Goal: Task Accomplishment & Management: Complete application form

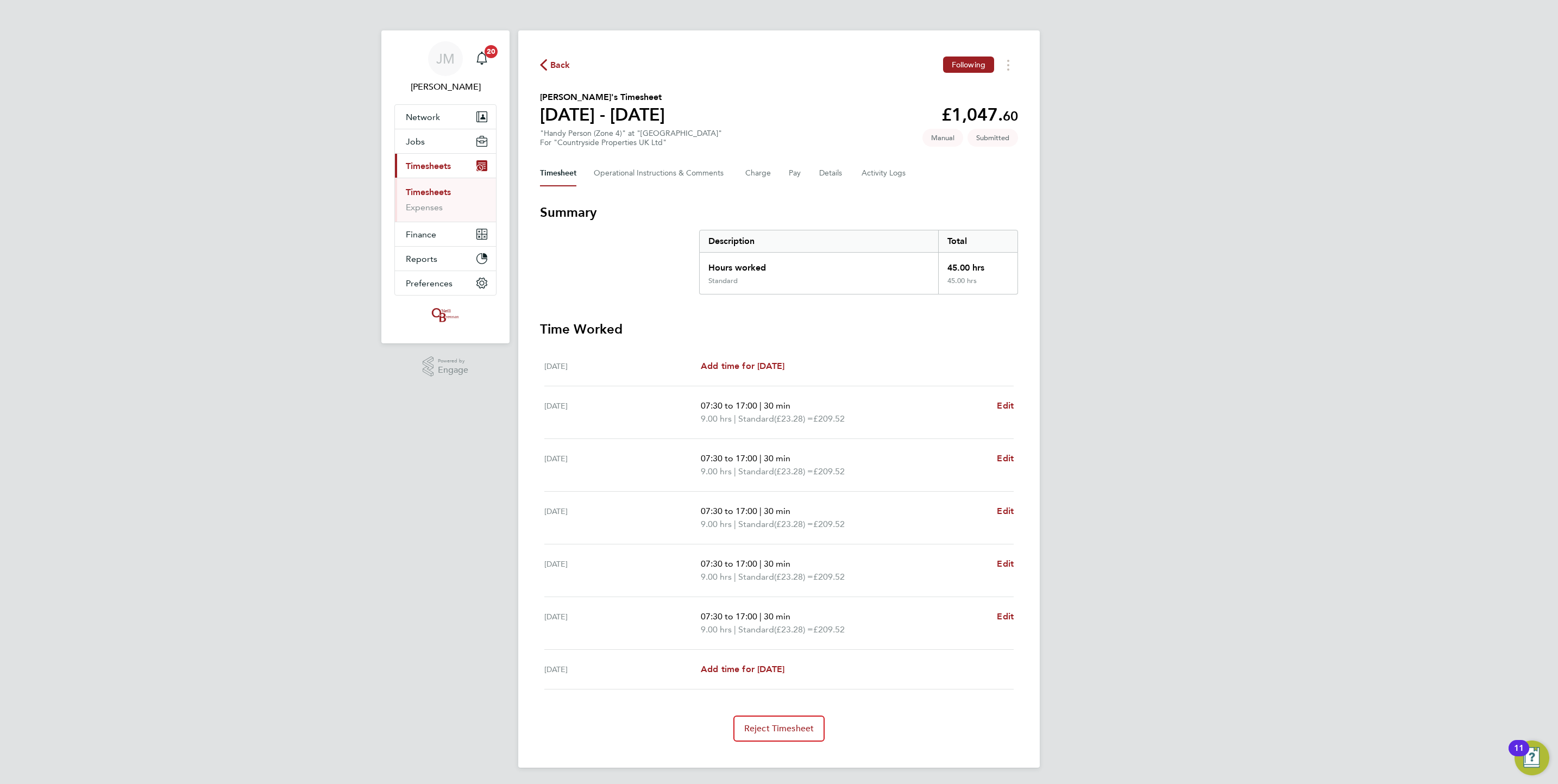
click at [441, 188] on link "Timesheets" at bounding box center [428, 192] width 45 height 10
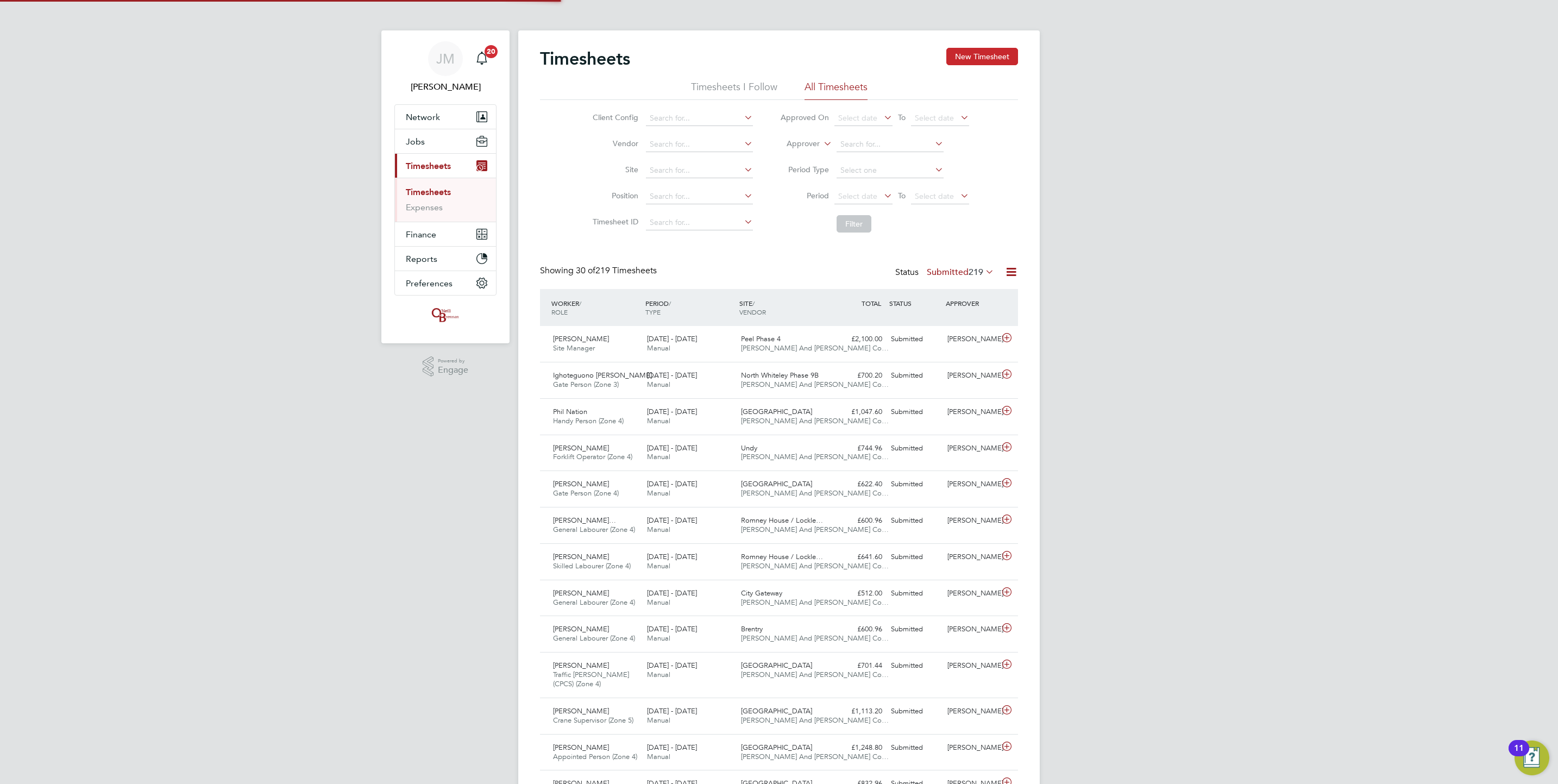
click at [968, 64] on button "New Timesheet" at bounding box center [982, 57] width 72 height 18
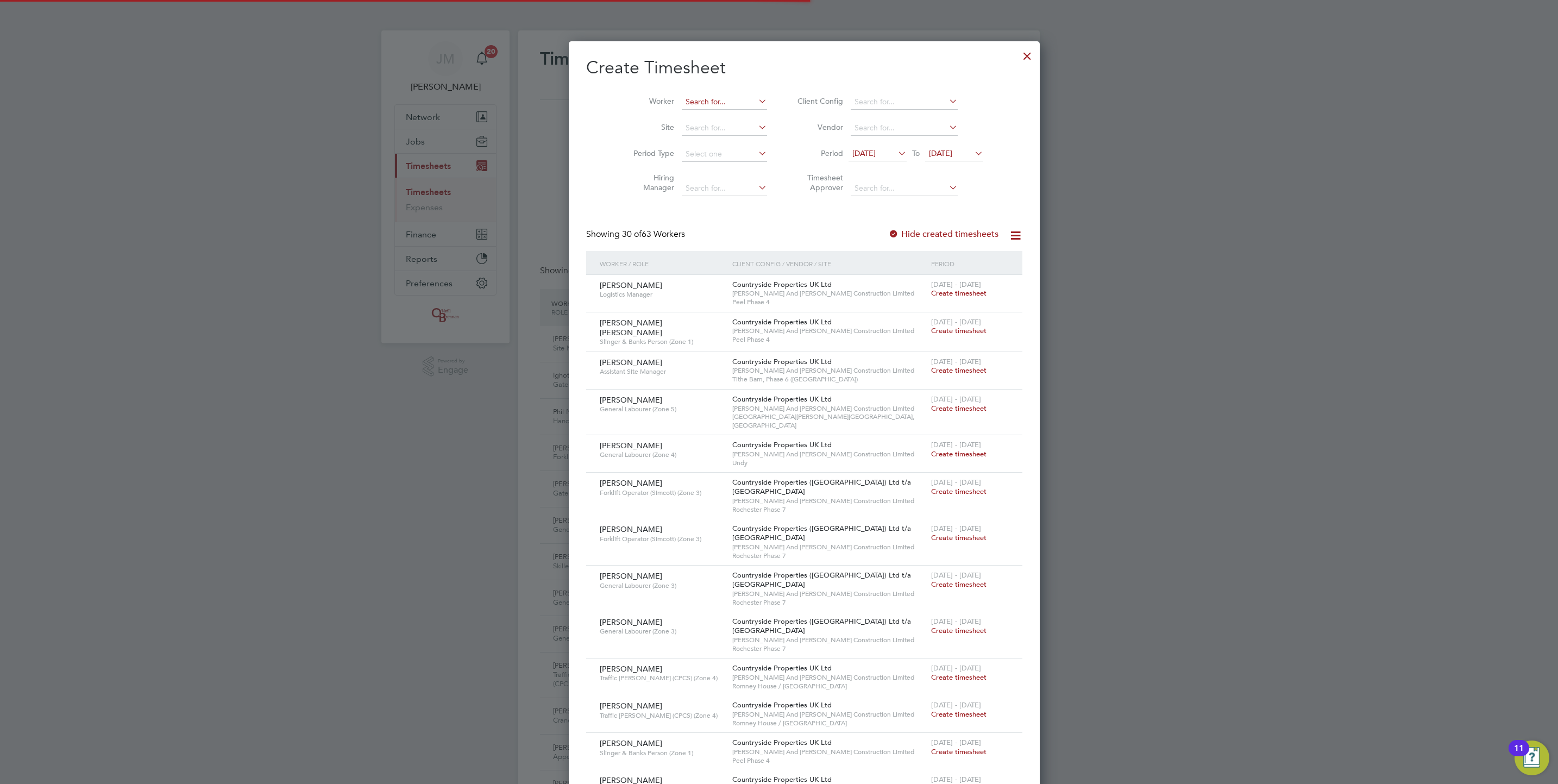
click at [724, 106] on input at bounding box center [724, 102] width 85 height 15
type input "[PERSON_NAME]"
click at [722, 125] on ul "[PERSON_NAME] y" at bounding box center [703, 116] width 96 height 16
click at [702, 103] on input at bounding box center [724, 102] width 85 height 15
click at [719, 111] on li "[PERSON_NAME]" at bounding box center [724, 116] width 137 height 14
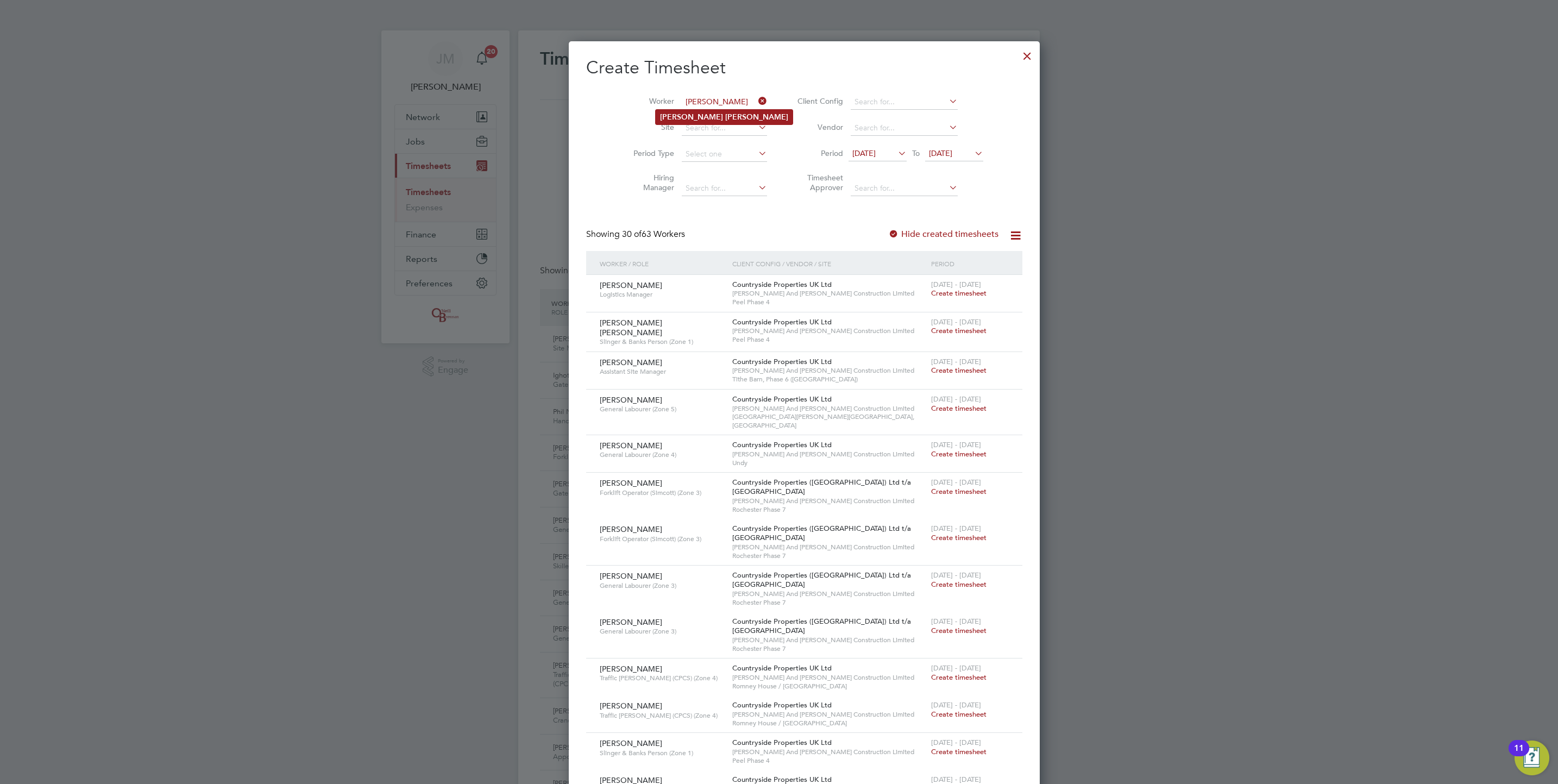
type input "[PERSON_NAME]"
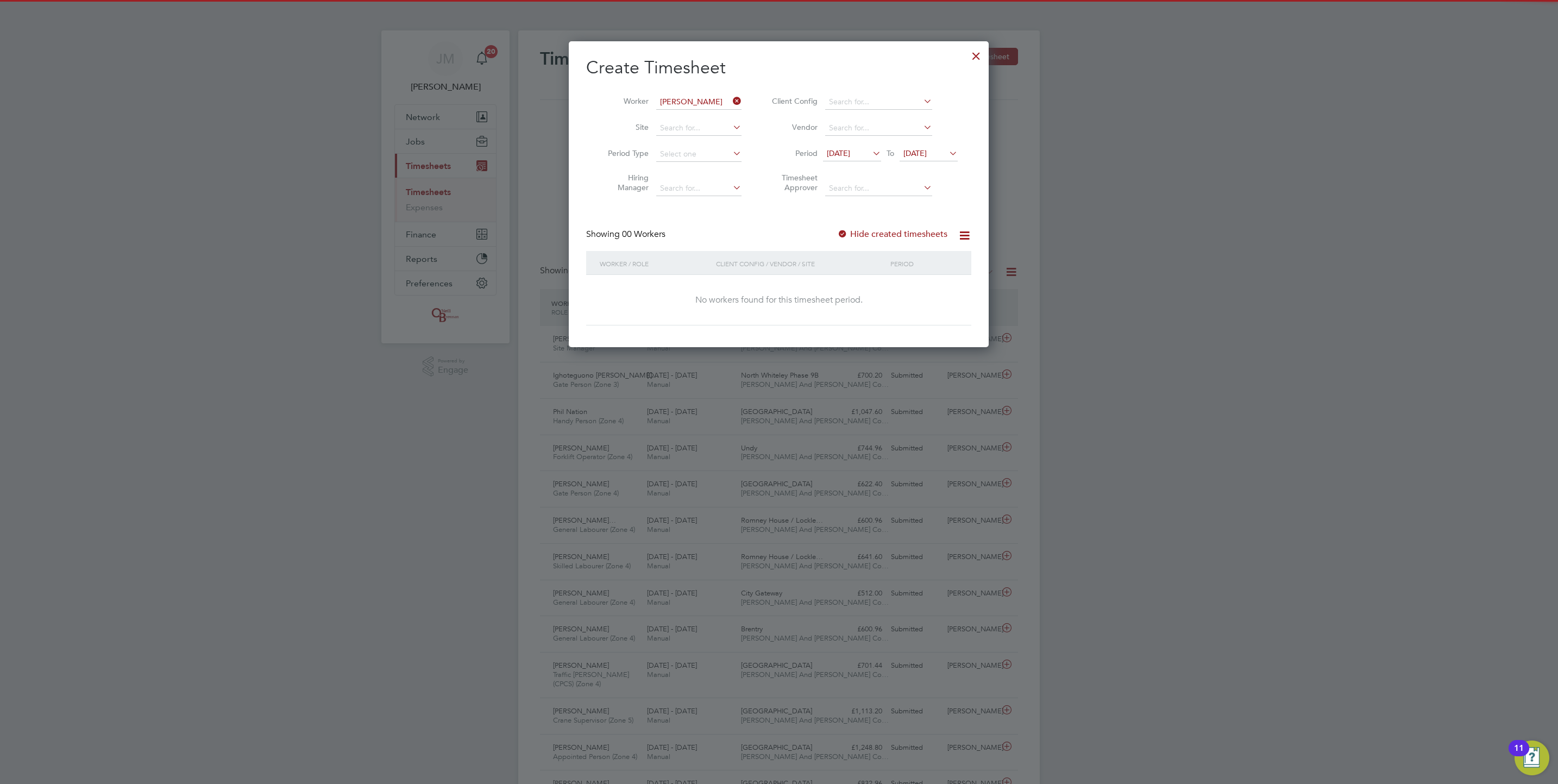
click at [918, 157] on span "[DATE]" at bounding box center [915, 154] width 23 height 10
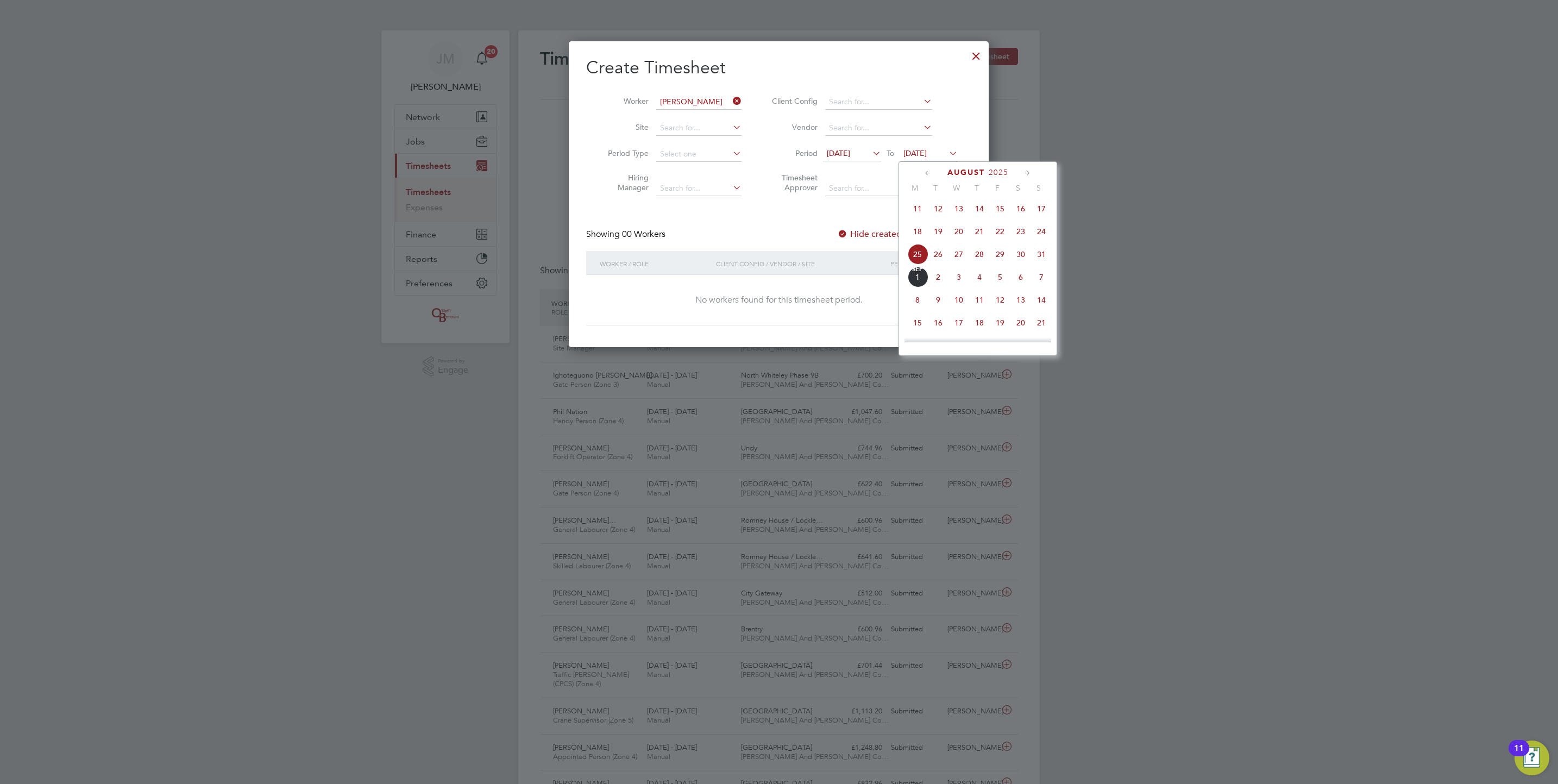
click at [999, 280] on span "5" at bounding box center [1000, 277] width 21 height 21
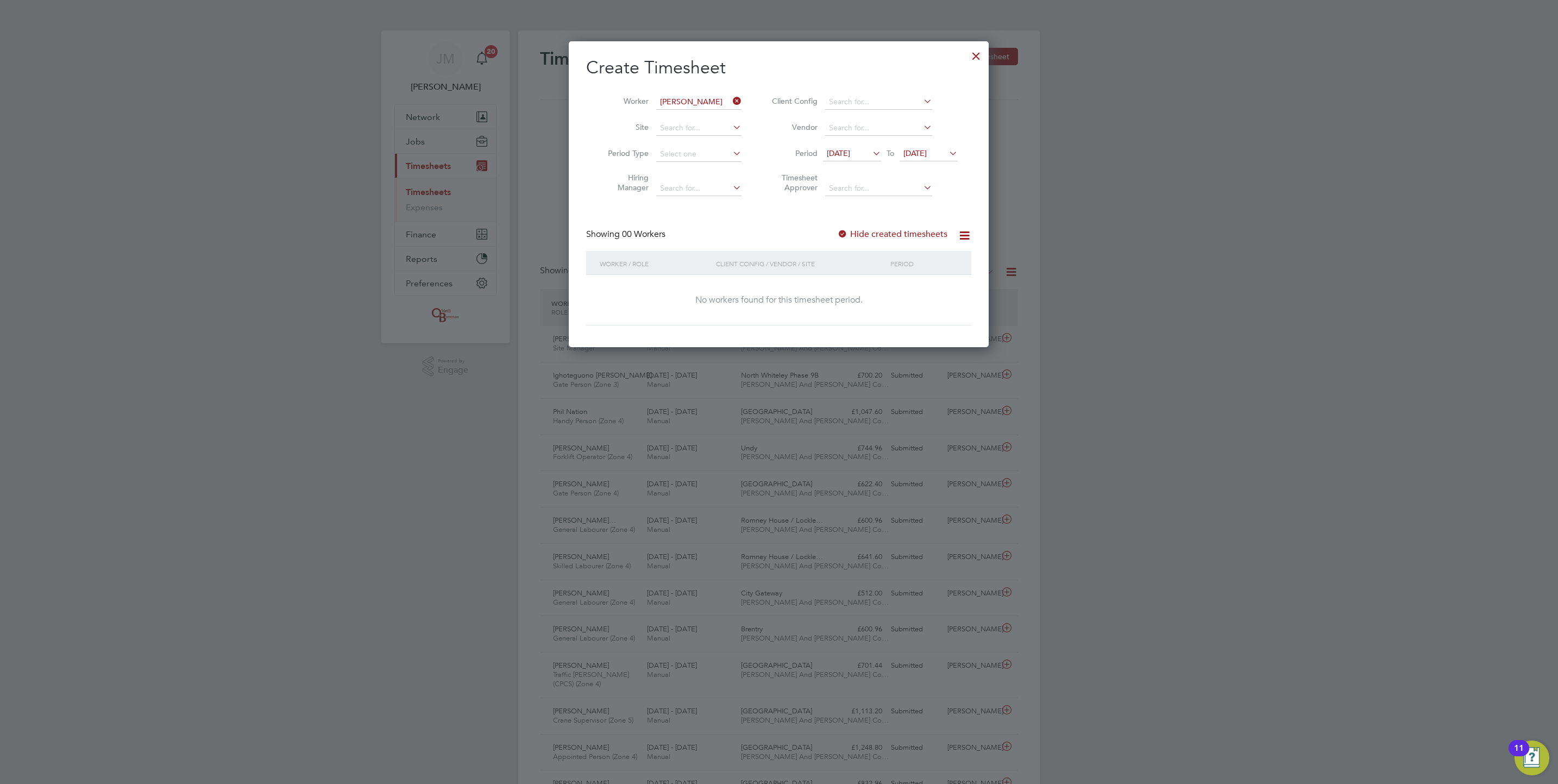
click at [913, 230] on label "Hide created timesheets" at bounding box center [892, 234] width 110 height 11
click at [846, 149] on span "[DATE]" at bounding box center [838, 154] width 23 height 10
click at [838, 231] on span "11" at bounding box center [841, 231] width 21 height 21
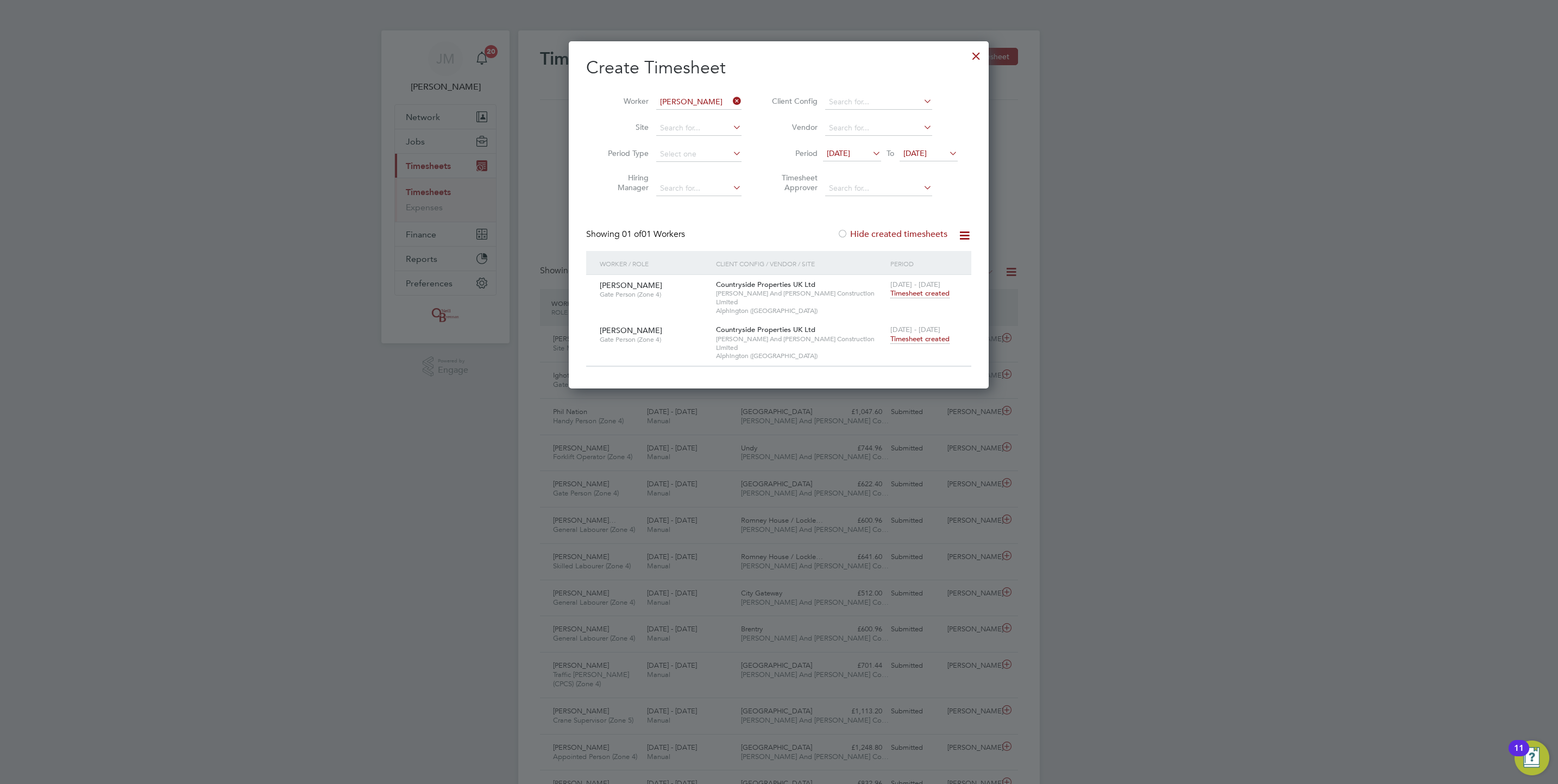
click at [941, 334] on span "Timesheet created" at bounding box center [920, 339] width 59 height 10
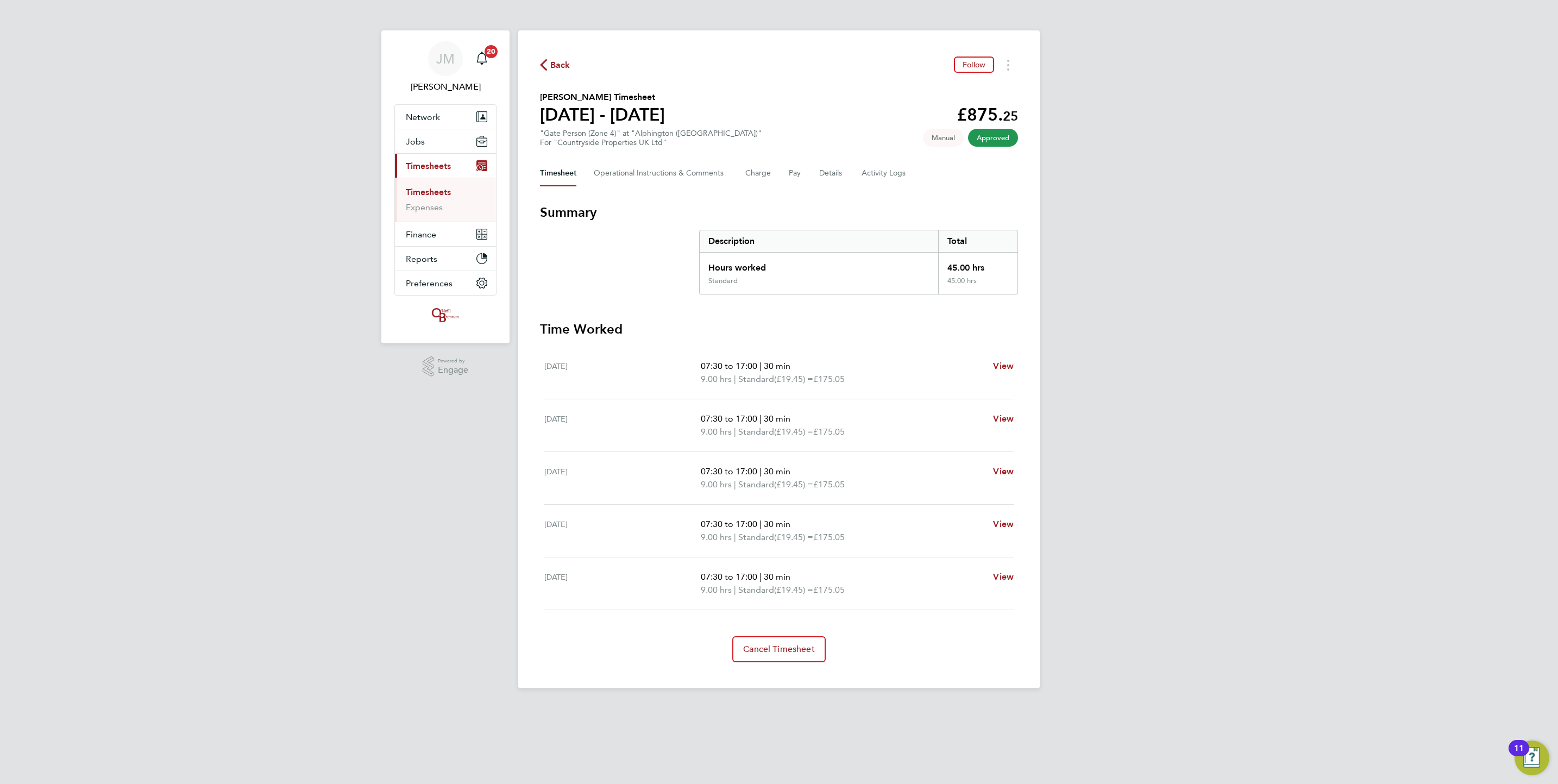
click at [552, 65] on span "Back" at bounding box center [560, 65] width 20 height 13
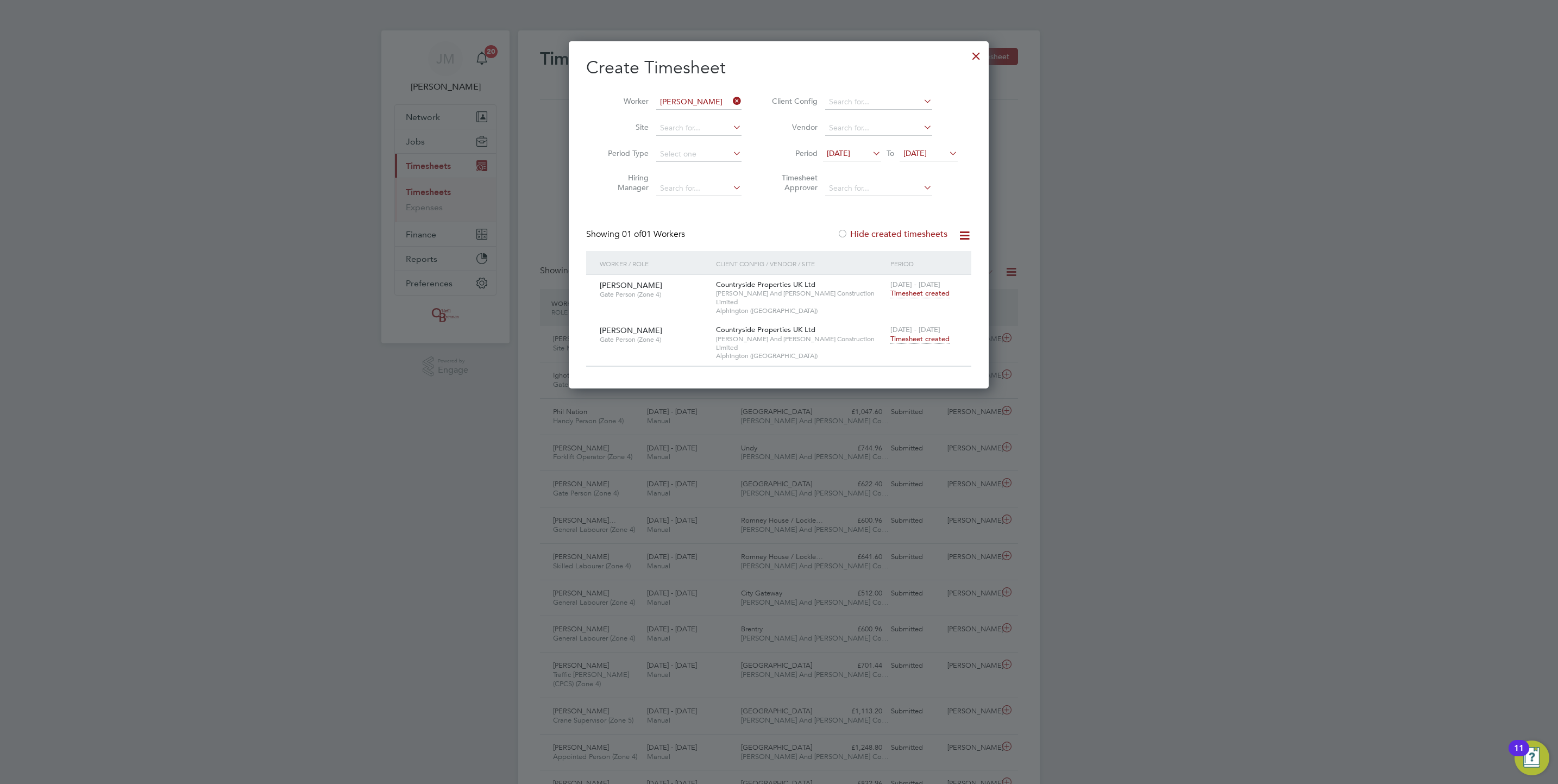
click at [927, 152] on span "[DATE]" at bounding box center [915, 154] width 23 height 10
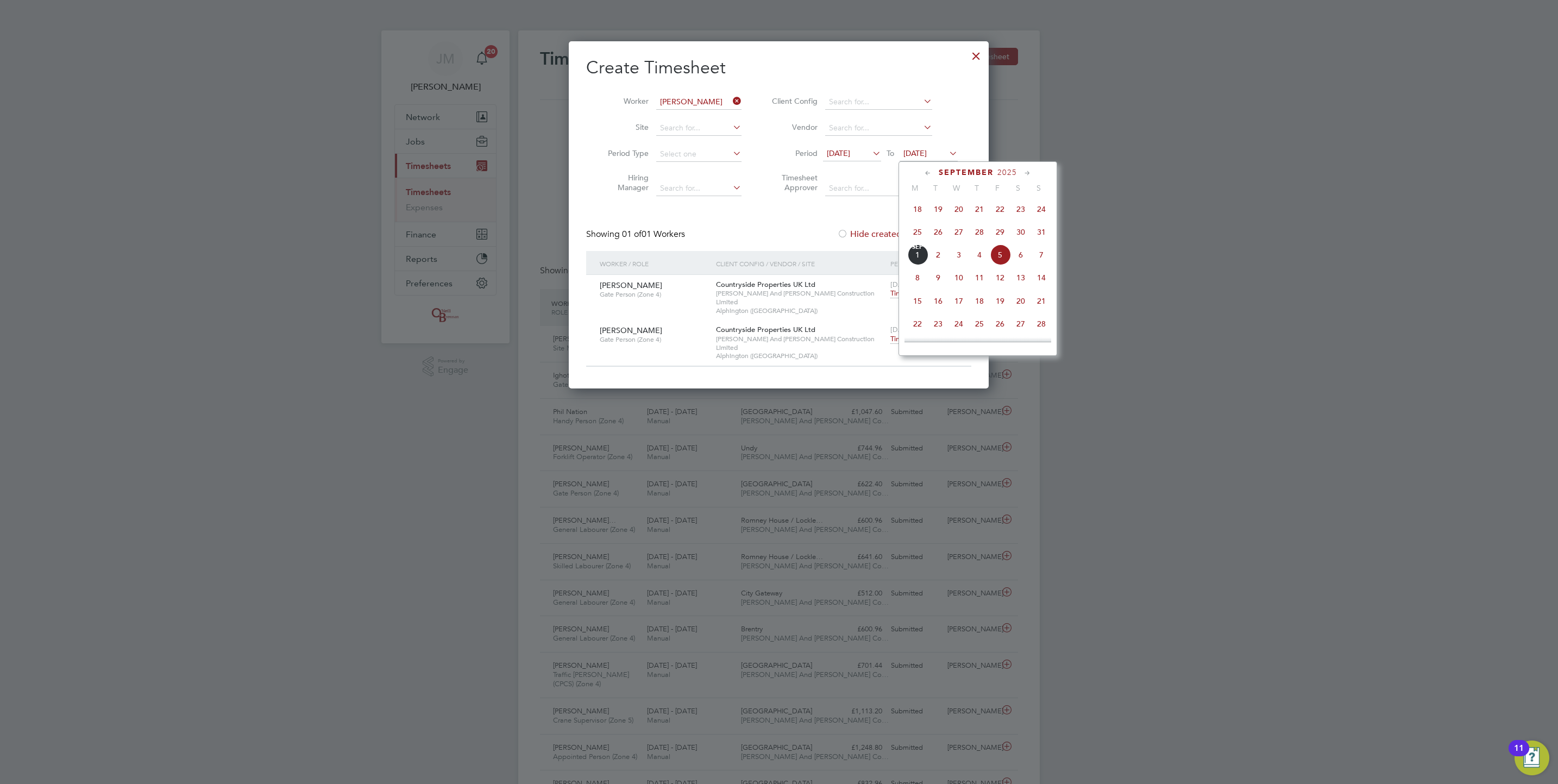
click at [1011, 300] on span "20" at bounding box center [1021, 301] width 21 height 21
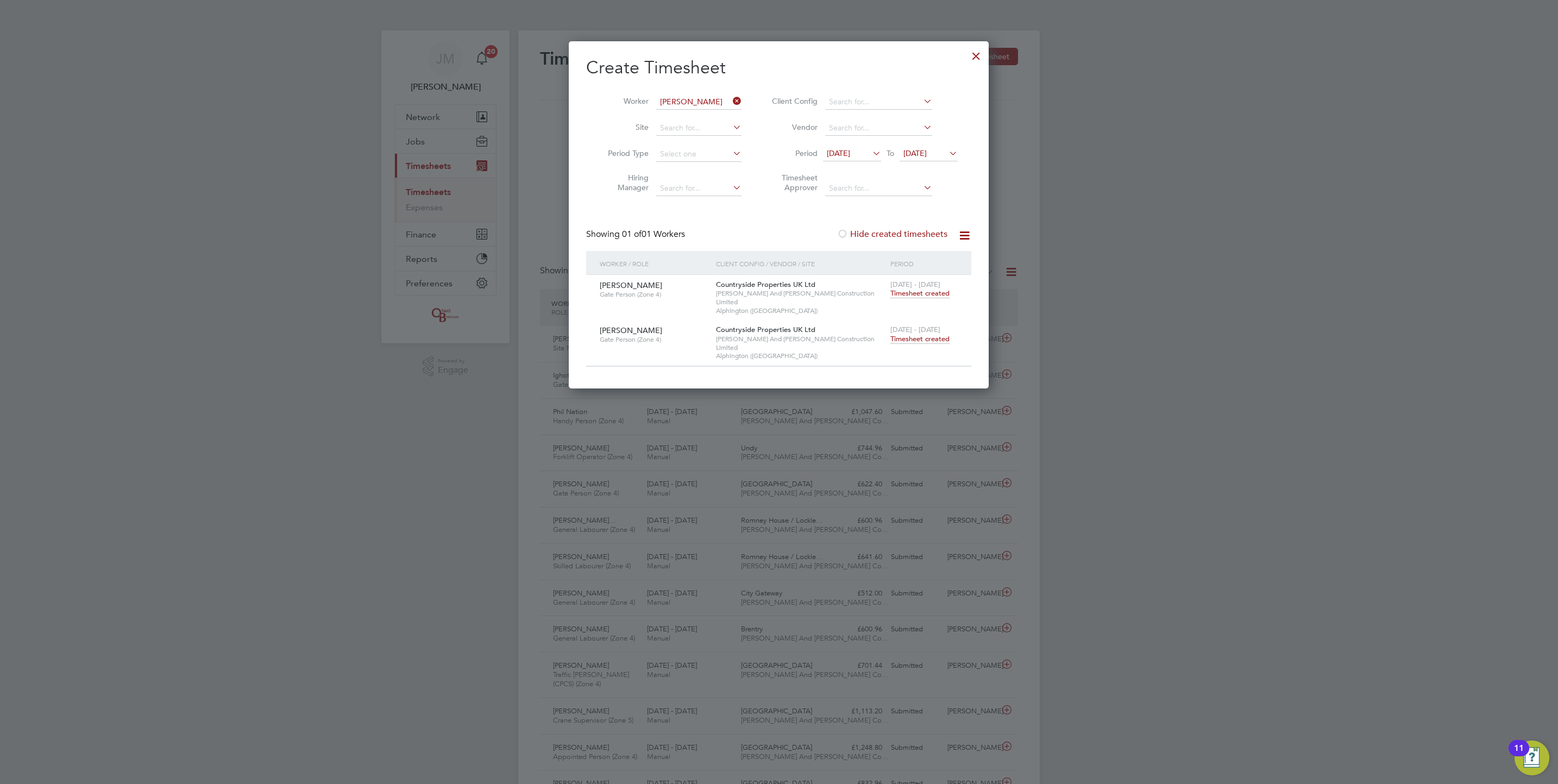
drag, startPoint x: 979, startPoint y: 61, endPoint x: 975, endPoint y: 16, distance: 45.2
click at [978, 61] on div at bounding box center [976, 53] width 20 height 20
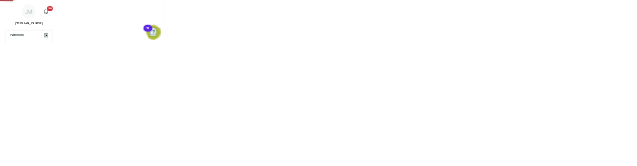
scroll to position [9, 9]
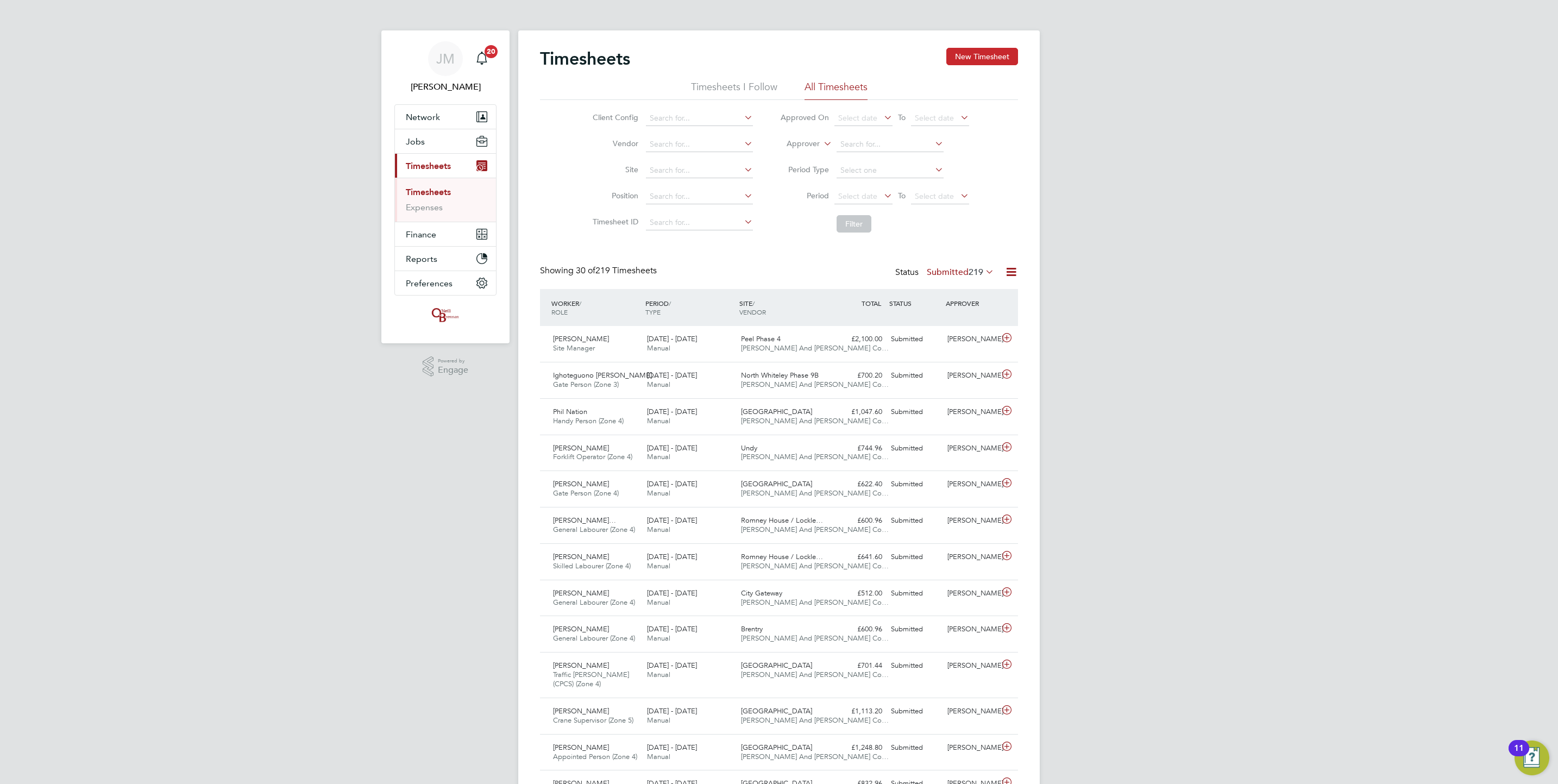
click at [952, 50] on button "New Timesheet" at bounding box center [982, 57] width 72 height 18
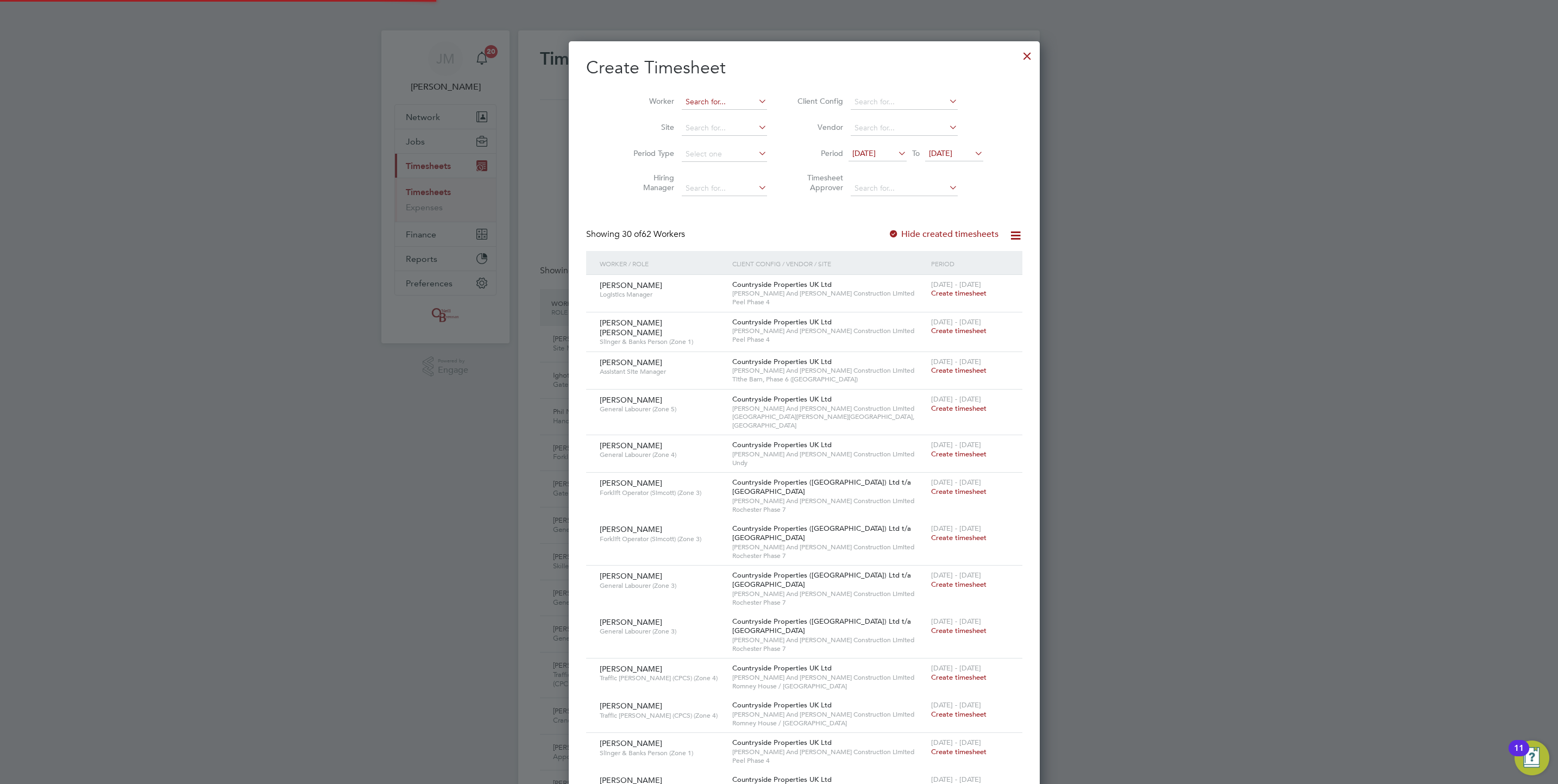
drag, startPoint x: 683, startPoint y: 101, endPoint x: 691, endPoint y: 96, distance: 9.4
click at [685, 99] on input at bounding box center [724, 102] width 85 height 15
click at [704, 111] on li "[PERSON_NAME] son" at bounding box center [705, 116] width 98 height 14
type input "[PERSON_NAME]"
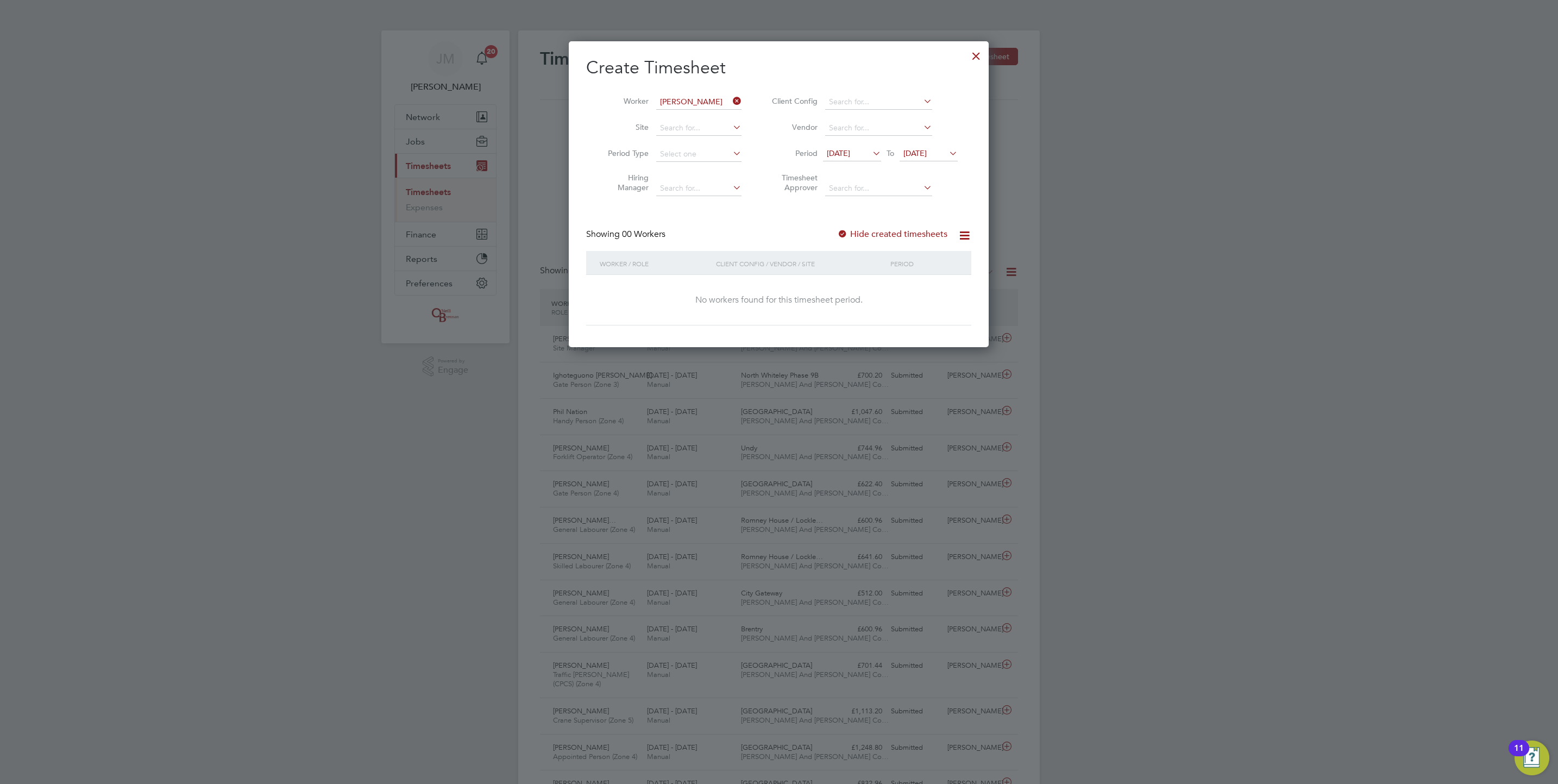
click at [911, 229] on label "Hide created timesheets" at bounding box center [892, 234] width 110 height 11
click at [921, 154] on span "[DATE]" at bounding box center [915, 154] width 23 height 10
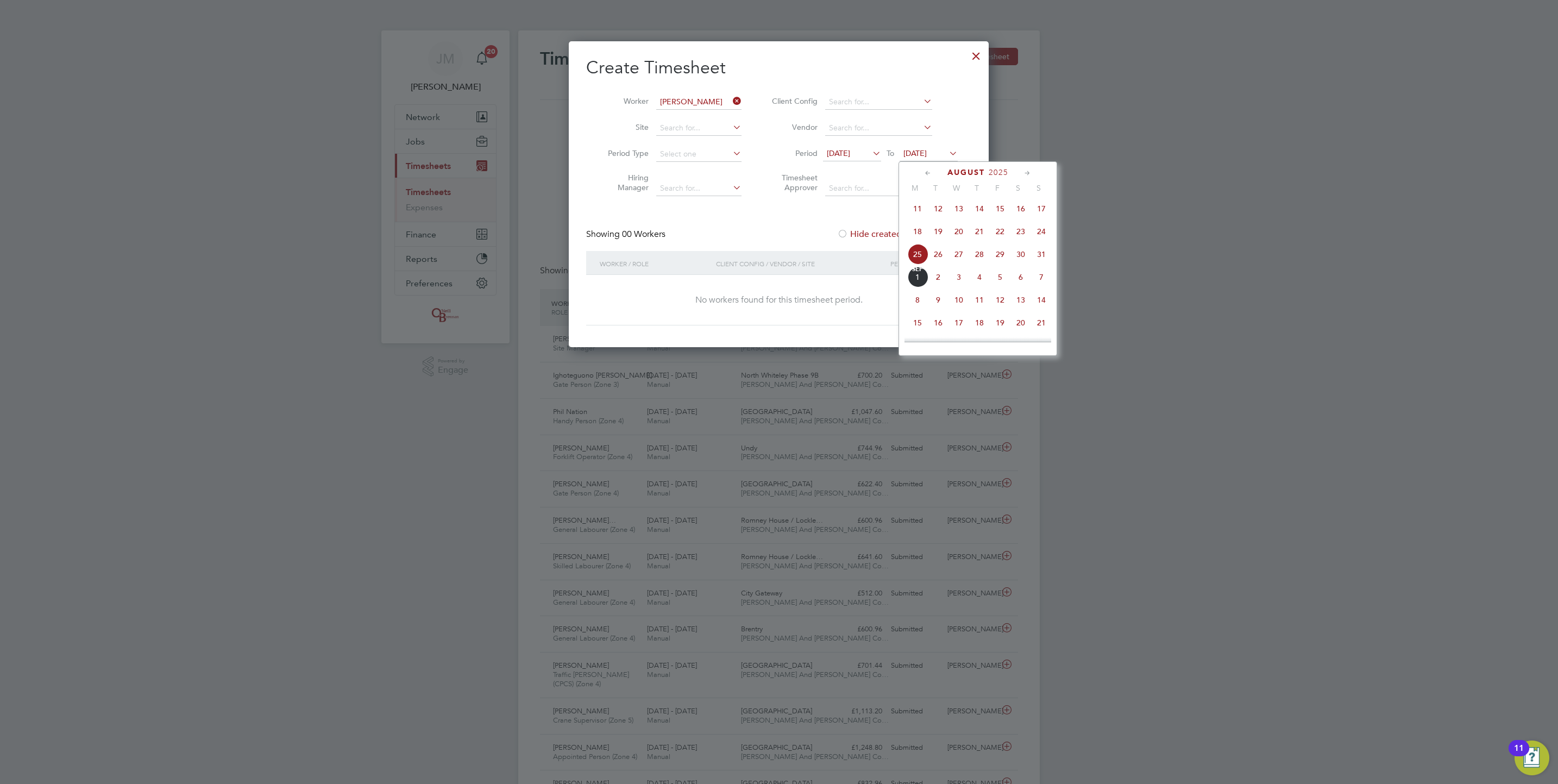
click at [992, 284] on span "5" at bounding box center [1000, 277] width 21 height 21
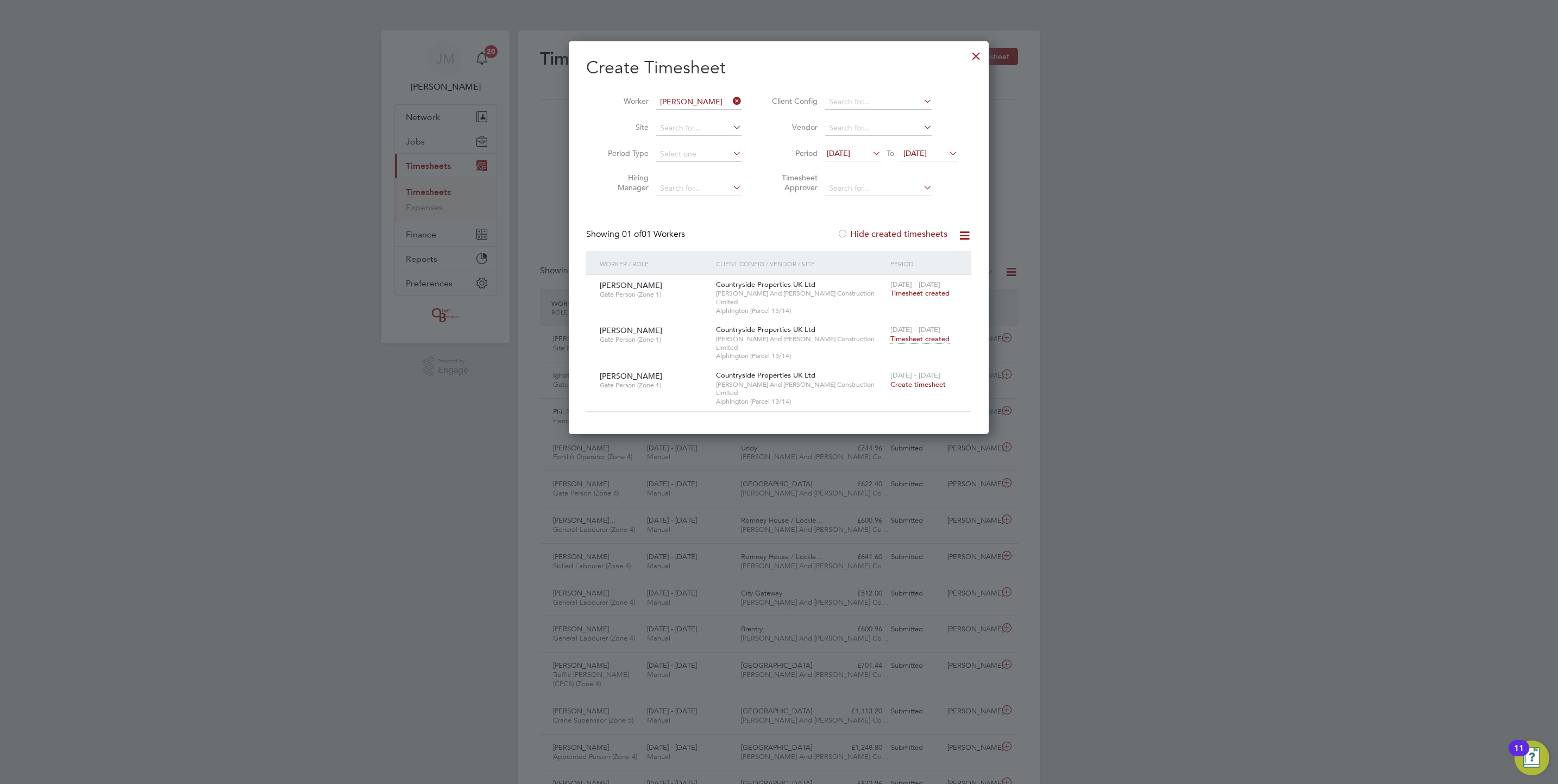
click at [928, 334] on span "Timesheet created" at bounding box center [920, 339] width 59 height 10
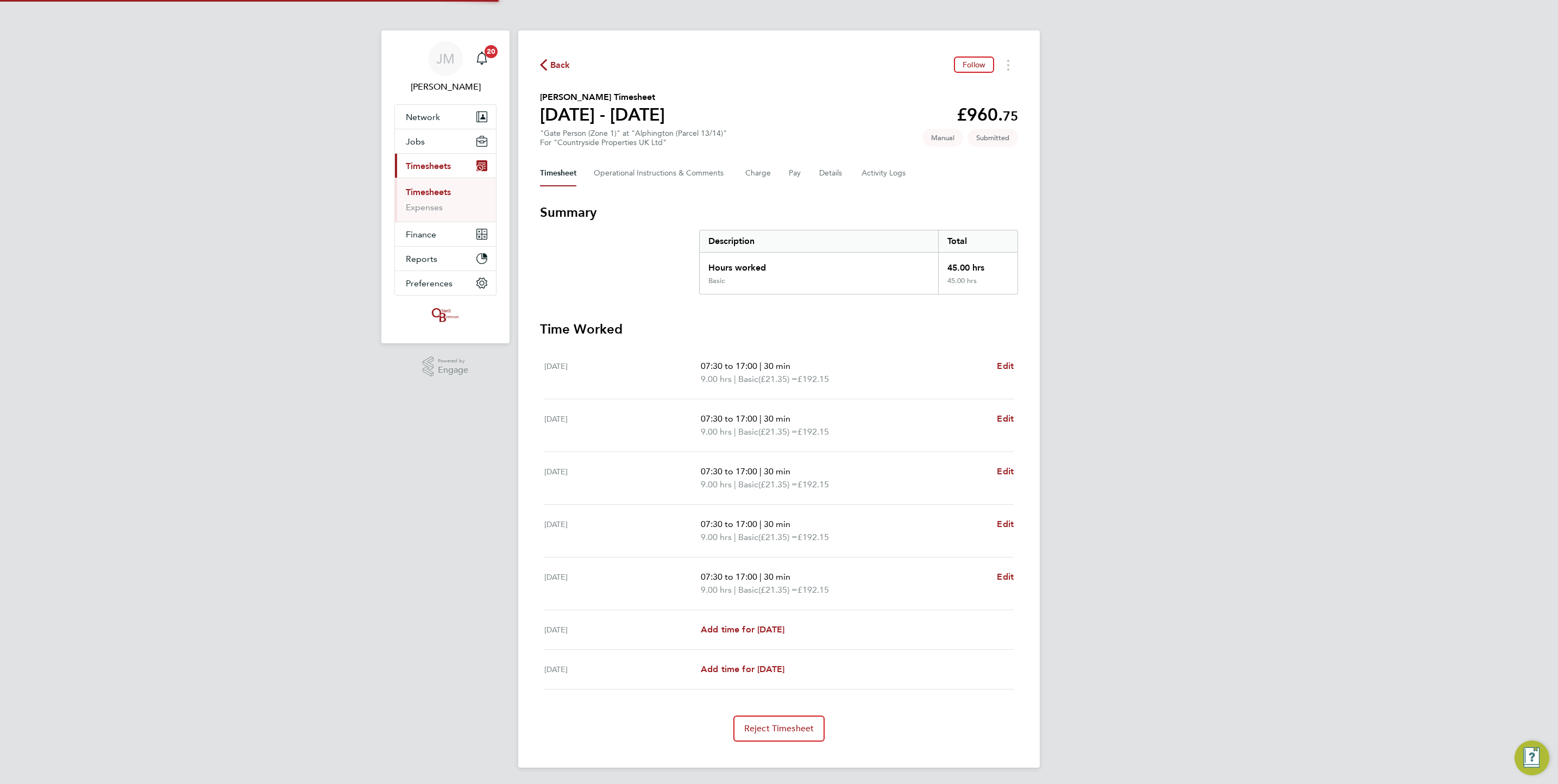
click at [921, 334] on h3 "Time Worked" at bounding box center [778, 329] width 478 height 18
click at [1006, 367] on span "Edit" at bounding box center [1005, 366] width 17 height 10
select select "30"
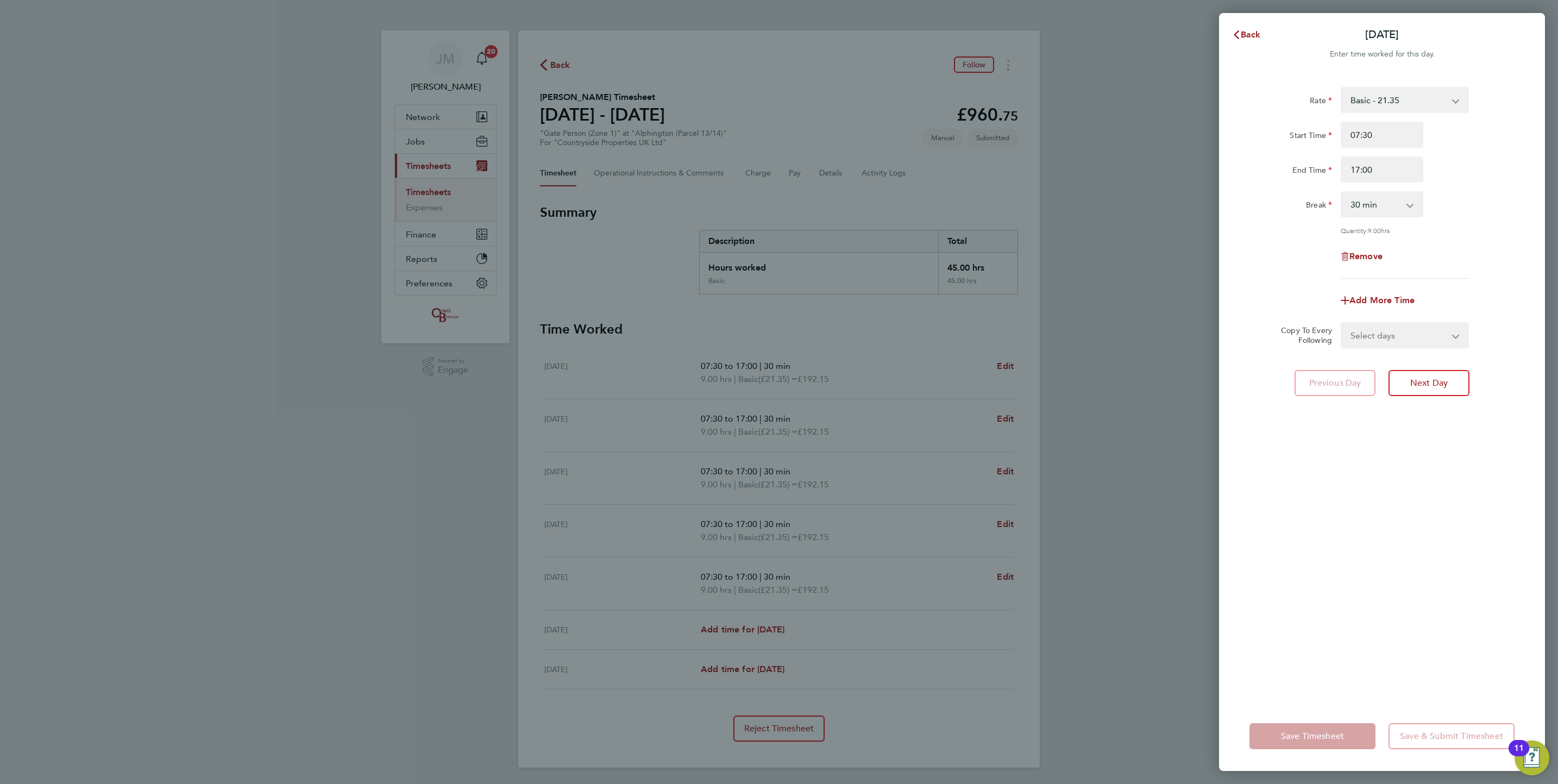
click at [1363, 261] on div "Remove" at bounding box center [1382, 256] width 91 height 26
click at [1361, 259] on span "Remove" at bounding box center [1366, 256] width 33 height 10
select select "null"
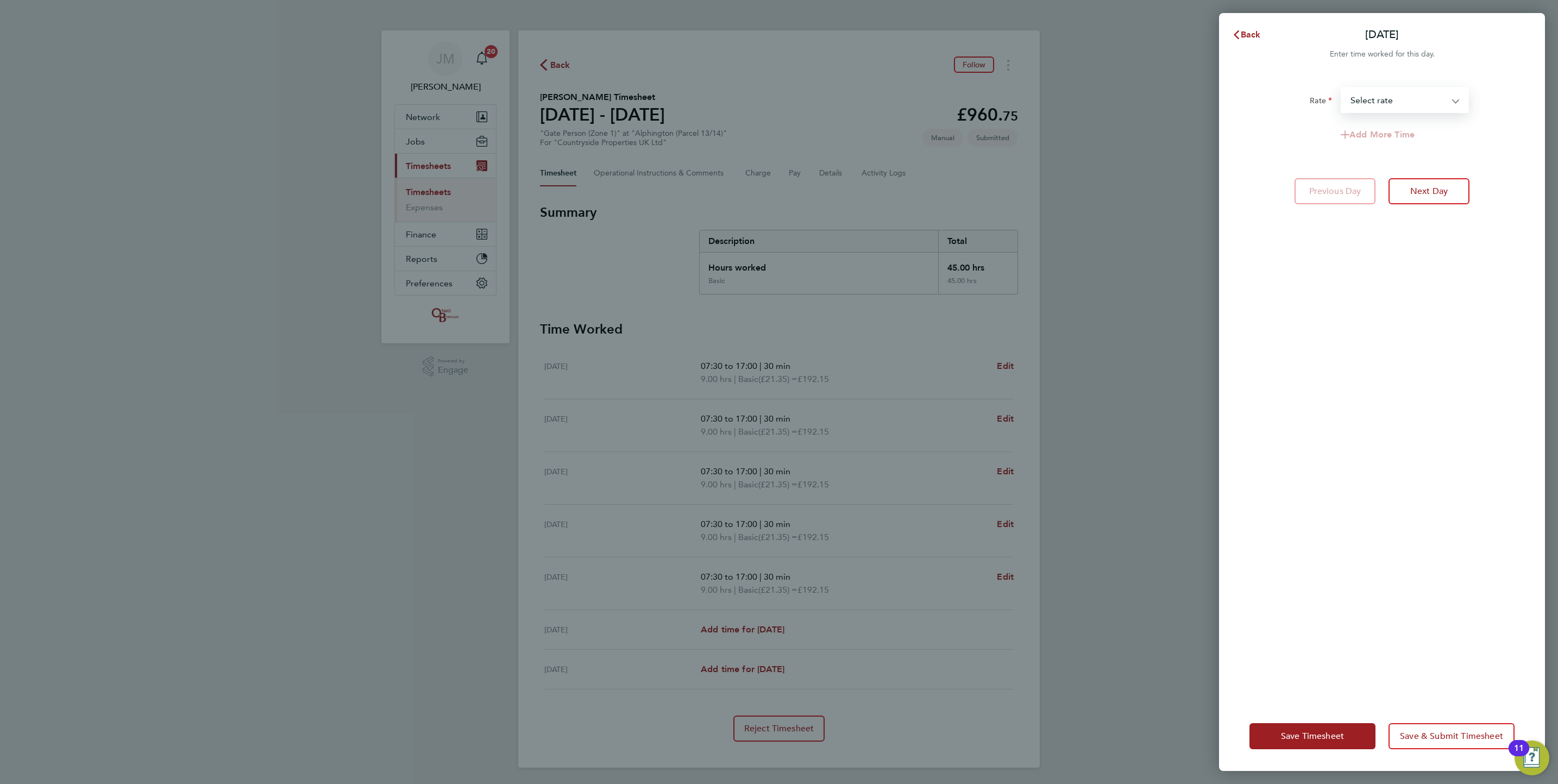
click at [1379, 91] on select "Basic - 21.35 Select rate" at bounding box center [1398, 100] width 113 height 24
select select "30"
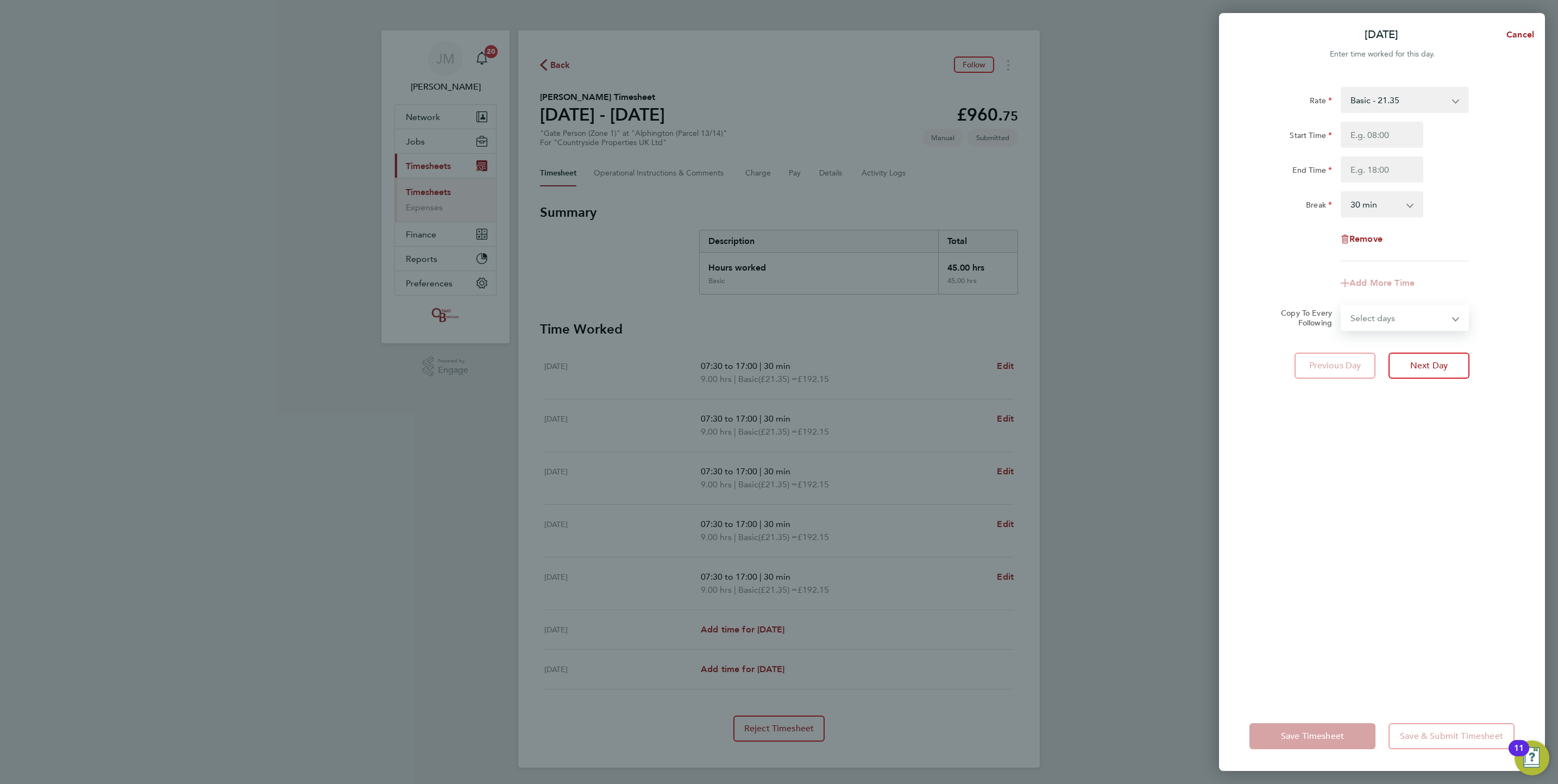
click at [1396, 309] on select "Select days Day Weekday (Mon-Fri) Weekend (Sat-Sun) [DATE] [DATE] [DATE] [DATE]…" at bounding box center [1399, 318] width 114 height 24
select select "WEEKDAY"
click at [1342, 306] on select "Select days Day Weekday (Mon-Fri) Weekend (Sat-Sun) [DATE] [DATE] [DATE] [DATE]…" at bounding box center [1399, 318] width 114 height 24
select select "[DATE]"
click at [1304, 741] on app-form-button "Save Timesheet" at bounding box center [1316, 736] width 132 height 26
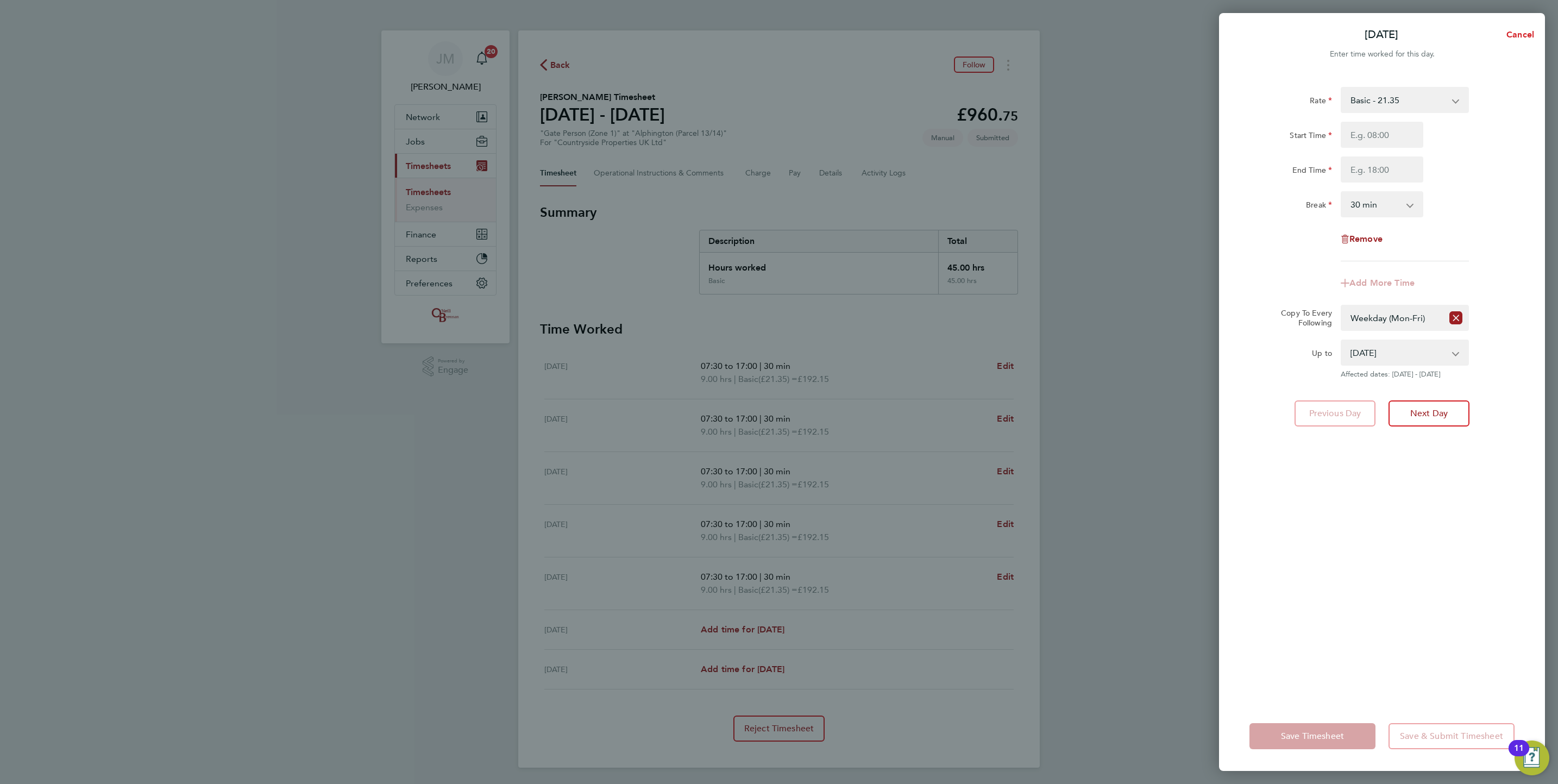
click at [1519, 26] on button "Cancel" at bounding box center [1517, 35] width 56 height 22
select select "0: null"
select select "30"
click at [1514, 34] on div "Back [DATE]" at bounding box center [1382, 35] width 326 height 26
click at [1241, 30] on span "Back" at bounding box center [1251, 35] width 20 height 10
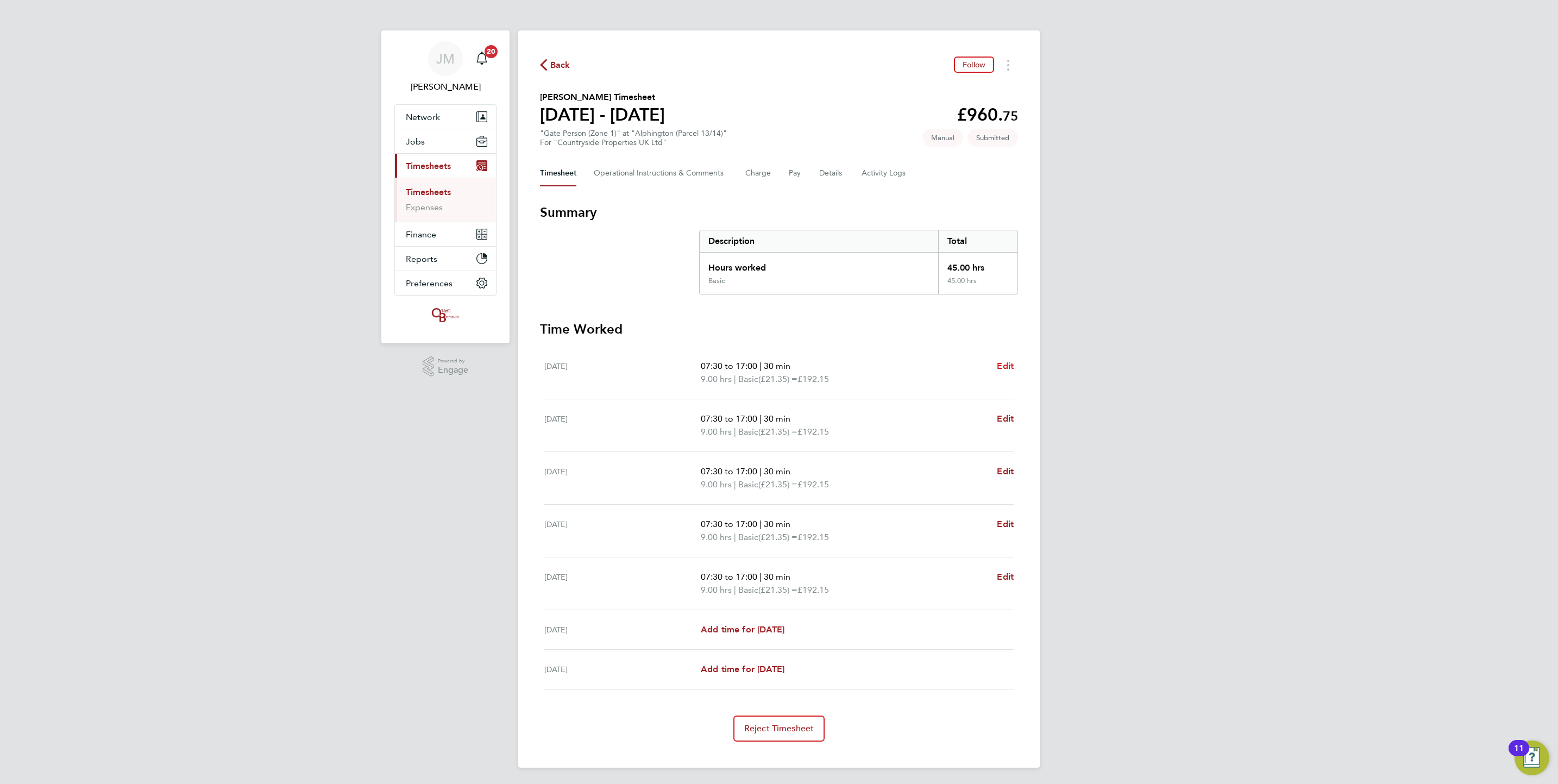
click at [1003, 367] on span "Edit" at bounding box center [1005, 366] width 17 height 10
select select "30"
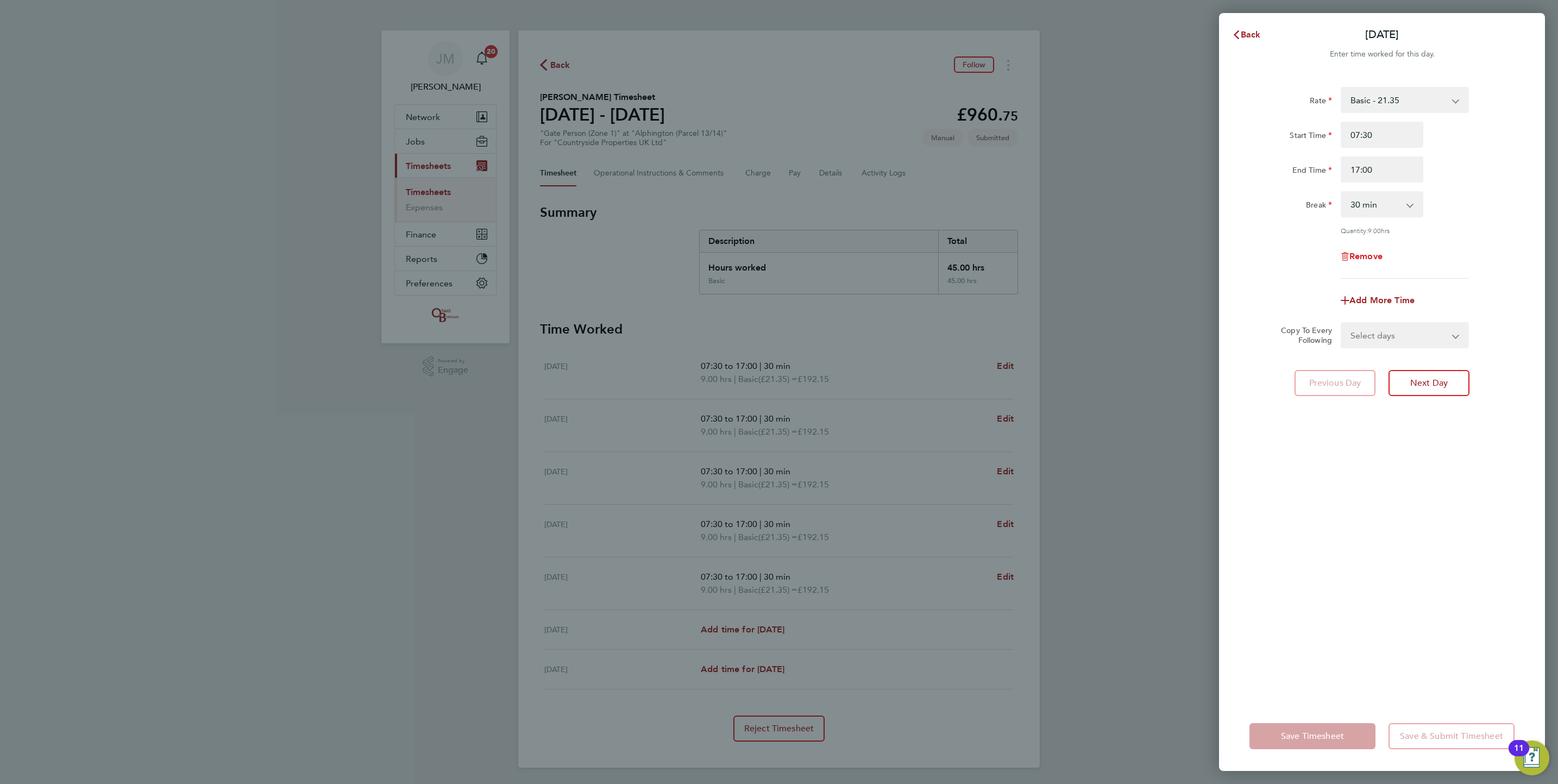
click at [1356, 253] on span "Remove" at bounding box center [1366, 256] width 33 height 10
select select "null"
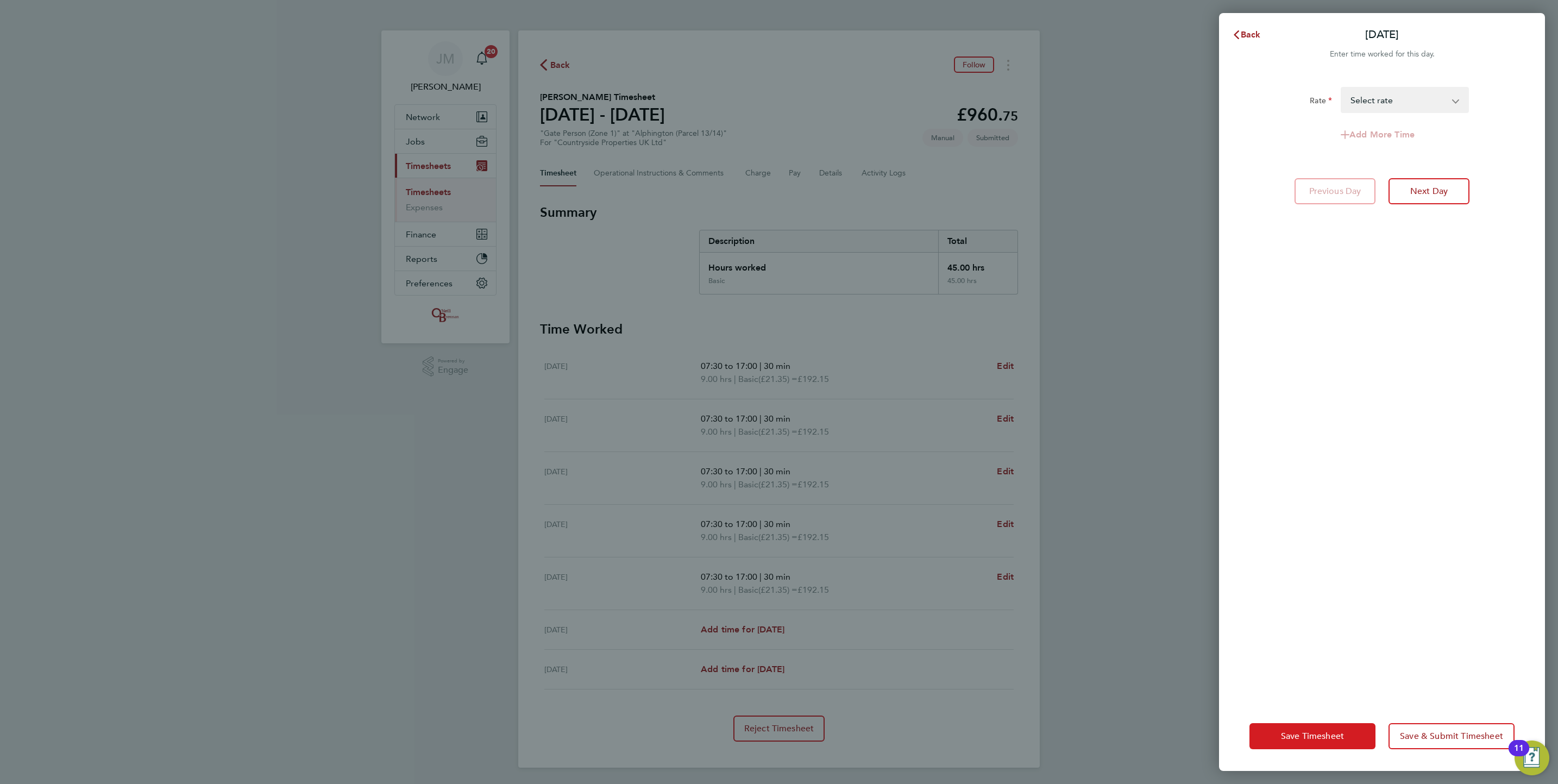
click at [1323, 734] on span "Save Timesheet" at bounding box center [1312, 736] width 63 height 11
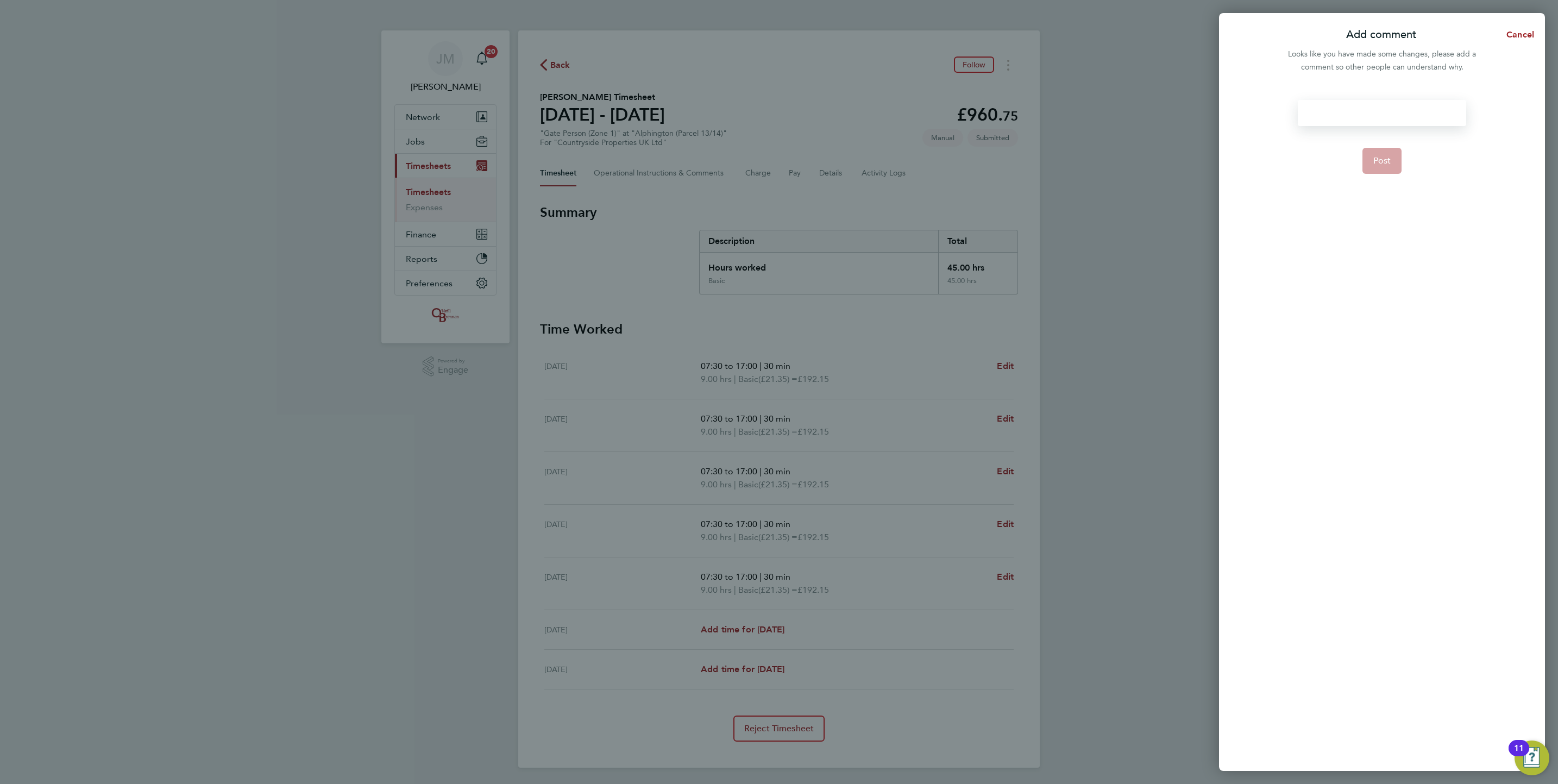
drag, startPoint x: 1376, startPoint y: 115, endPoint x: 1368, endPoint y: 79, distance: 36.9
click at [1375, 111] on div at bounding box center [1382, 113] width 168 height 26
drag, startPoint x: 1410, startPoint y: 113, endPoint x: 1405, endPoint y: 106, distance: 8.6
click at [1410, 113] on div at bounding box center [1382, 113] width 168 height 26
click at [1372, 157] on button "Post" at bounding box center [1382, 161] width 40 height 26
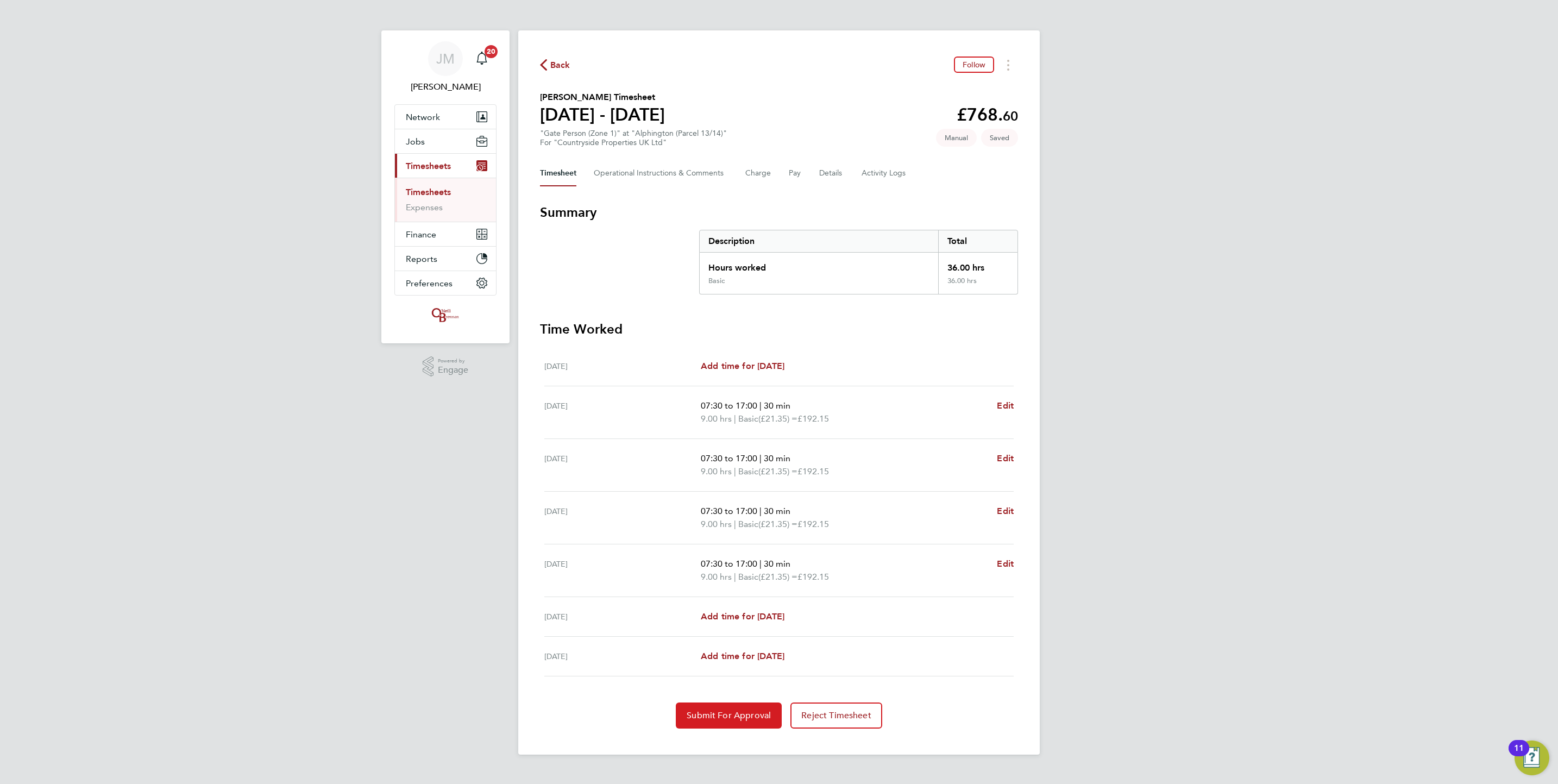
click at [734, 718] on span "Submit For Approval" at bounding box center [729, 715] width 84 height 11
click at [437, 191] on link "Timesheets" at bounding box center [428, 192] width 45 height 10
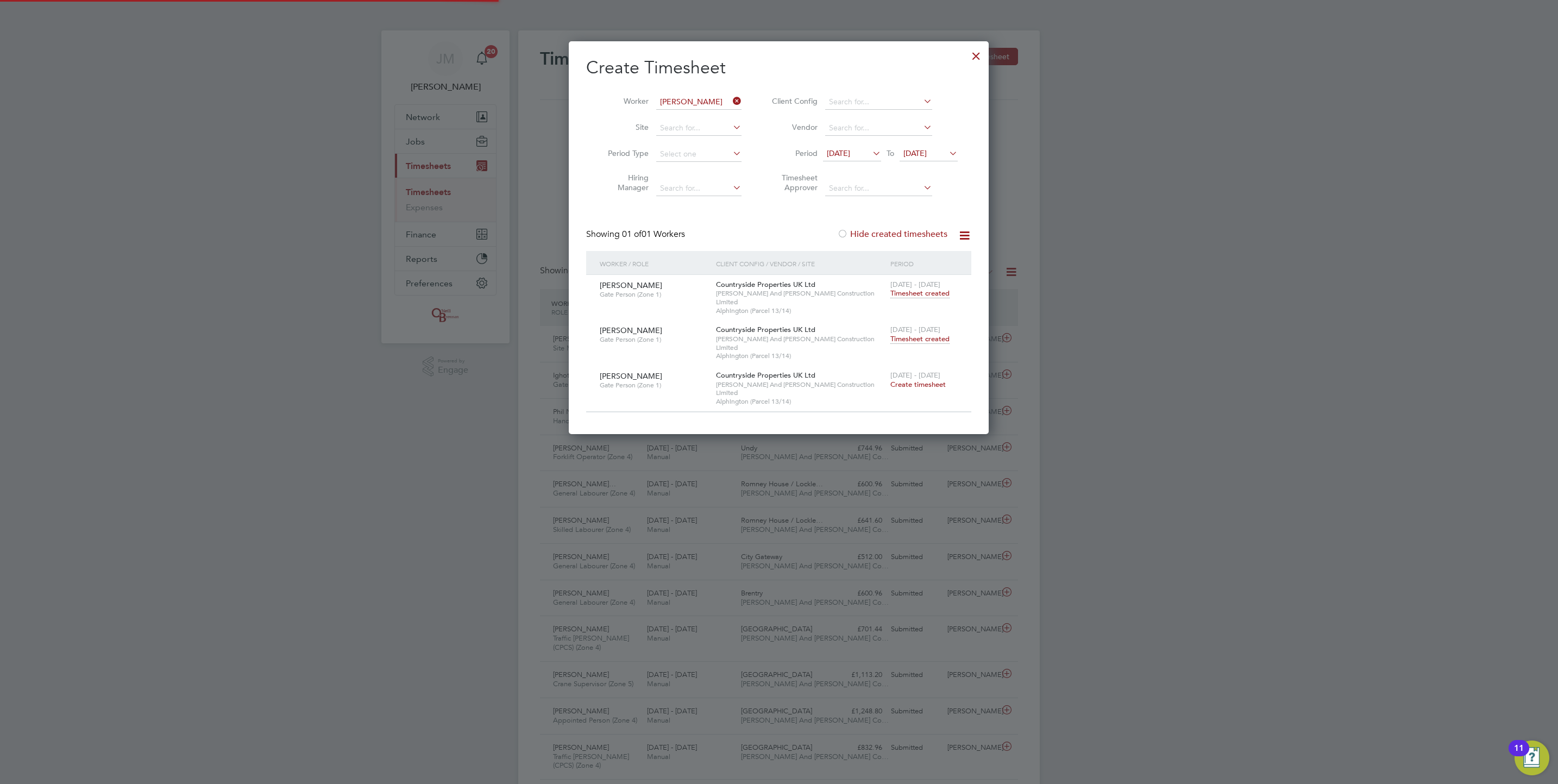
scroll to position [28, 94]
click at [926, 334] on span "Timesheet created" at bounding box center [920, 339] width 59 height 10
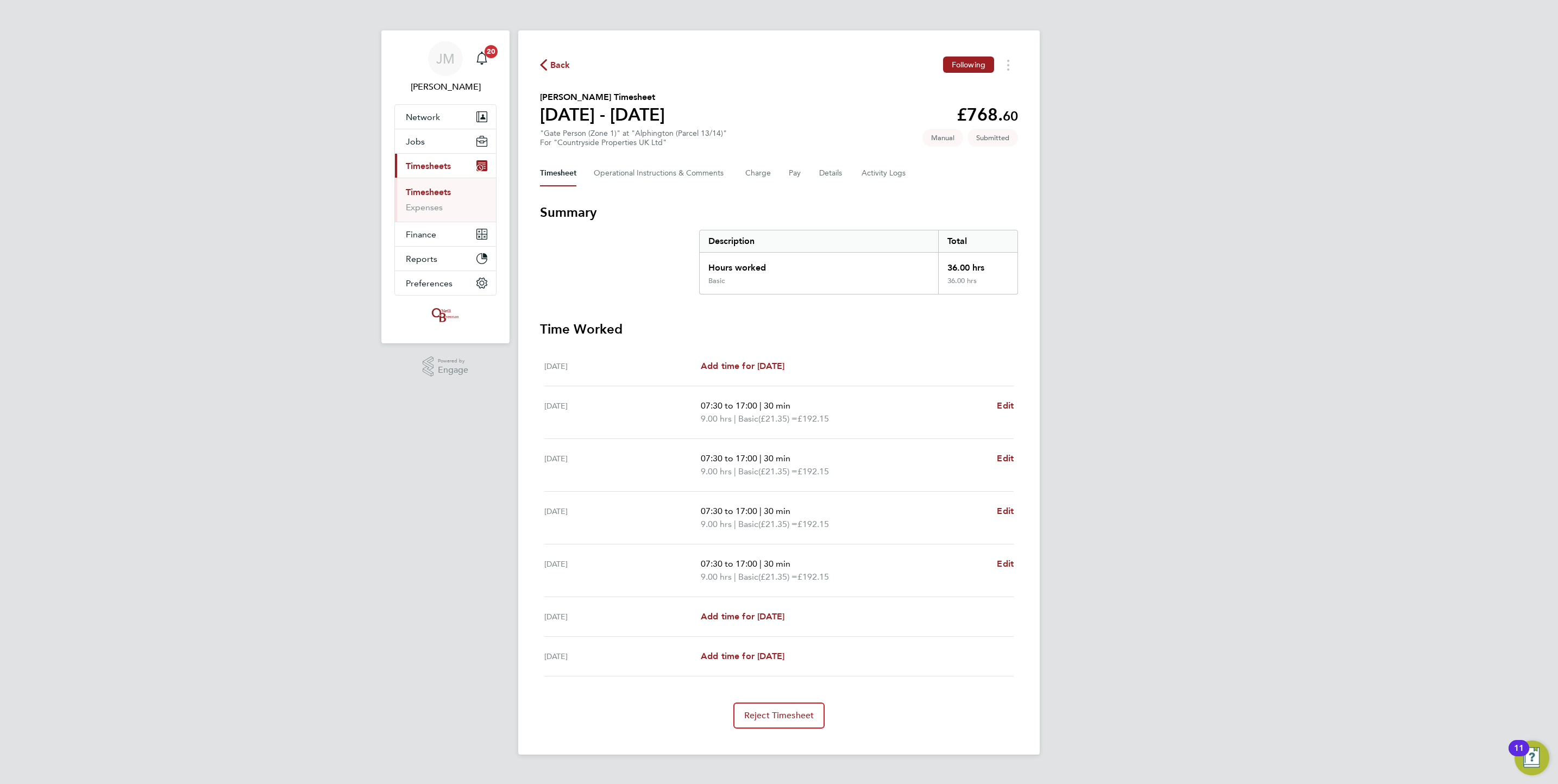
click at [540, 62] on div "Back Following [PERSON_NAME] Timesheet [DATE] - [DATE] £768. 60 "Gate Person (Z…" at bounding box center [779, 392] width 521 height 724
click at [548, 60] on span "Back" at bounding box center [555, 64] width 30 height 10
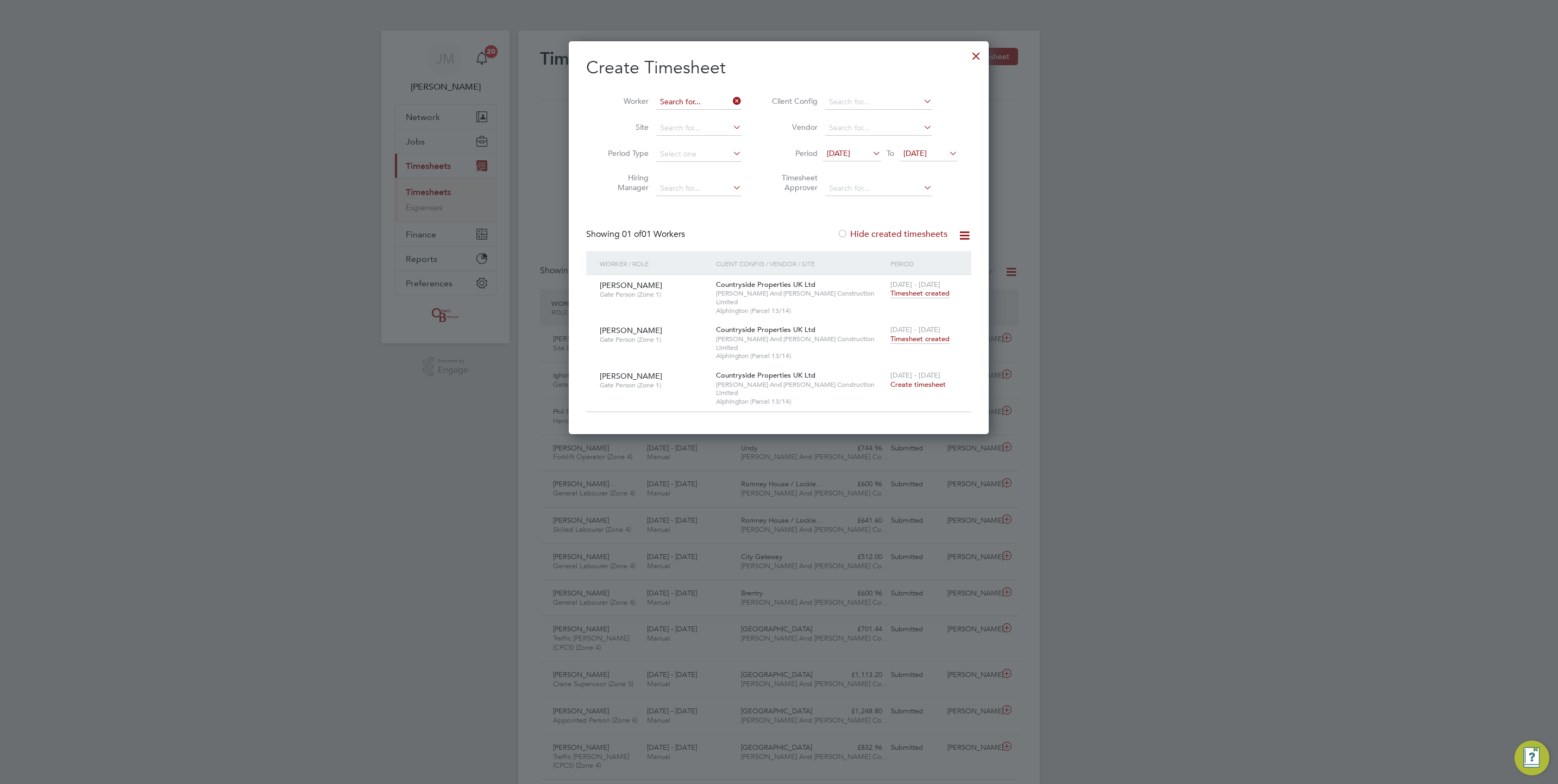
click at [715, 99] on input at bounding box center [698, 102] width 85 height 15
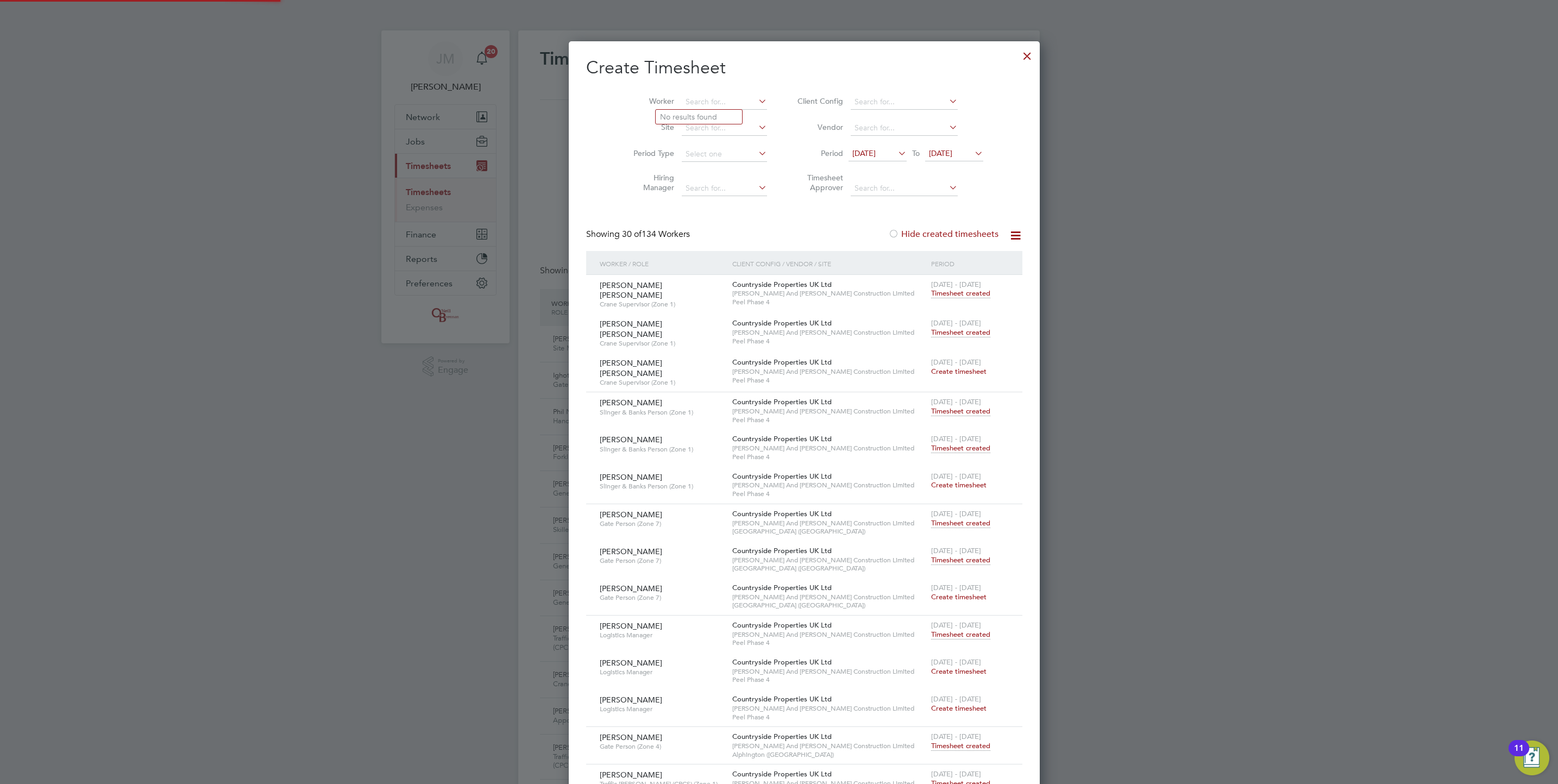
type input "t"
click at [692, 113] on b "[PERSON_NAME]" at bounding box center [724, 117] width 63 height 9
type input "[PERSON_NAME]"
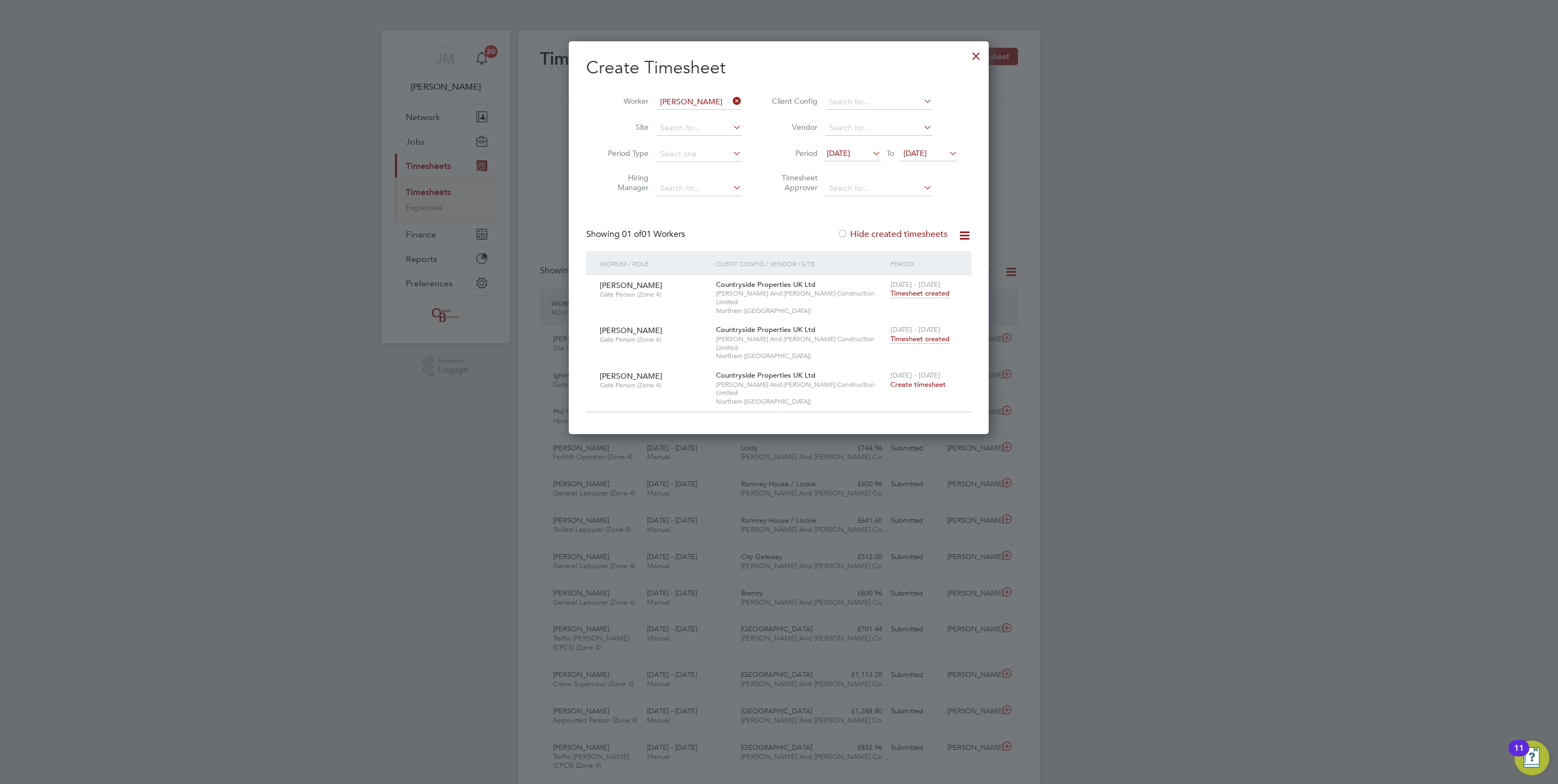
click at [906, 334] on span "Timesheet created" at bounding box center [920, 339] width 59 height 10
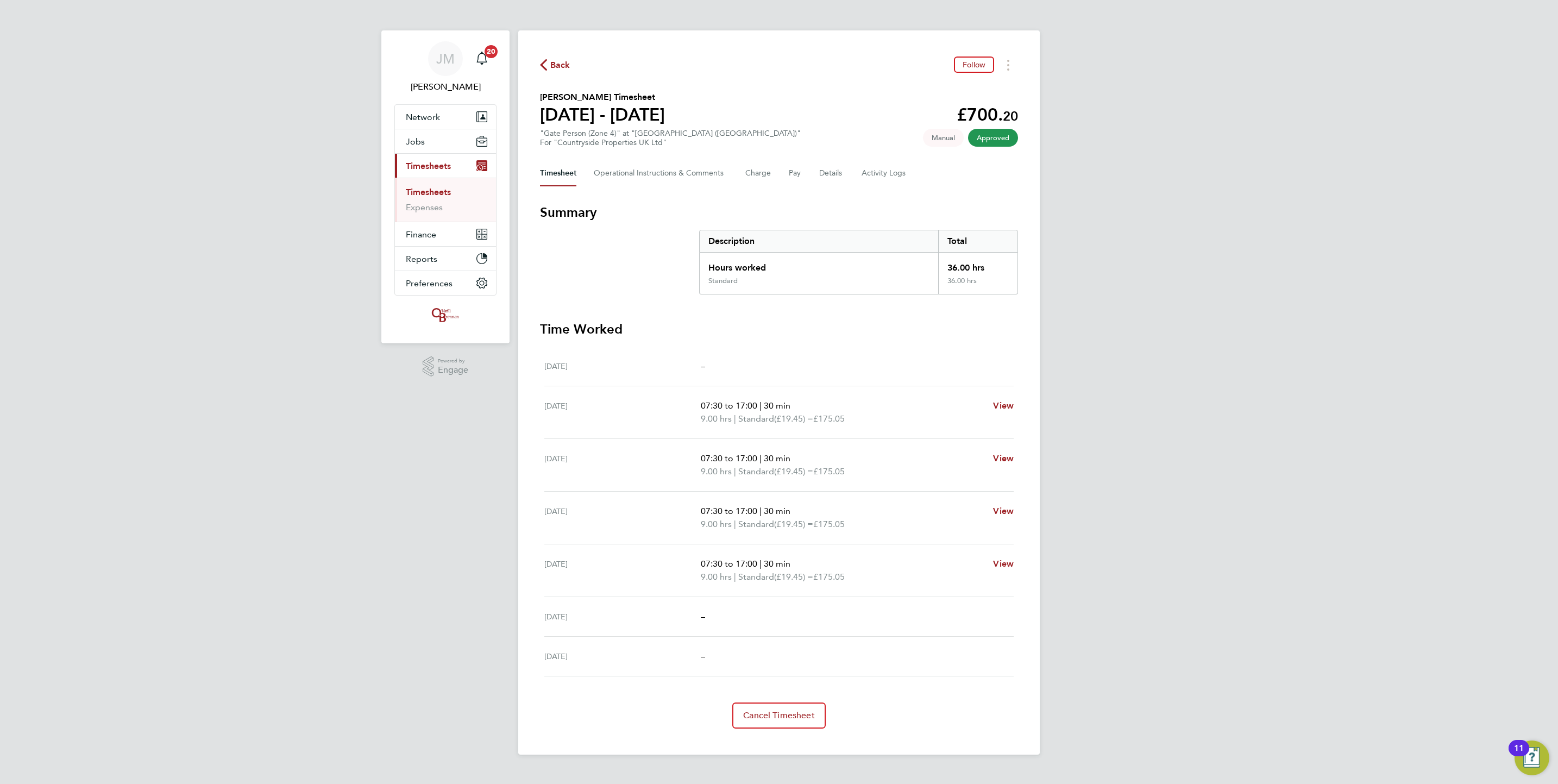
click at [431, 191] on link "Timesheets" at bounding box center [428, 192] width 45 height 10
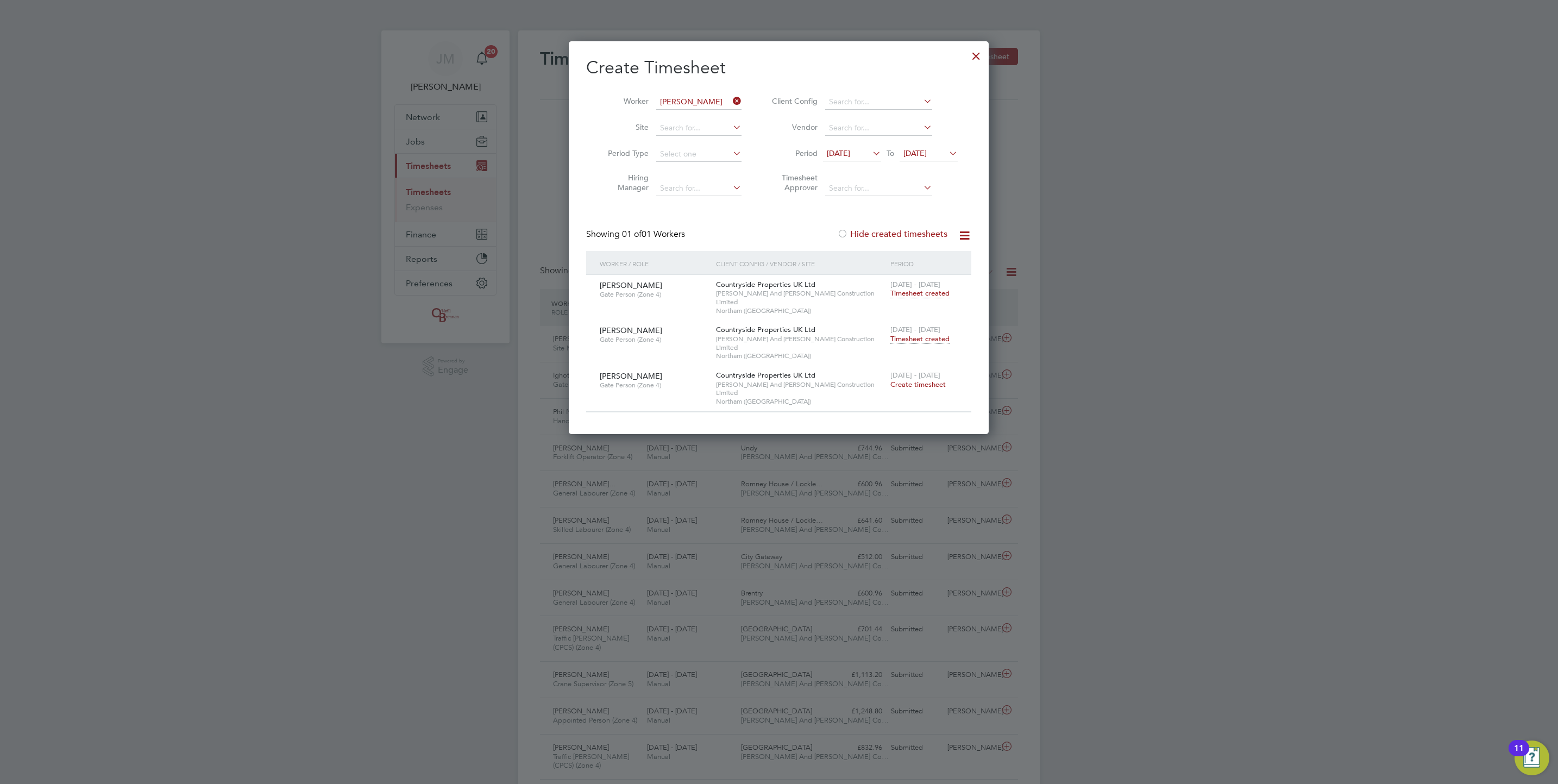
click at [731, 98] on icon at bounding box center [731, 101] width 0 height 15
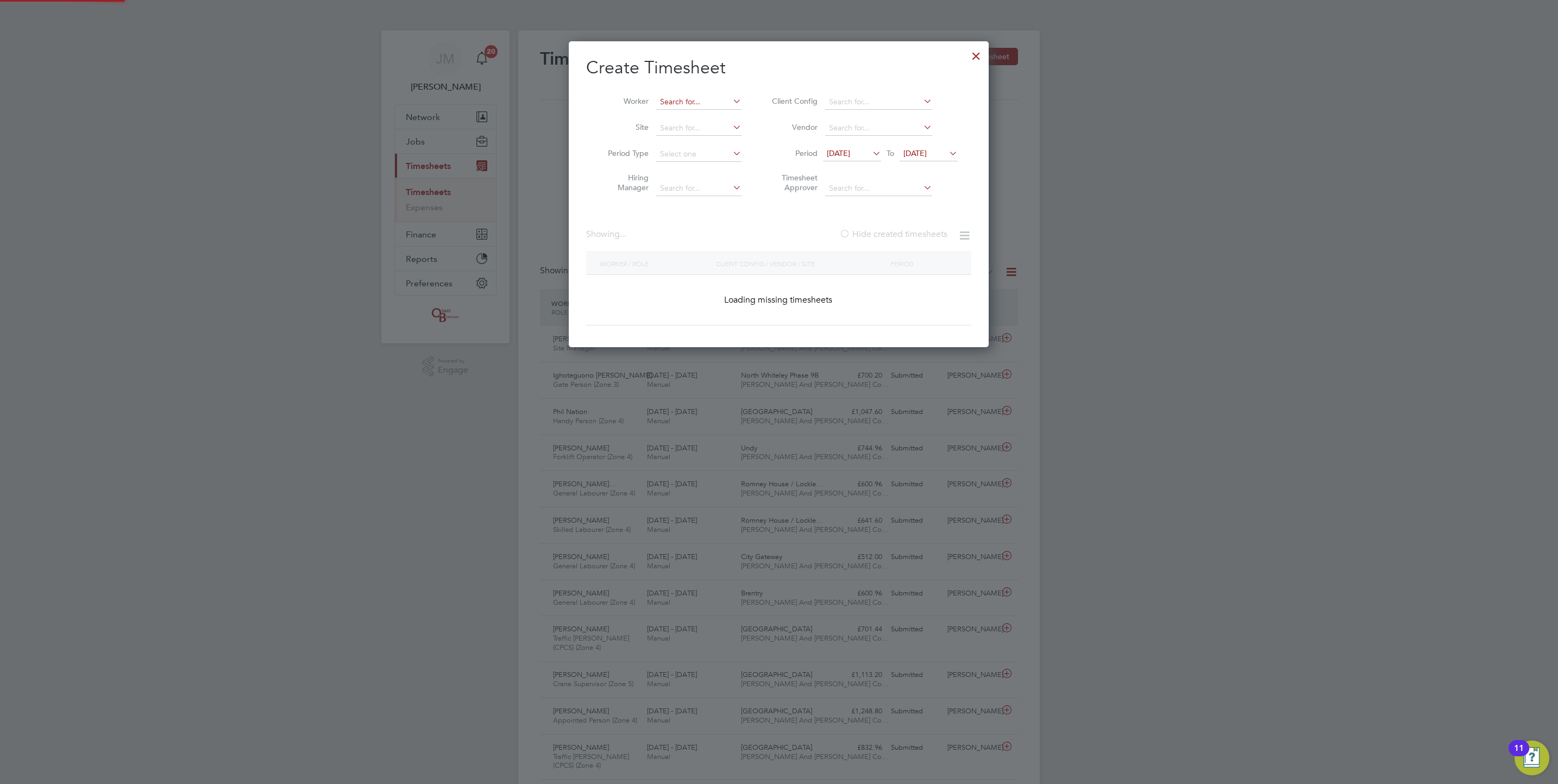
click at [714, 97] on input at bounding box center [698, 102] width 85 height 15
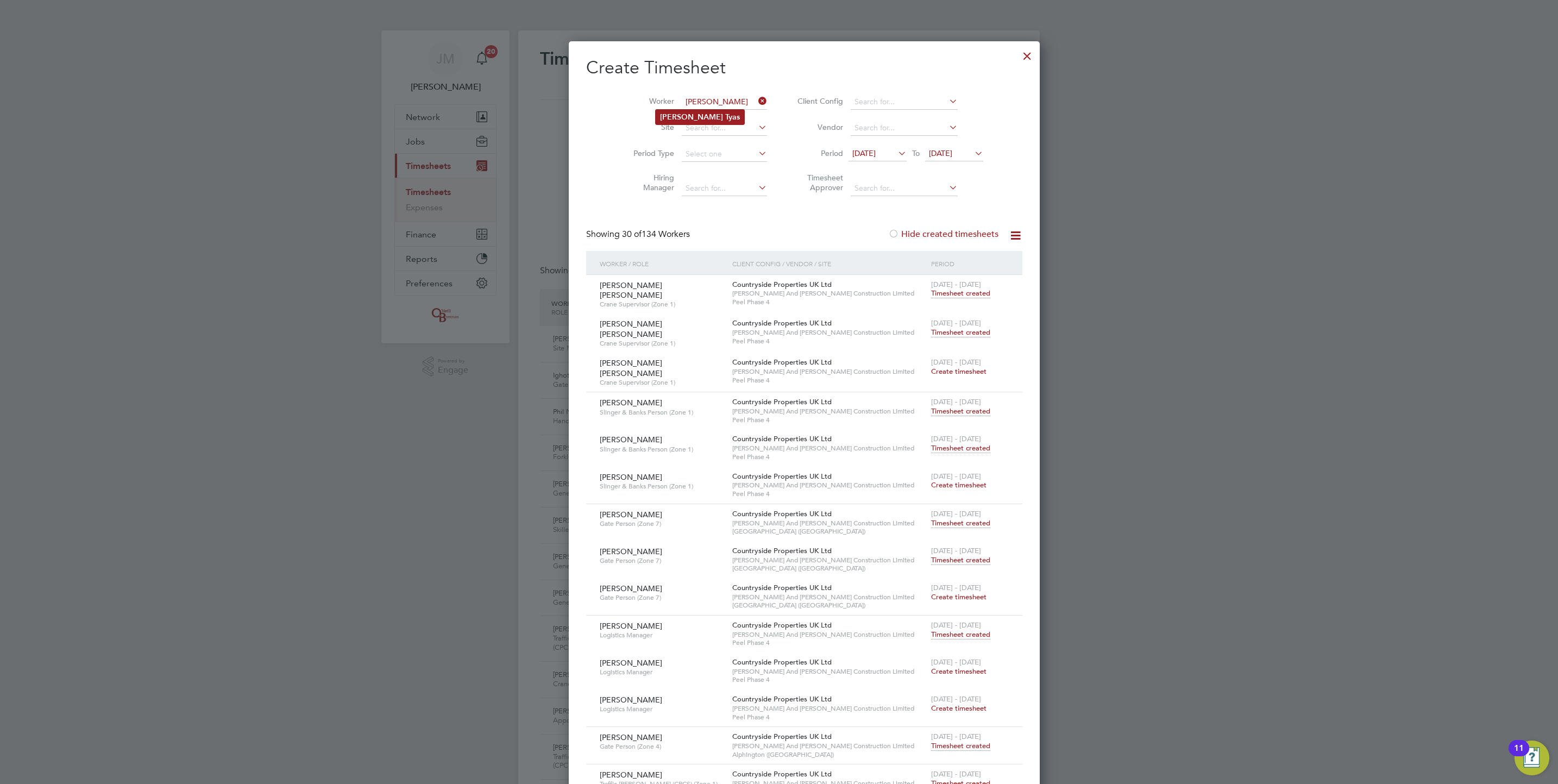
click at [690, 116] on b "[PERSON_NAME]" at bounding box center [691, 117] width 63 height 9
type input "[PERSON_NAME]"
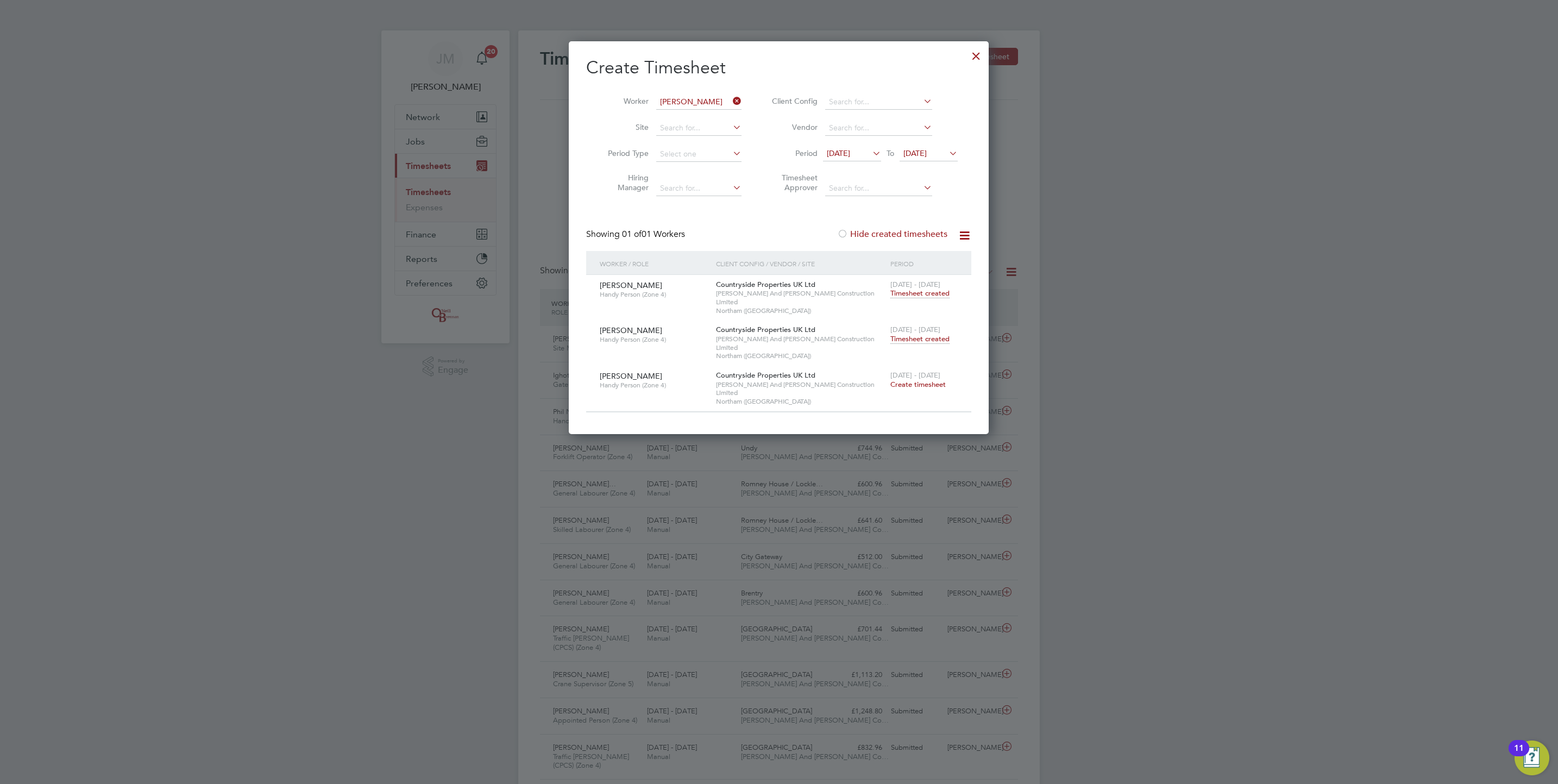
click at [921, 325] on span "[DATE] - [DATE]" at bounding box center [915, 329] width 50 height 9
click at [923, 334] on span "Timesheet created" at bounding box center [920, 339] width 59 height 10
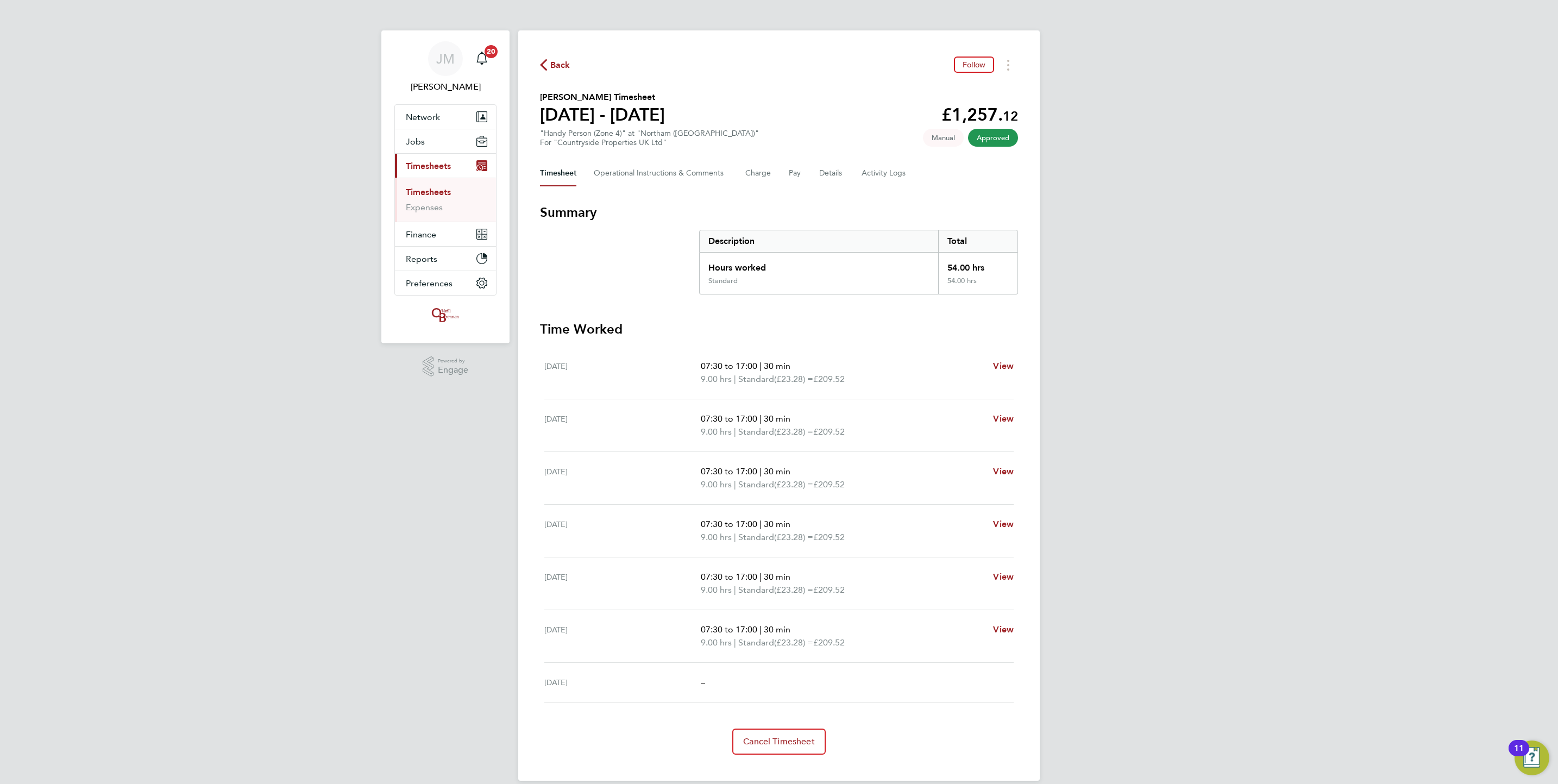
click at [429, 197] on link "Timesheets" at bounding box center [428, 192] width 45 height 10
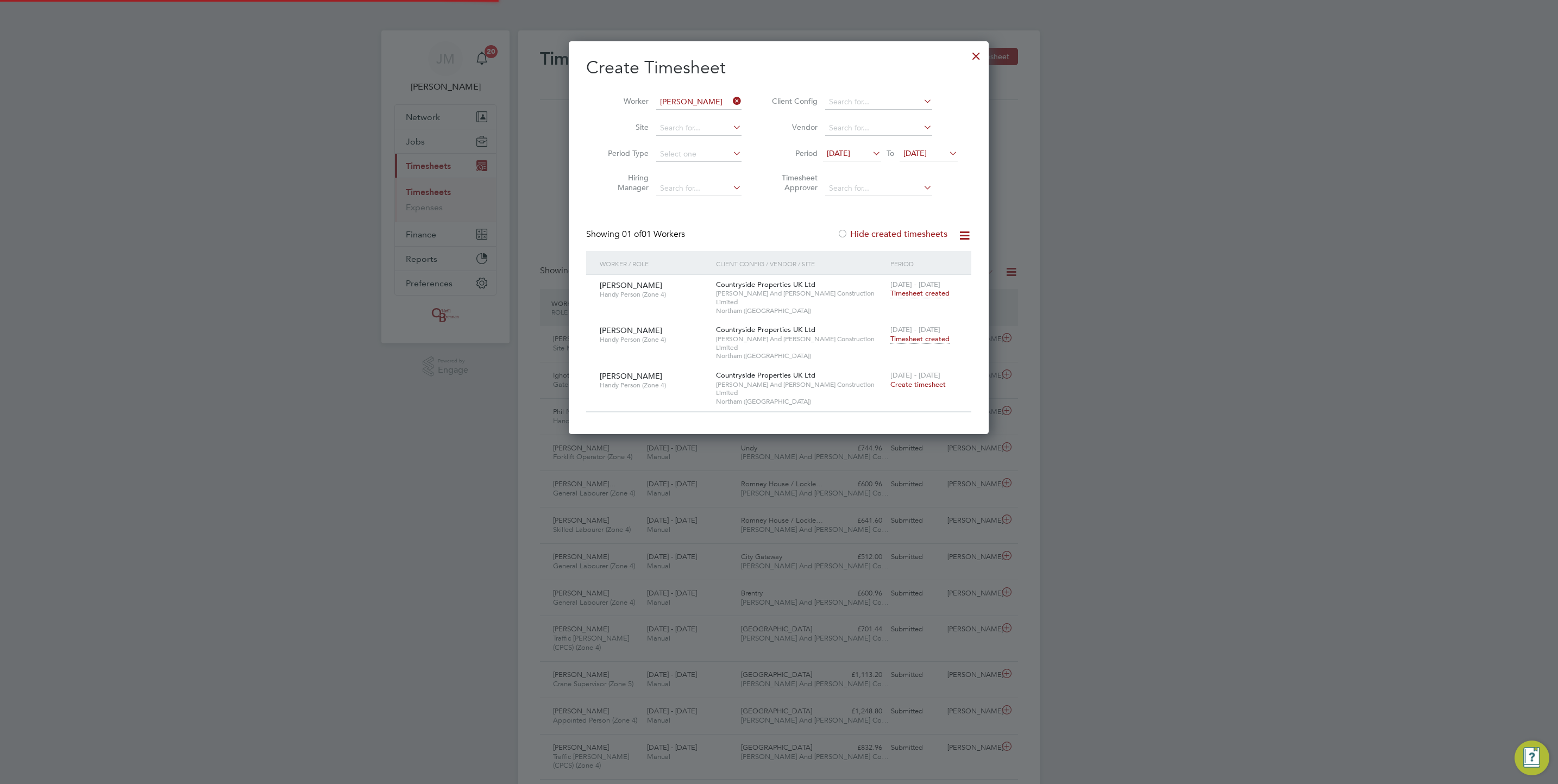
scroll to position [28, 94]
click at [731, 100] on icon at bounding box center [731, 101] width 0 height 15
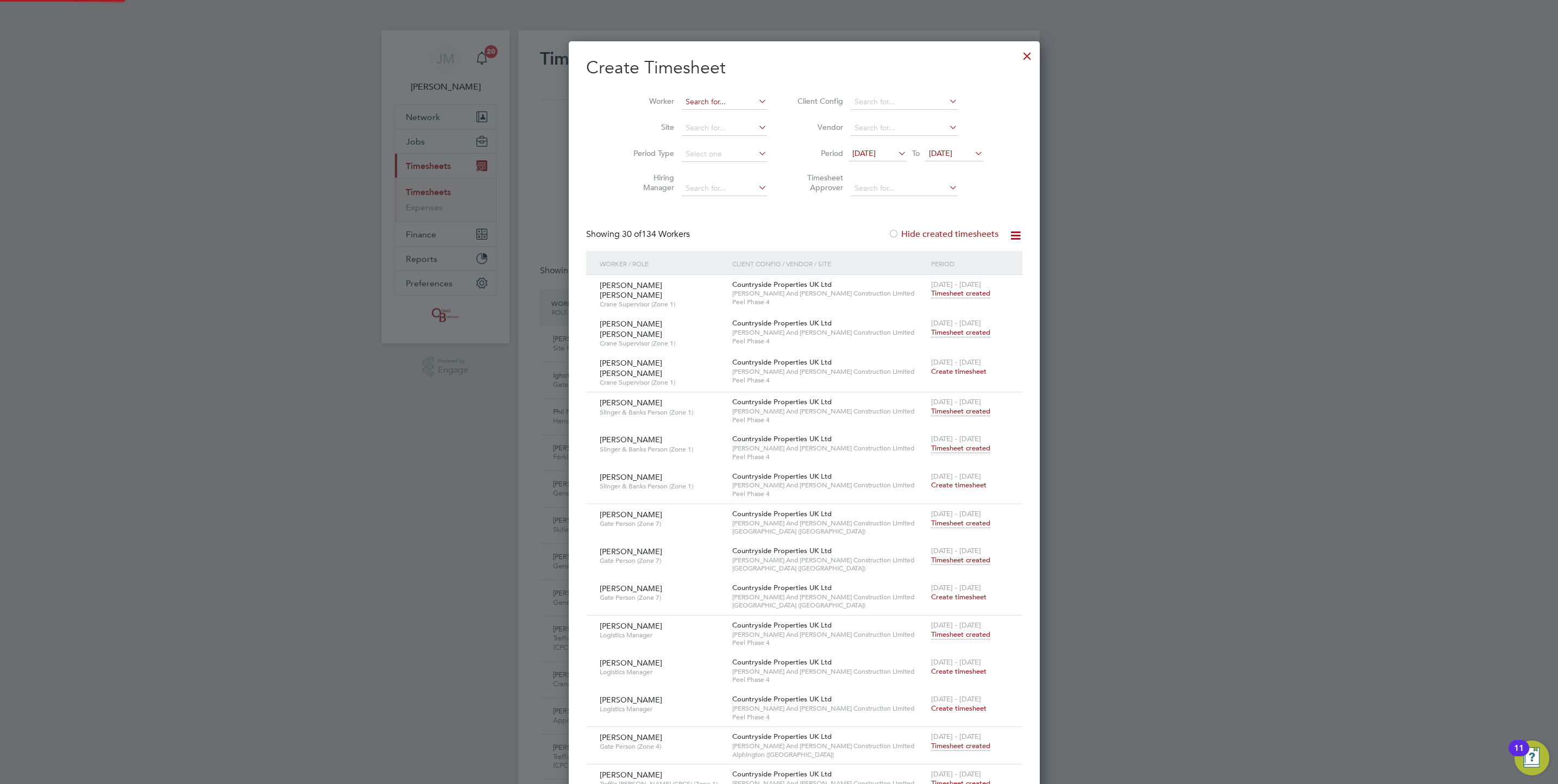
click at [686, 98] on li "Worker" at bounding box center [696, 101] width 169 height 26
click at [715, 99] on input at bounding box center [724, 102] width 85 height 15
click at [725, 113] on b "Galo" at bounding box center [734, 117] width 18 height 9
type input "[PERSON_NAME]"
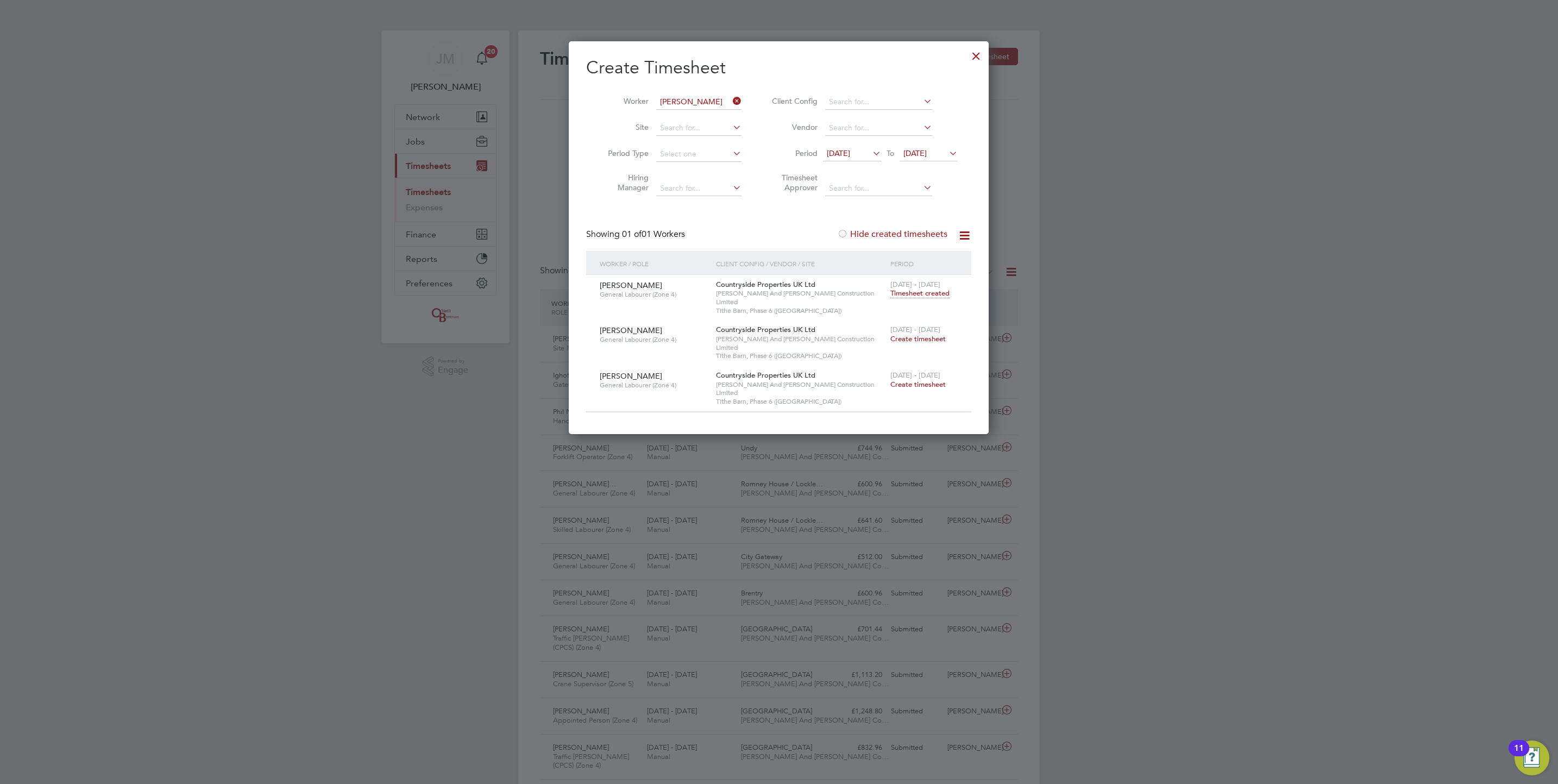
click at [938, 325] on span "[DATE] - [DATE]" at bounding box center [915, 329] width 50 height 9
click at [930, 334] on span "Create timesheet" at bounding box center [918, 339] width 55 height 9
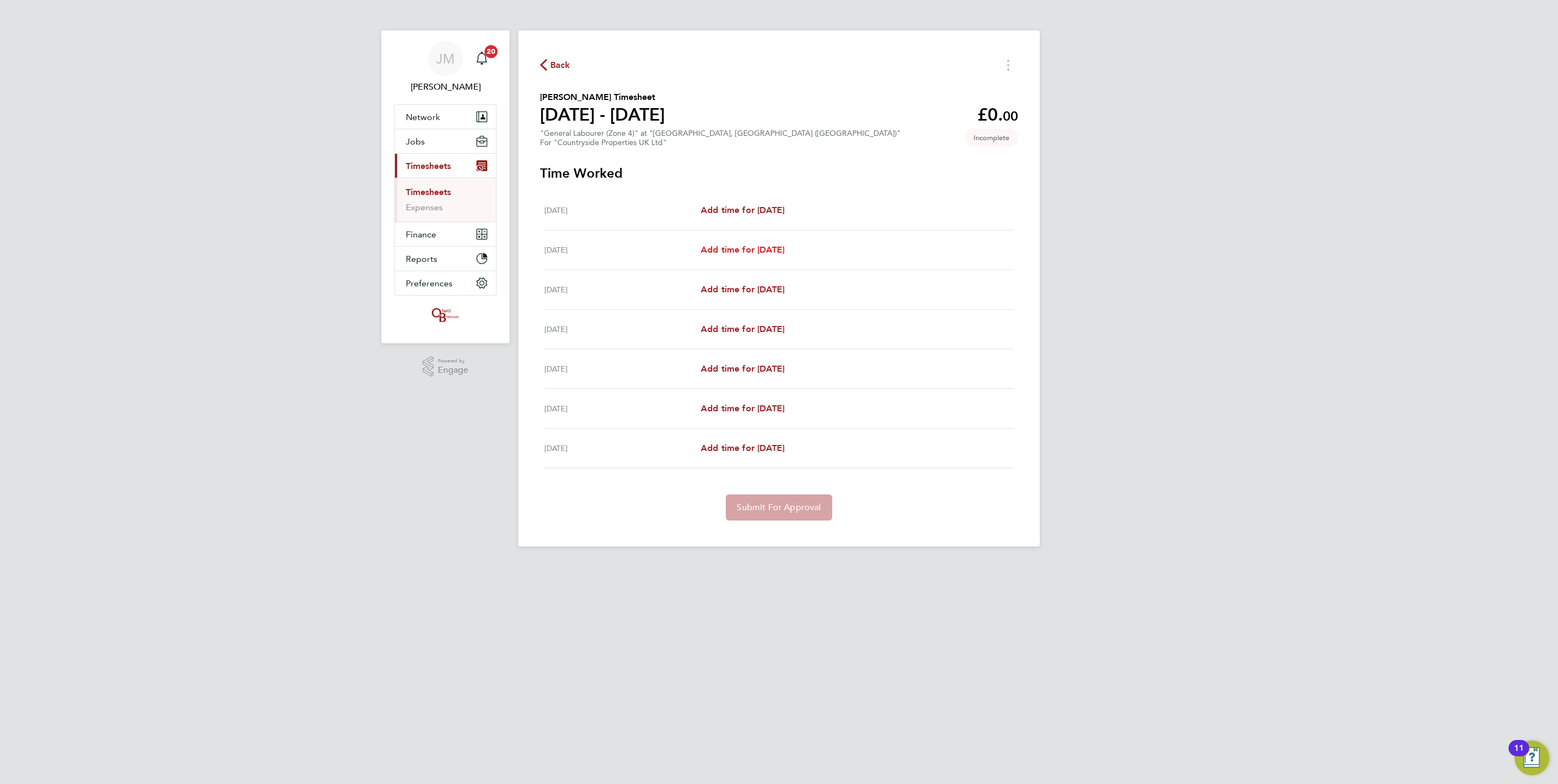
click at [785, 251] on span "Add time for [DATE]" at bounding box center [742, 249] width 84 height 10
select select "30"
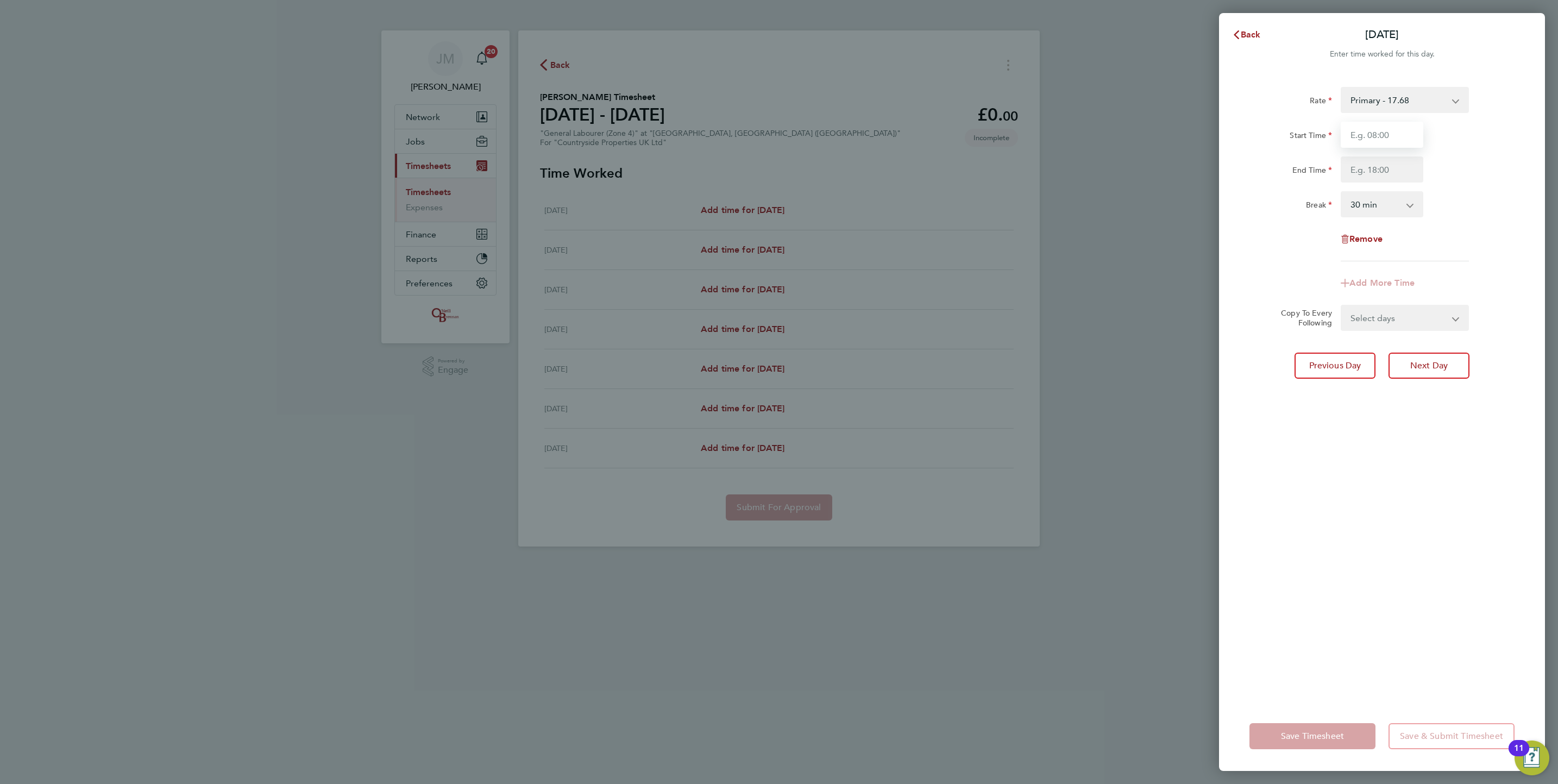
drag, startPoint x: 1356, startPoint y: 139, endPoint x: 1370, endPoint y: 132, distance: 15.7
click at [1356, 139] on input "Start Time" at bounding box center [1382, 134] width 82 height 26
type input "07:30"
drag, startPoint x: 1384, startPoint y: 164, endPoint x: 1435, endPoint y: 152, distance: 52.4
click at [1384, 164] on input "End Time" at bounding box center [1382, 169] width 82 height 26
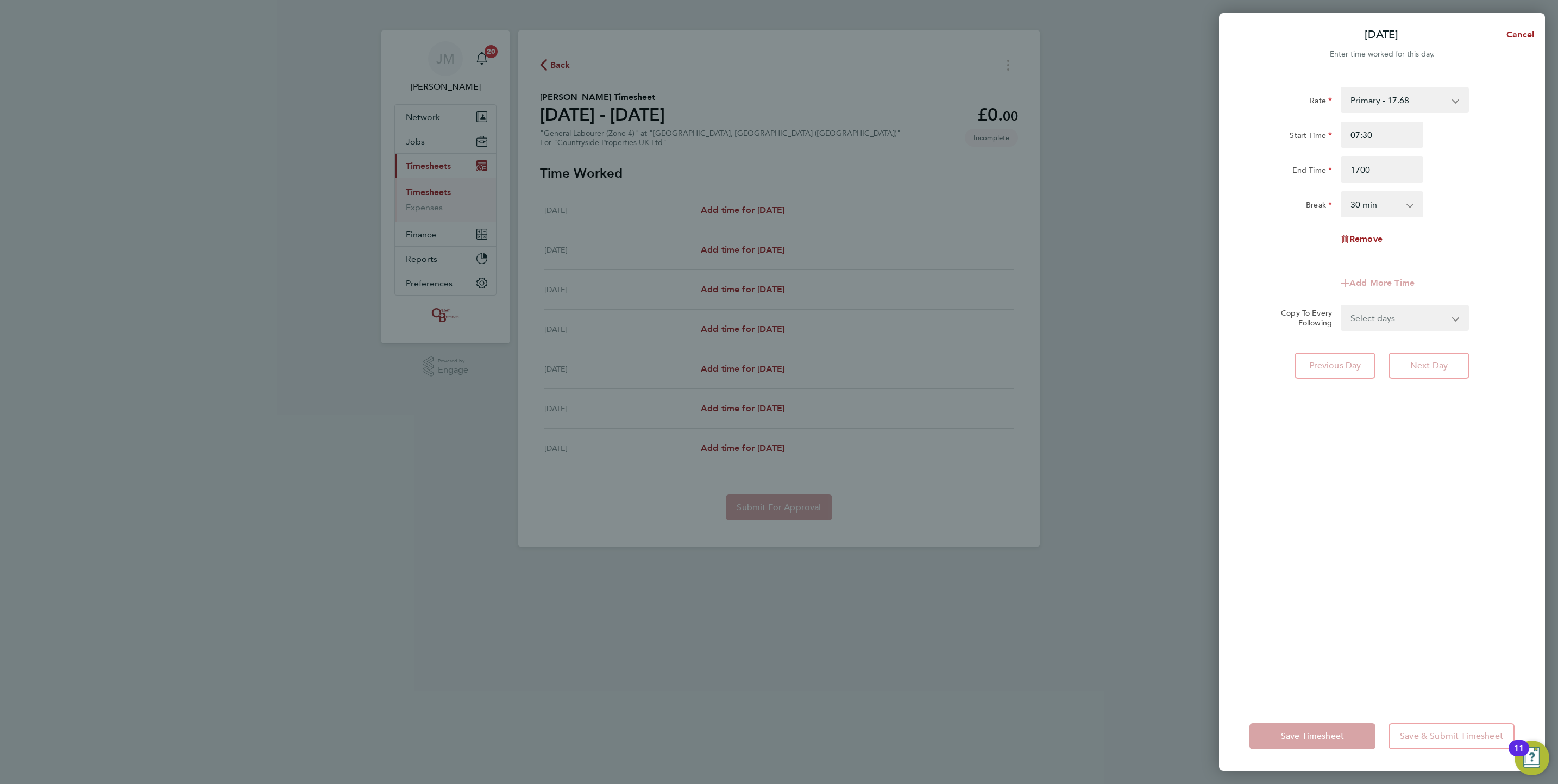
type input "17:00"
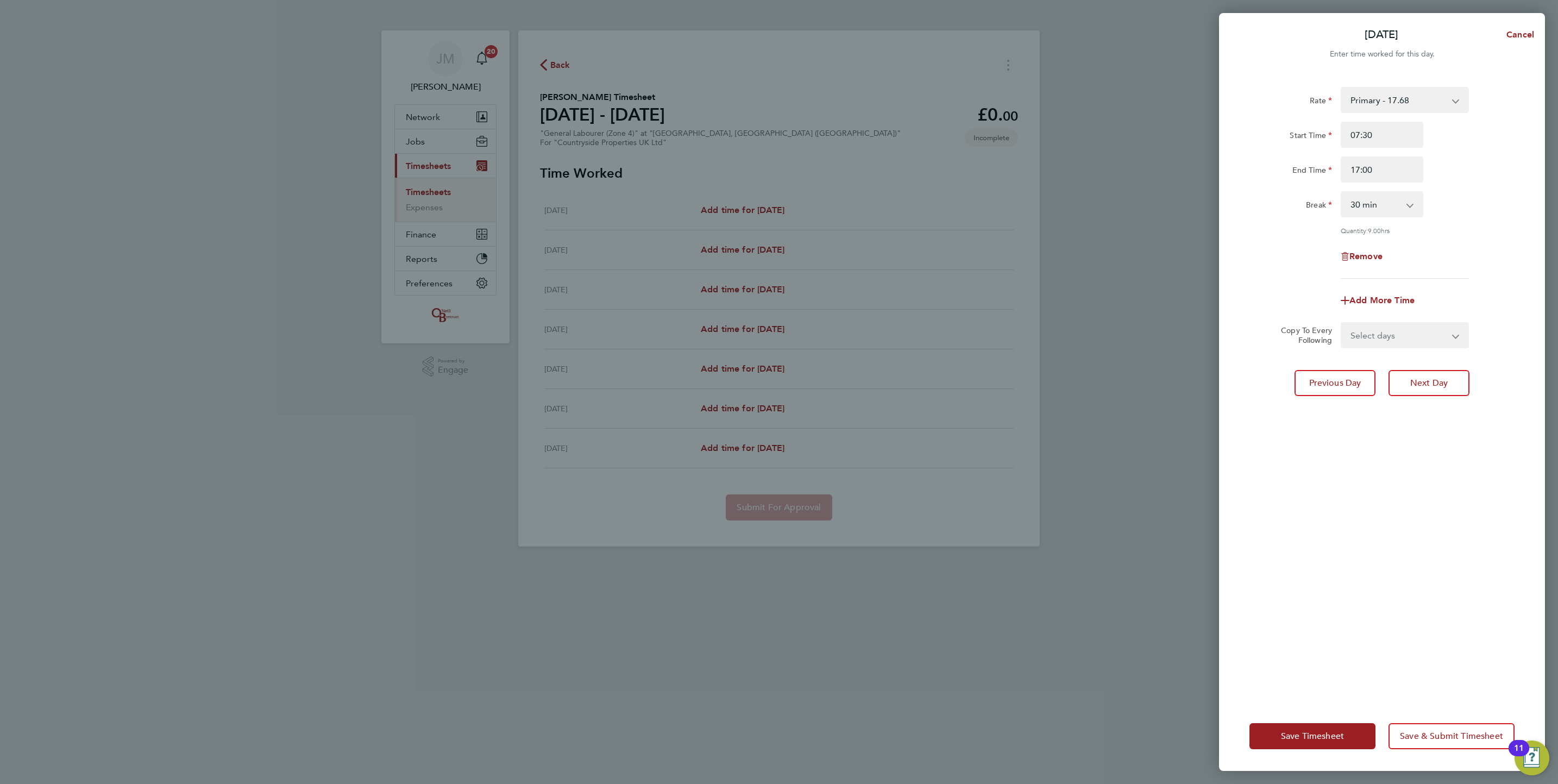
click at [1467, 128] on div "Start Time 07:30" at bounding box center [1382, 134] width 274 height 26
click at [1416, 326] on select "Select days Day Weekday (Mon-Fri) Weekend (Sat-Sun) [DATE] [DATE] [DATE] [DATE]…" at bounding box center [1399, 335] width 114 height 24
select select "WEEKDAY"
click at [1342, 323] on select "Select days Day Weekday (Mon-Fri) Weekend (Sat-Sun) [DATE] [DATE] [DATE] [DATE]…" at bounding box center [1399, 335] width 114 height 24
select select "[DATE]"
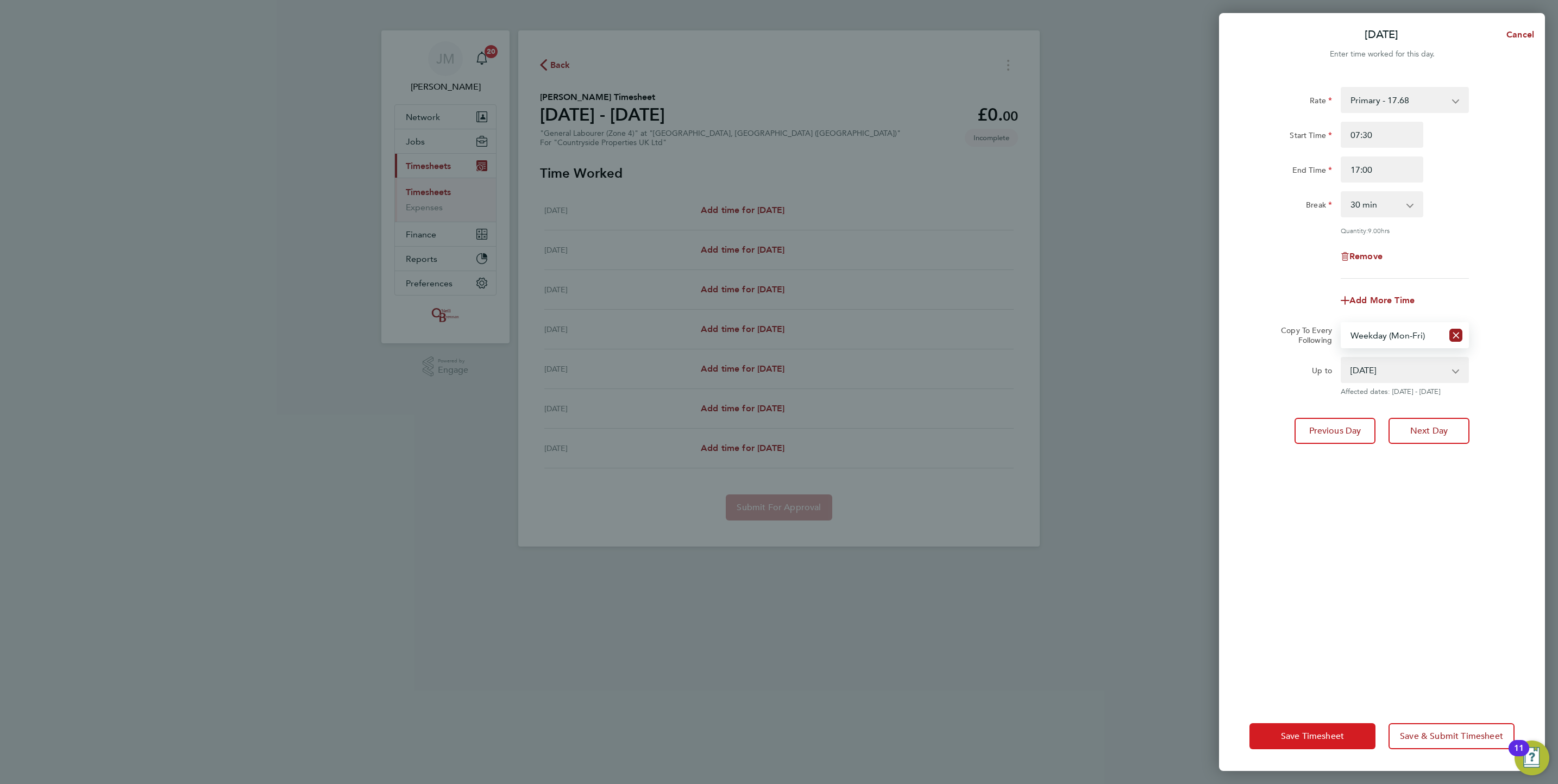
click at [1335, 734] on span "Save Timesheet" at bounding box center [1312, 736] width 63 height 11
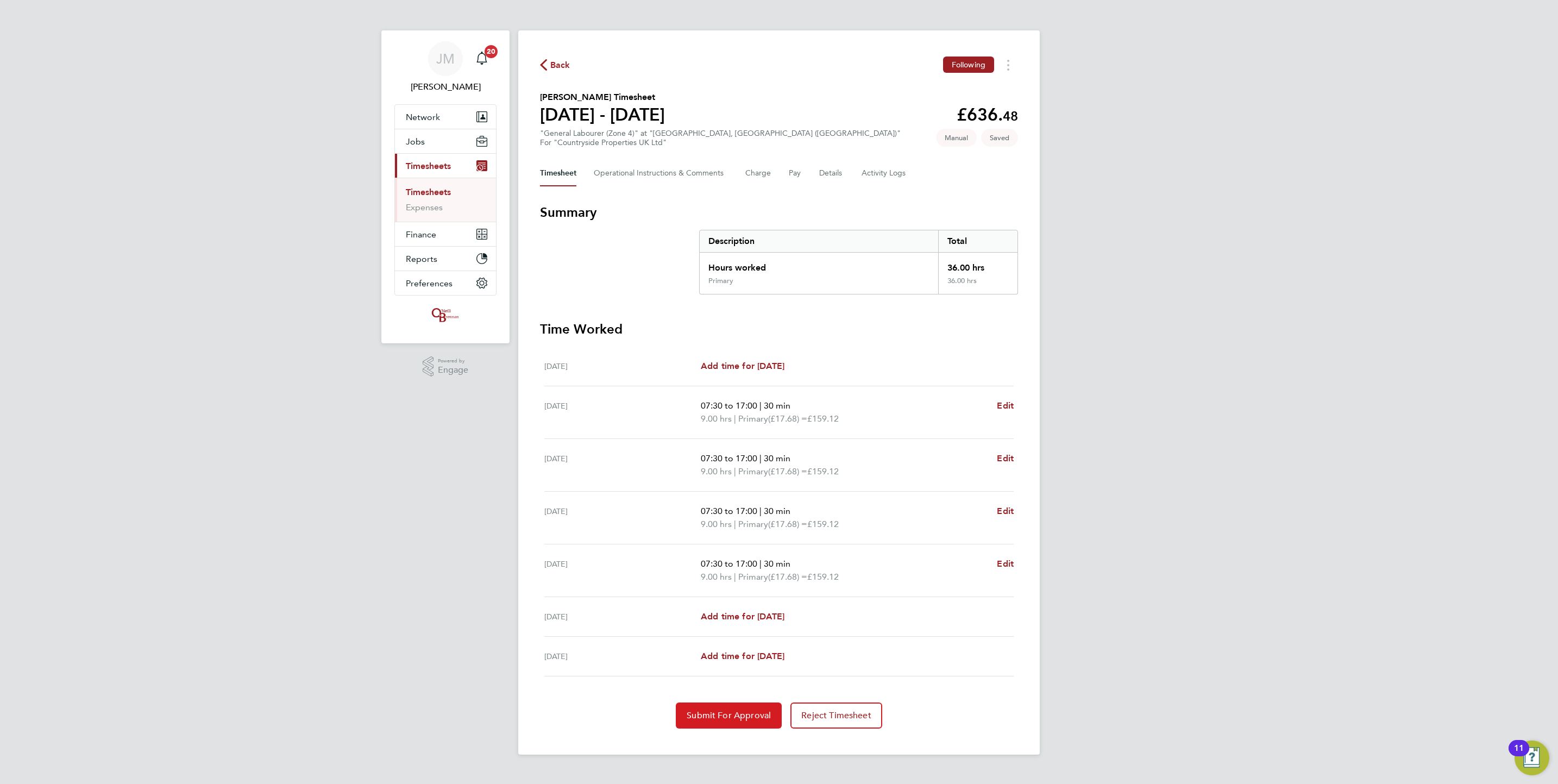
click at [735, 719] on span "Submit For Approval" at bounding box center [729, 715] width 84 height 11
click at [424, 194] on link "Timesheets" at bounding box center [428, 192] width 45 height 10
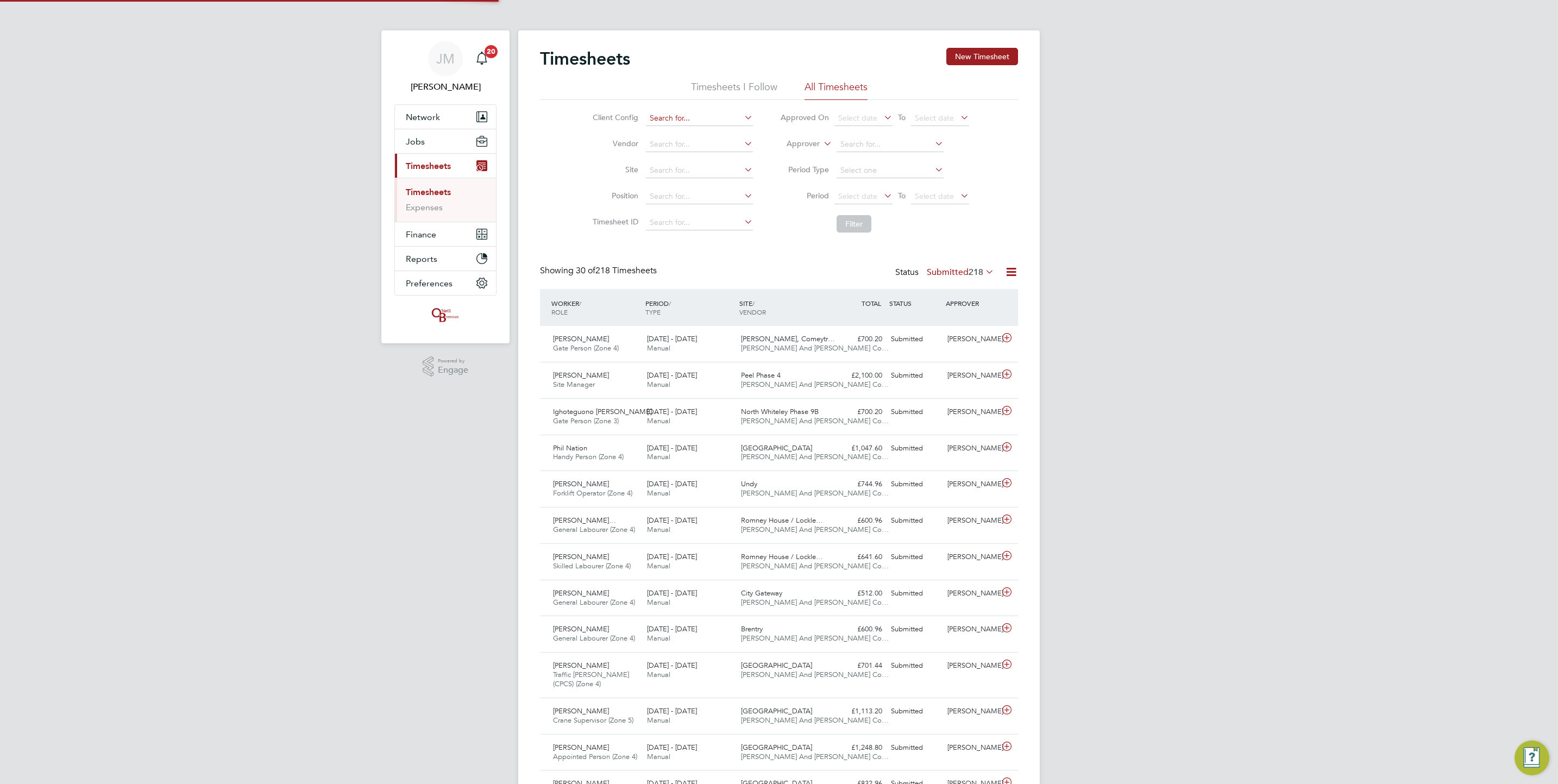
scroll to position [28, 94]
click at [949, 57] on button "New Timesheet" at bounding box center [982, 57] width 72 height 18
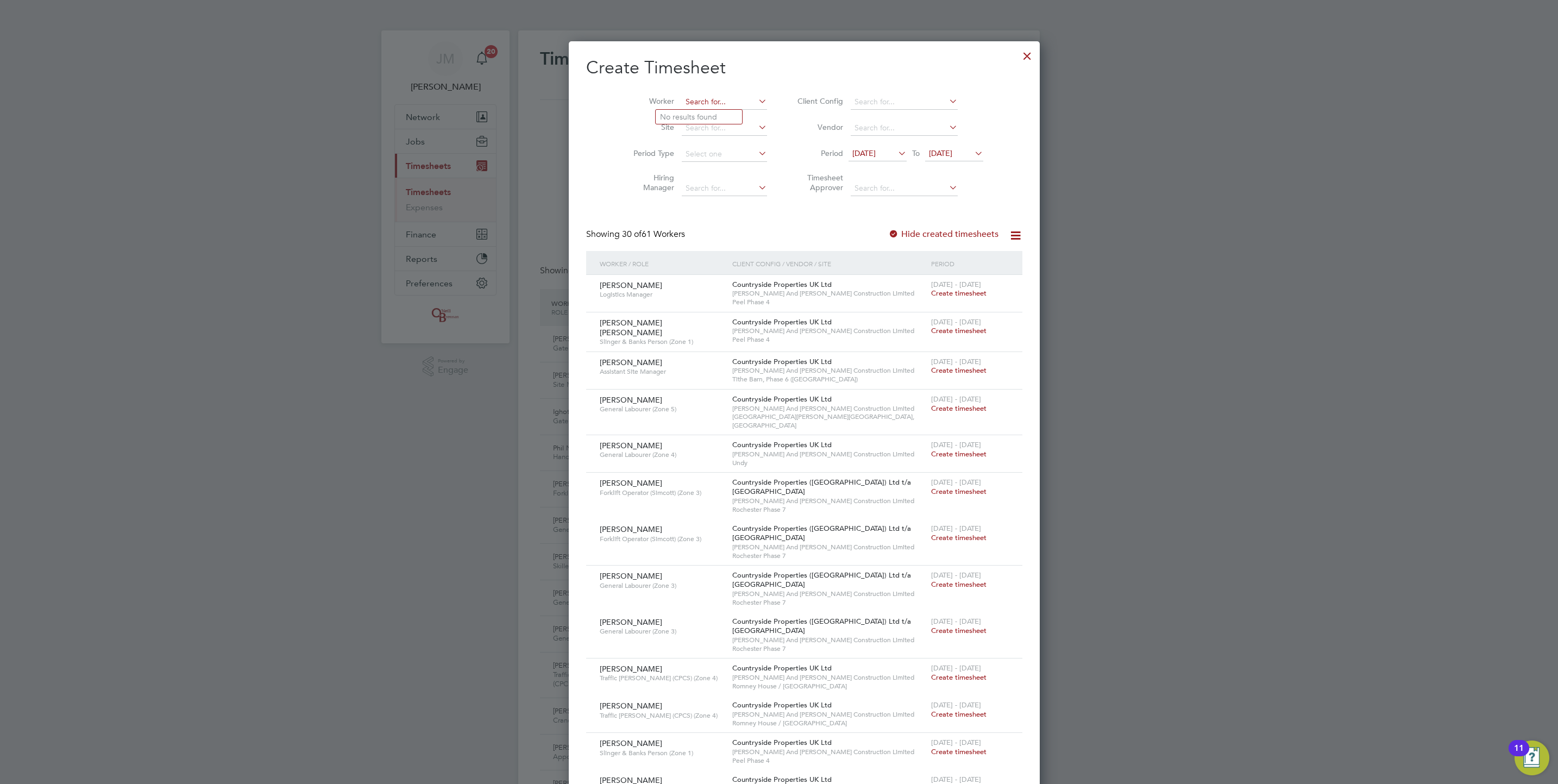
click at [699, 103] on input at bounding box center [724, 102] width 85 height 15
type input "[PERSON_NAME]"
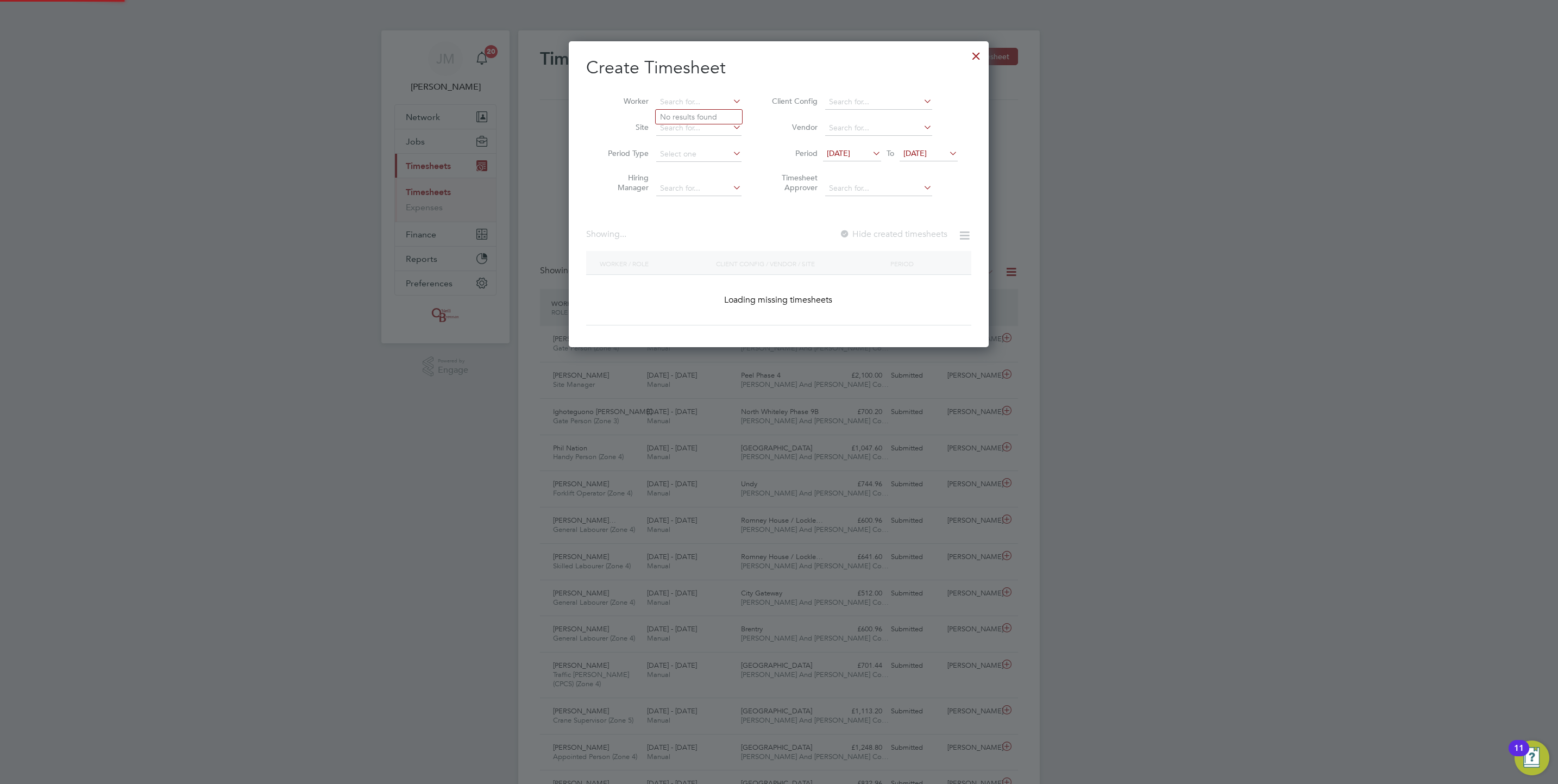
click at [677, 111] on ul "No results found" at bounding box center [698, 116] width 88 height 15
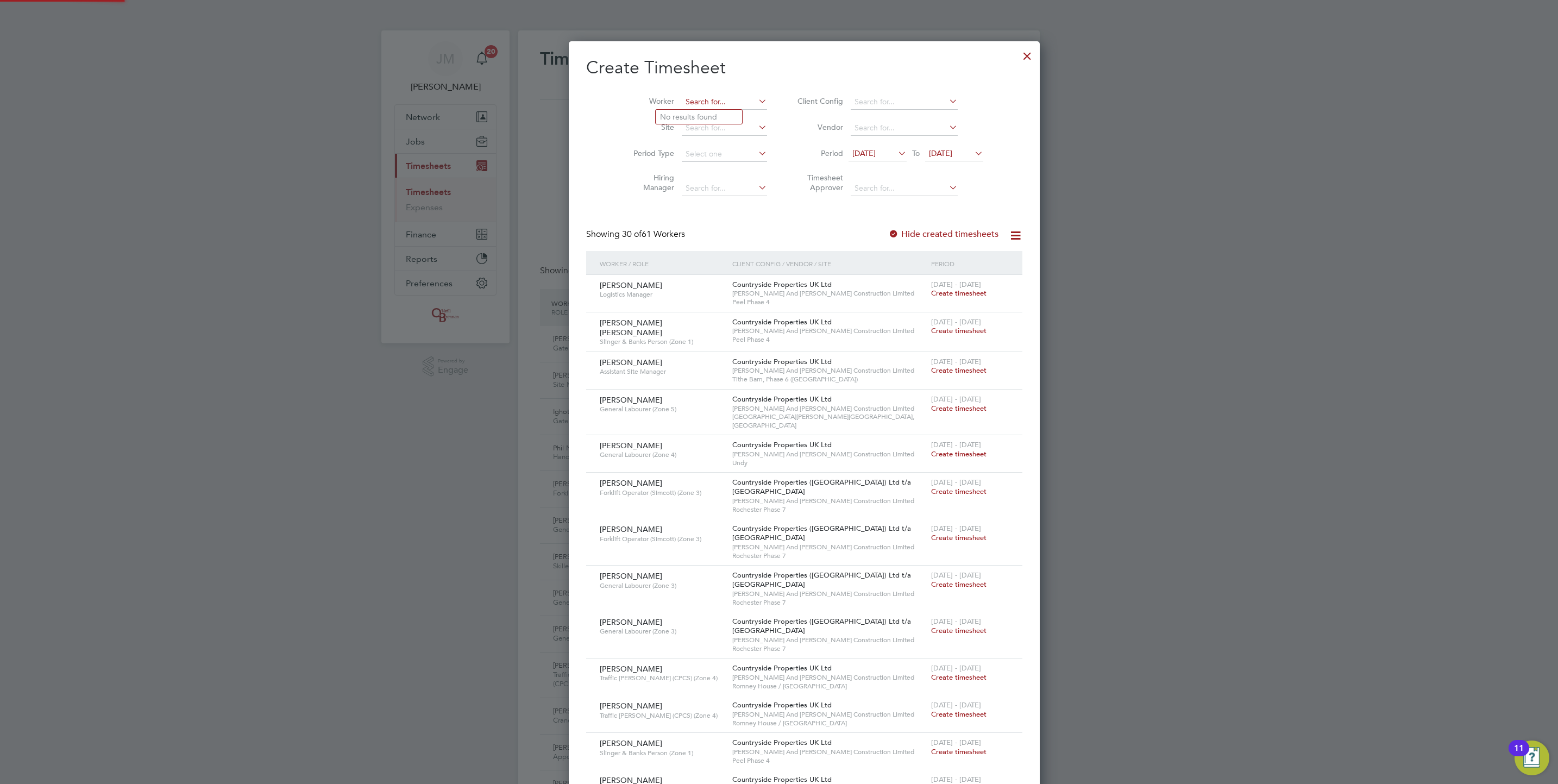
drag, startPoint x: 693, startPoint y: 103, endPoint x: 699, endPoint y: 101, distance: 6.3
click at [698, 101] on input at bounding box center [724, 102] width 85 height 15
click at [731, 121] on li "[PERSON_NAME] [PERSON_NAME] bridge" at bounding box center [716, 116] width 122 height 14
type input "[PERSON_NAME]"
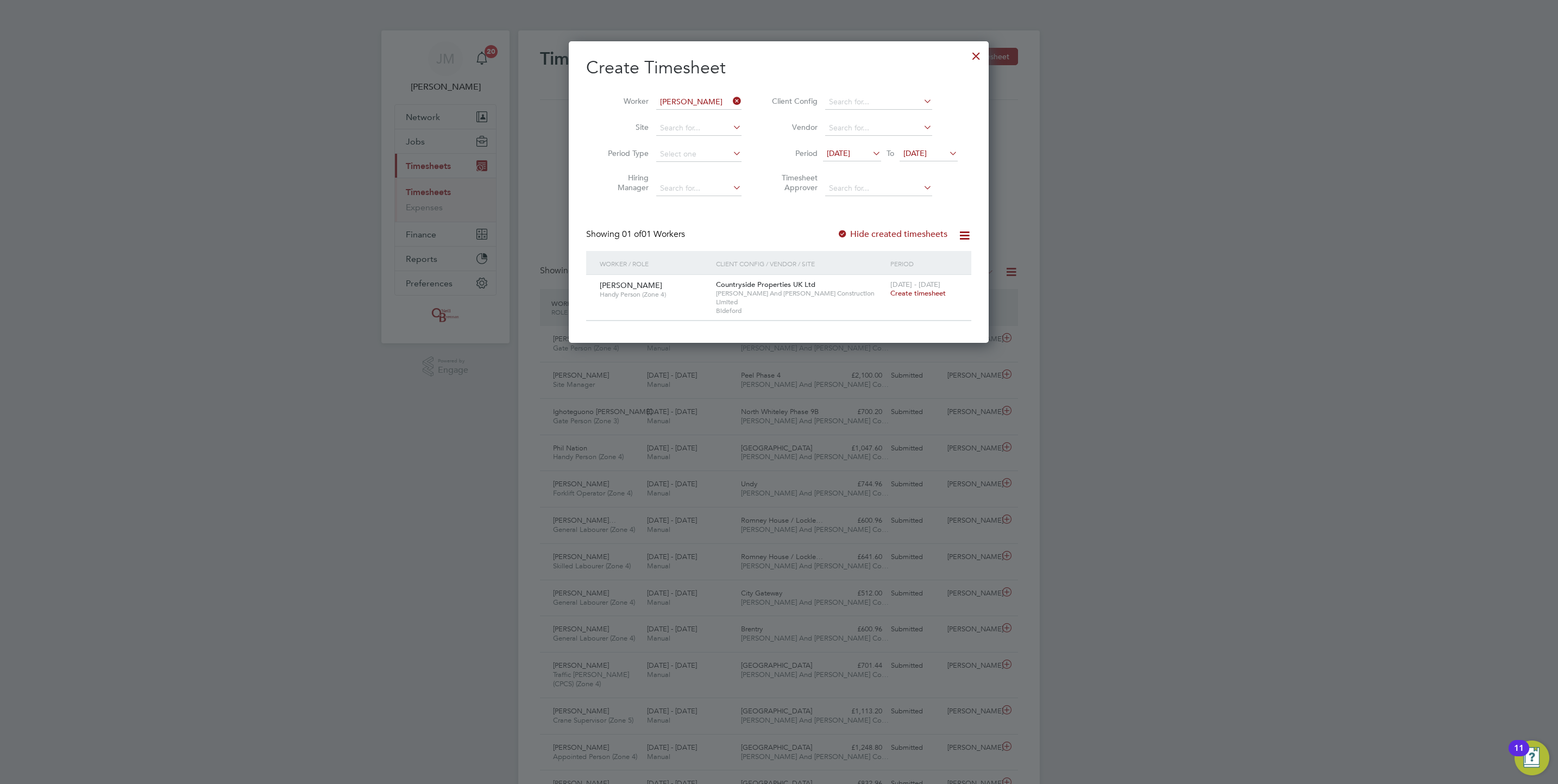
click at [908, 230] on label "Hide created timesheets" at bounding box center [892, 234] width 110 height 11
click at [927, 155] on span "[DATE]" at bounding box center [915, 154] width 23 height 10
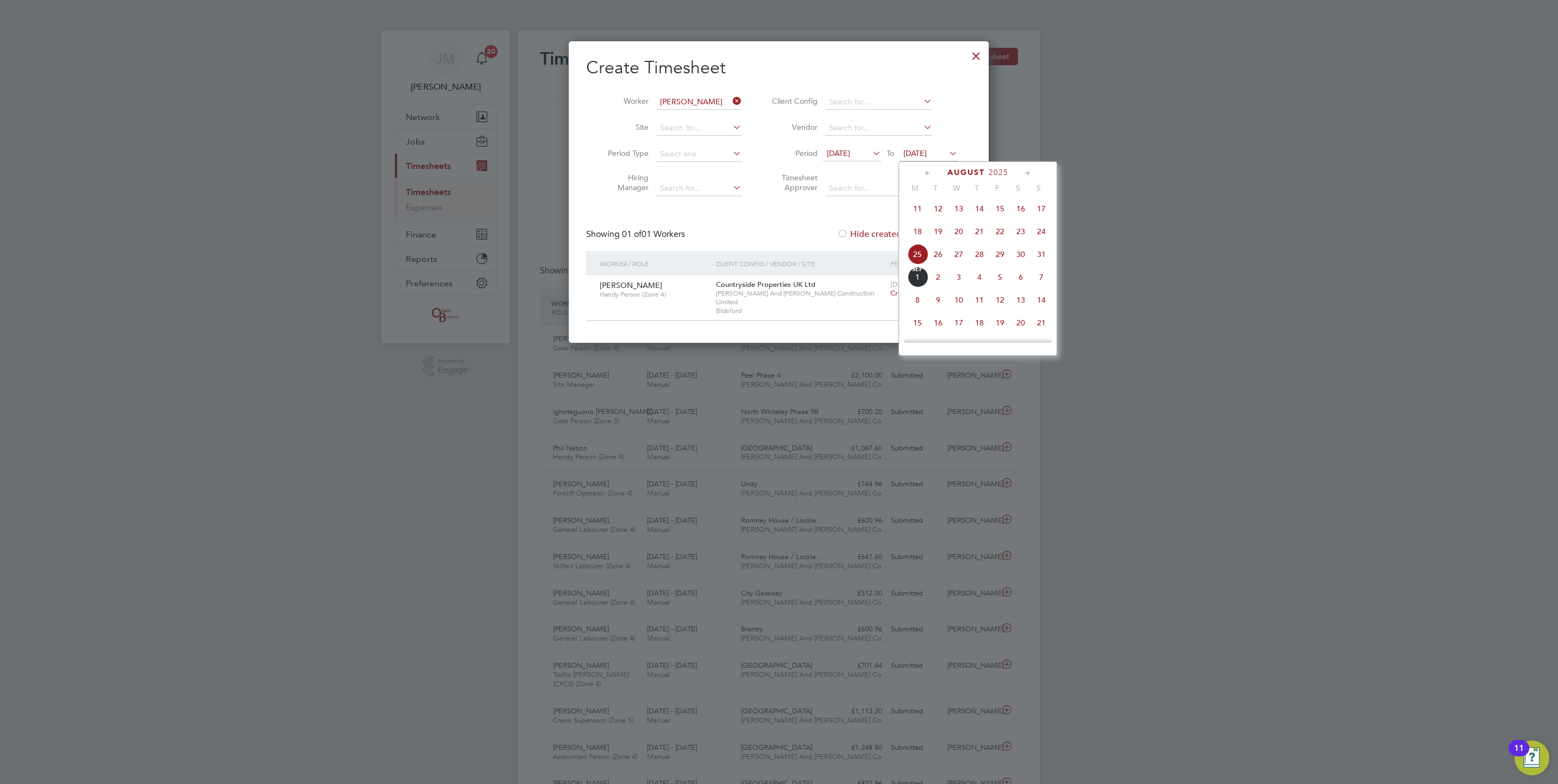
click at [1037, 333] on span "21" at bounding box center [1041, 322] width 21 height 21
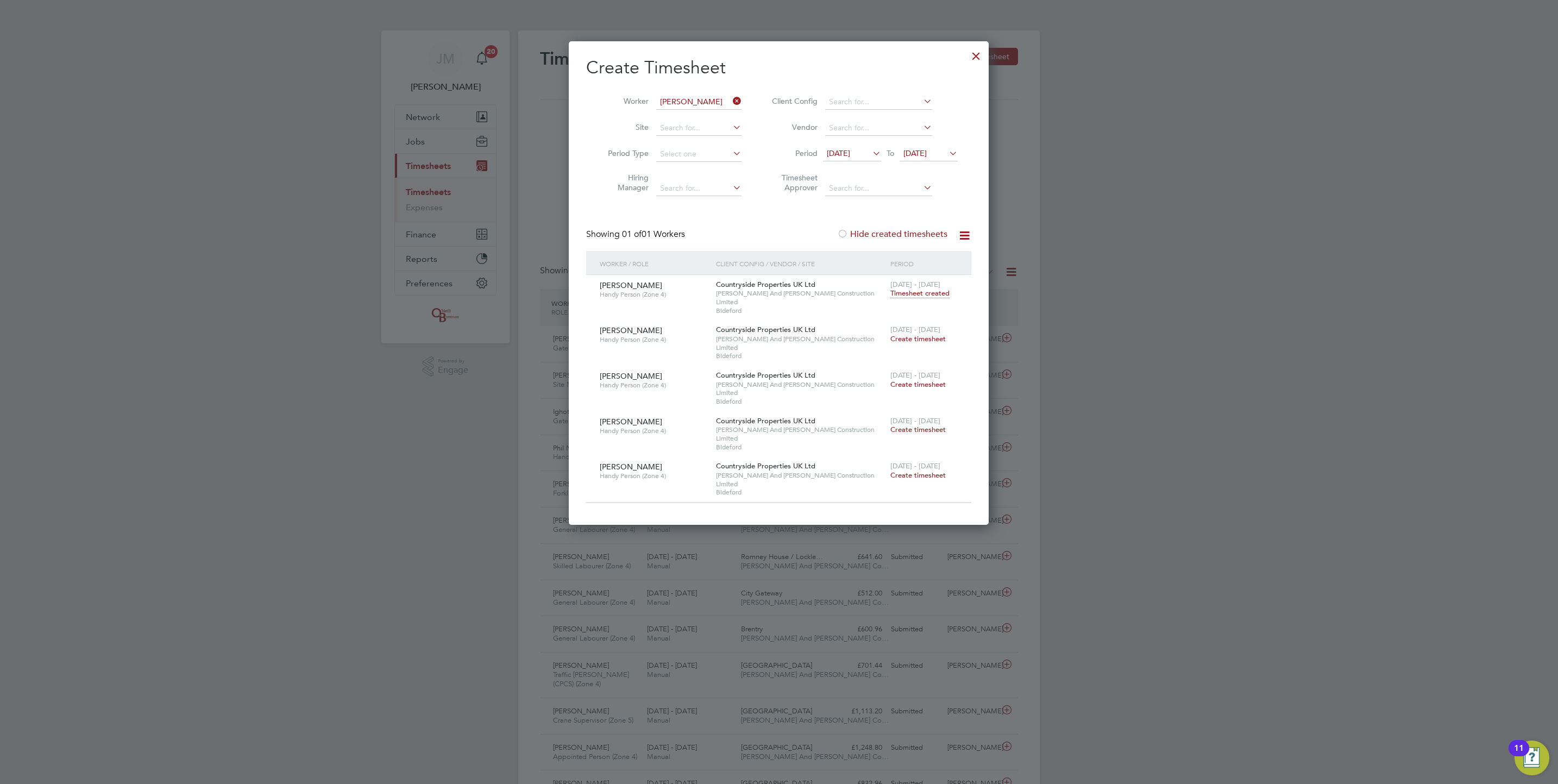
click at [923, 334] on span "Create timesheet" at bounding box center [918, 339] width 55 height 9
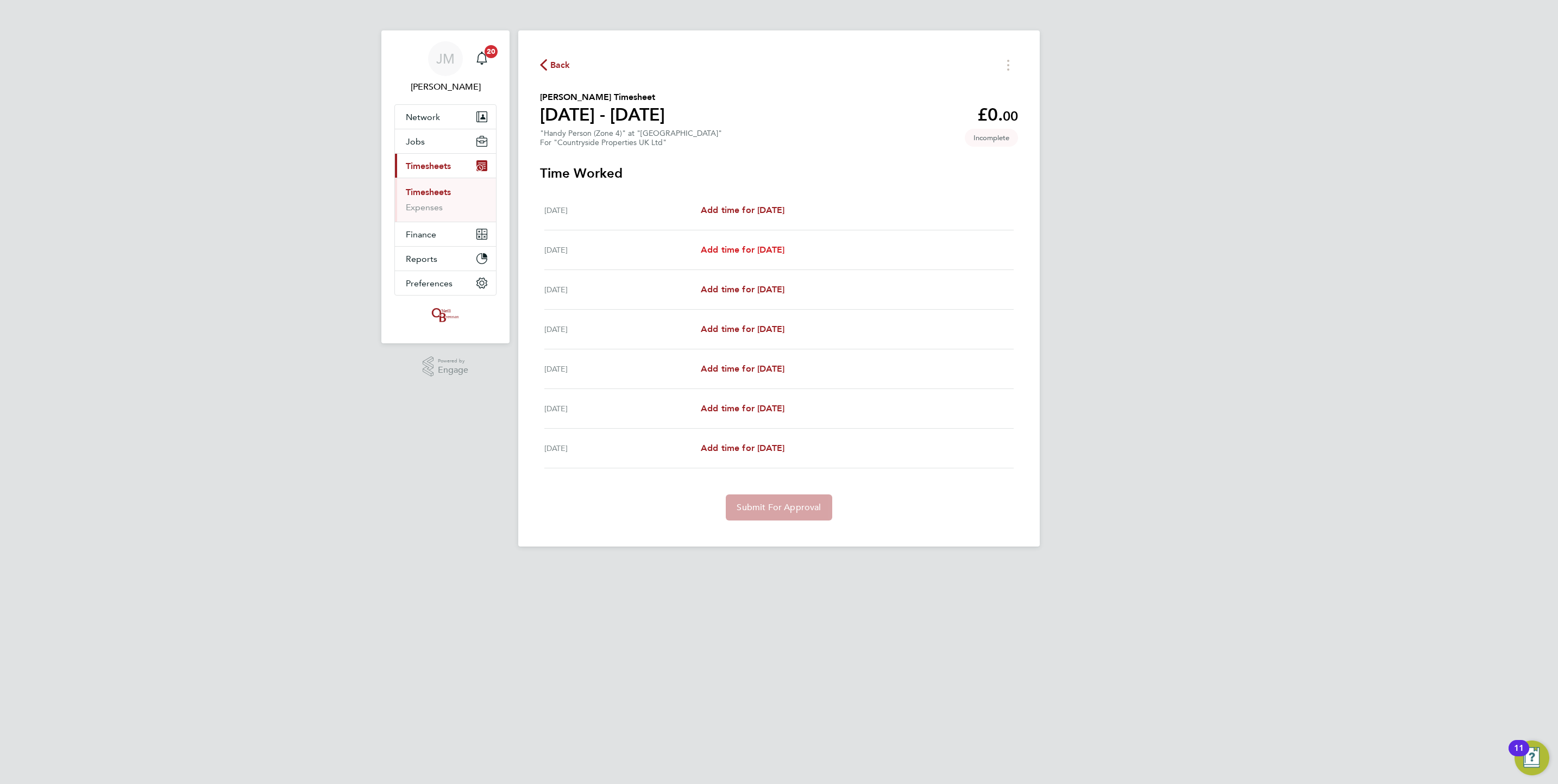
click at [742, 249] on span "Add time for [DATE]" at bounding box center [742, 249] width 84 height 10
select select "30"
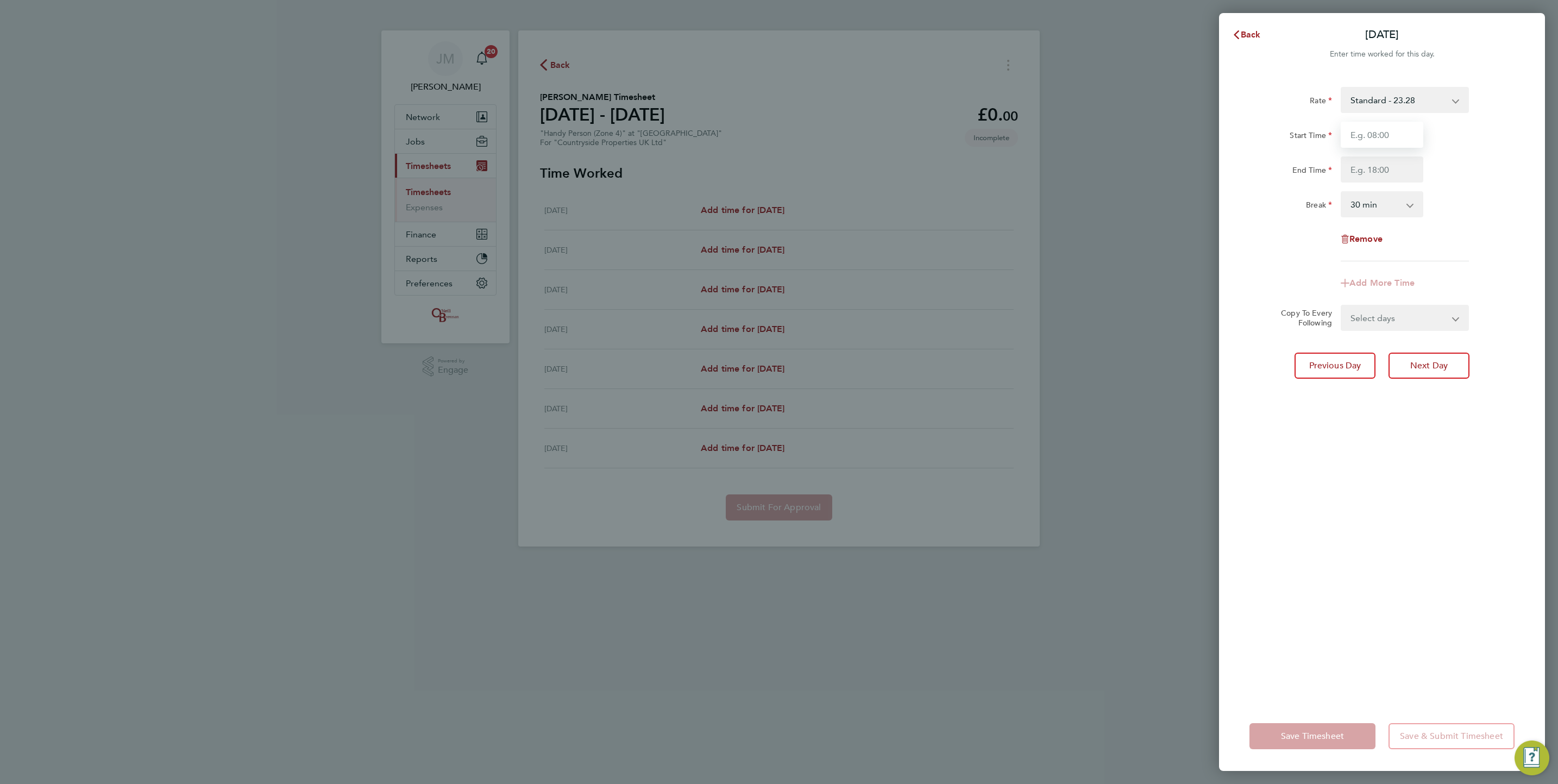
click at [1360, 129] on input "Start Time" at bounding box center [1382, 134] width 82 height 26
type input "07:30"
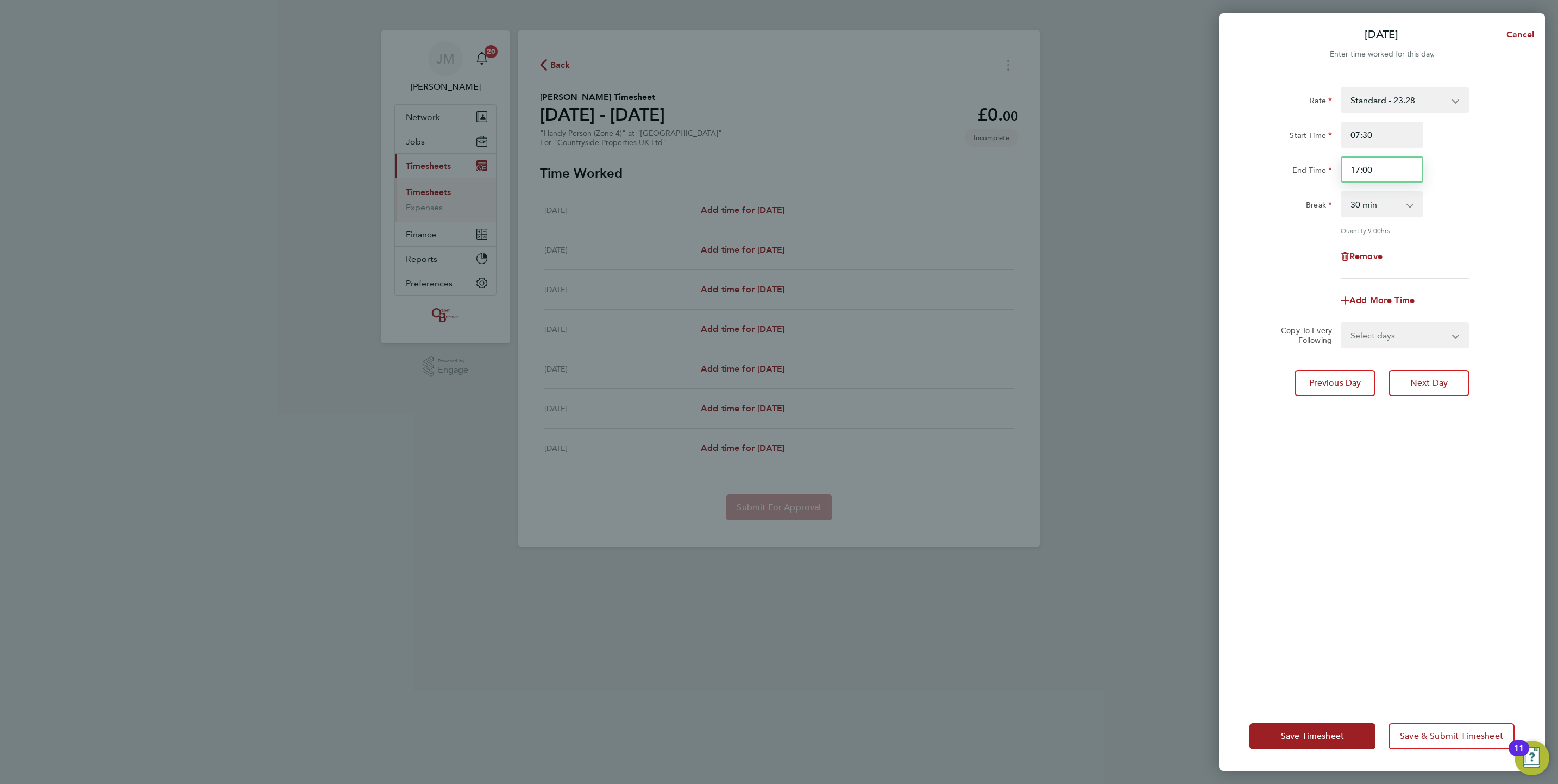
click at [1389, 169] on input "17:00" at bounding box center [1382, 169] width 82 height 26
type input "16:30"
click at [1453, 344] on select "Select days Day Weekday (Mon-Fri) Weekend (Sat-Sun) [DATE] [DATE] [DATE] [DATE]…" at bounding box center [1399, 335] width 114 height 24
select select "WEEKDAY"
click at [1342, 323] on select "Select days Day Weekday (Mon-Fri) Weekend (Sat-Sun) [DATE] [DATE] [DATE] [DATE]…" at bounding box center [1399, 335] width 114 height 24
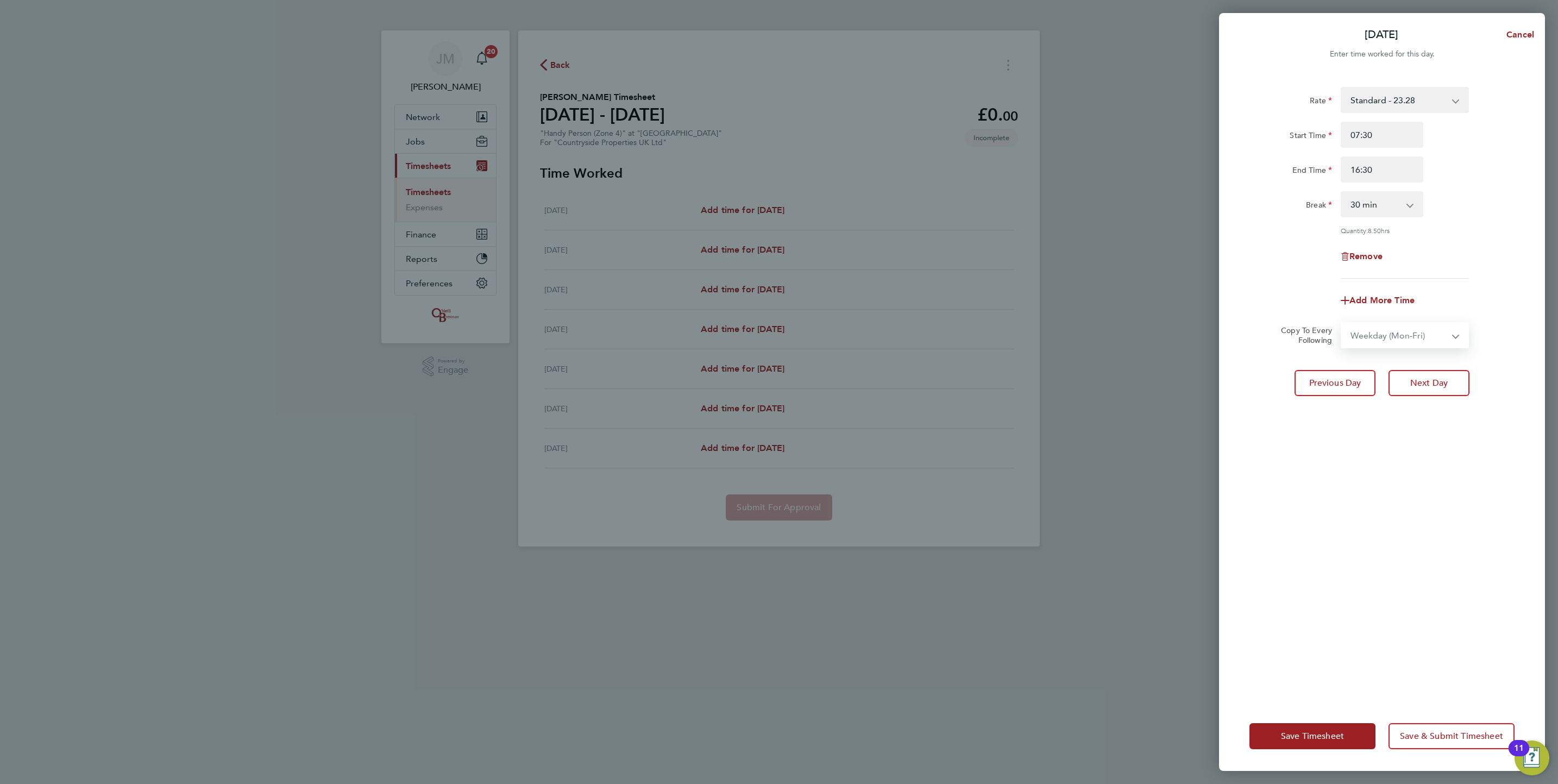
select select "[DATE]"
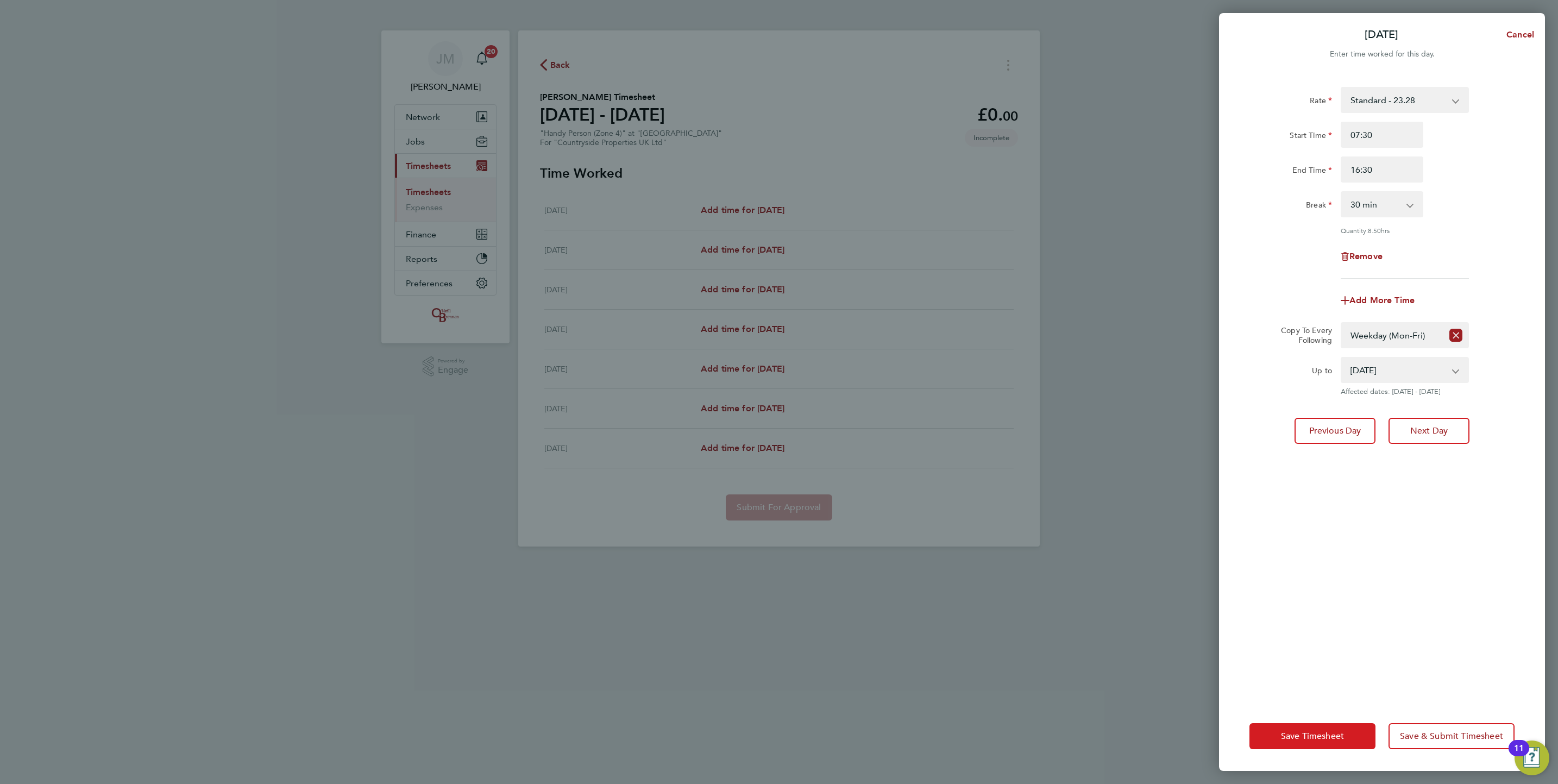
click at [1347, 732] on button "Save Timesheet" at bounding box center [1312, 736] width 126 height 26
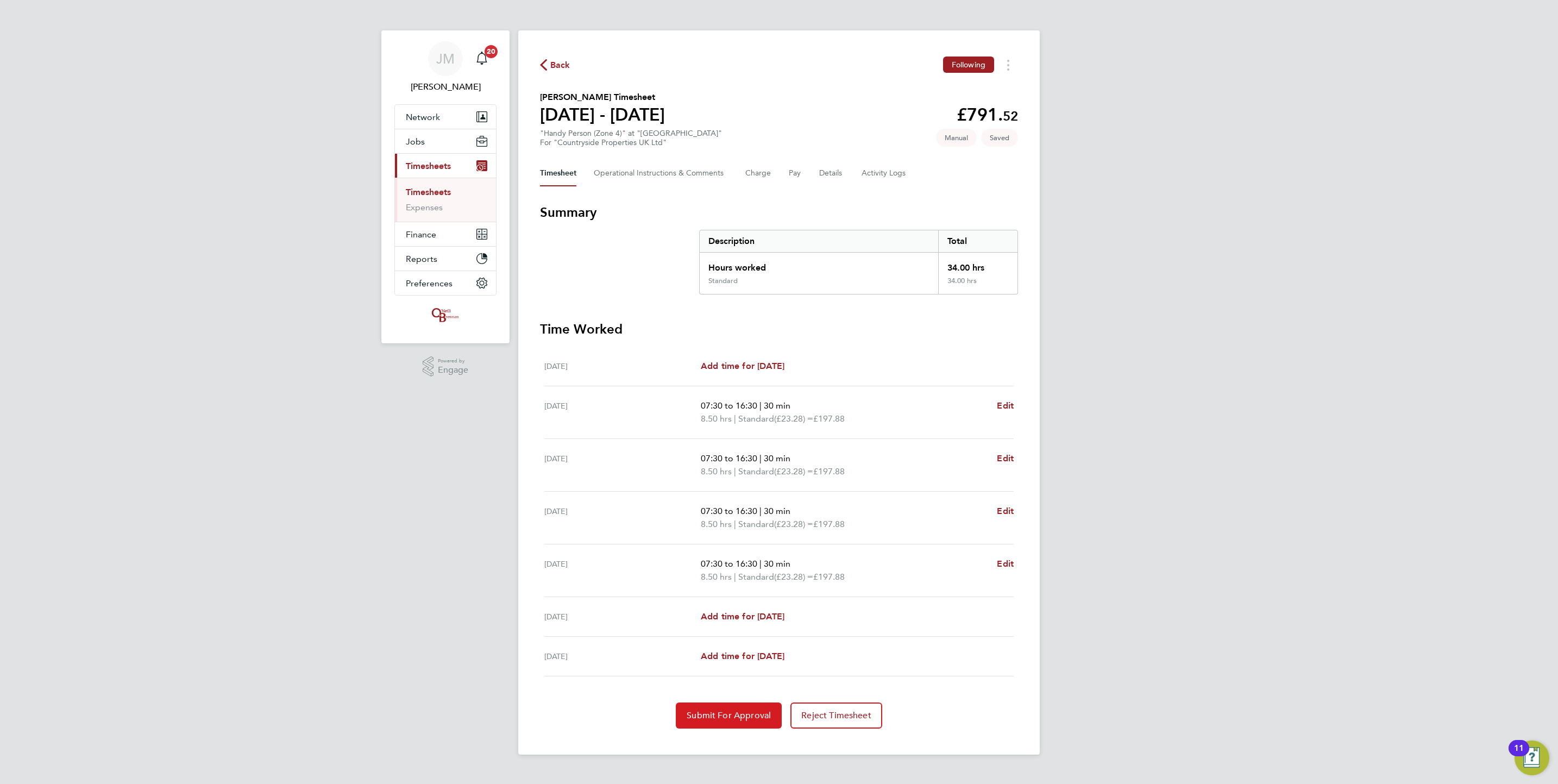
click at [754, 716] on span "Submit For Approval" at bounding box center [729, 715] width 84 height 11
